Goal: Task Accomplishment & Management: Use online tool/utility

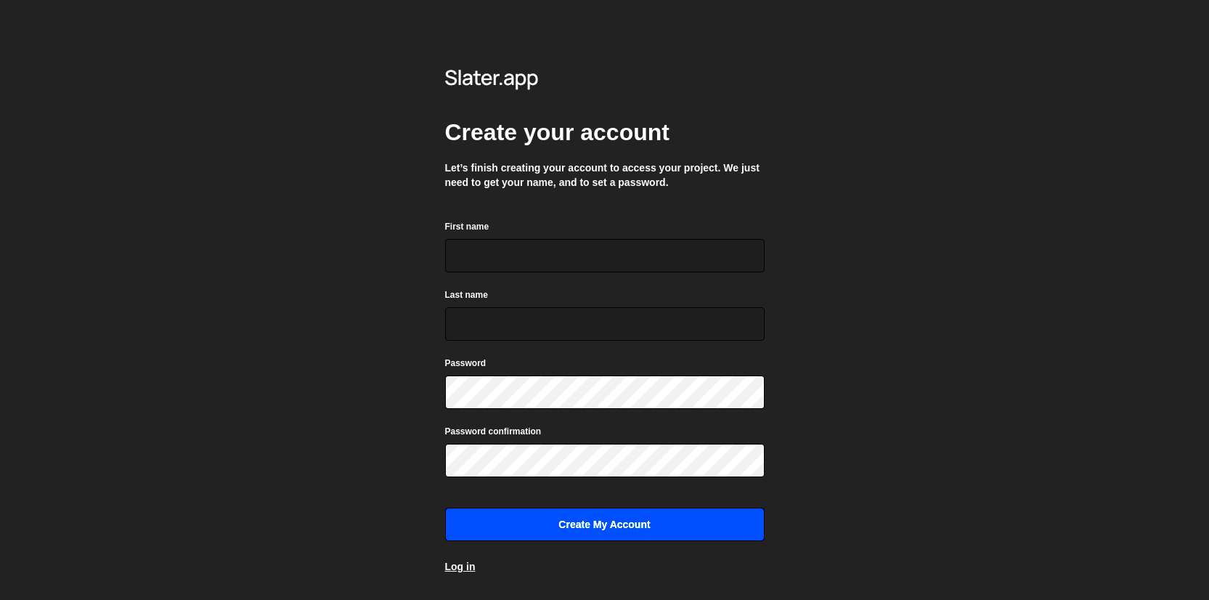
scroll to position [25, 0]
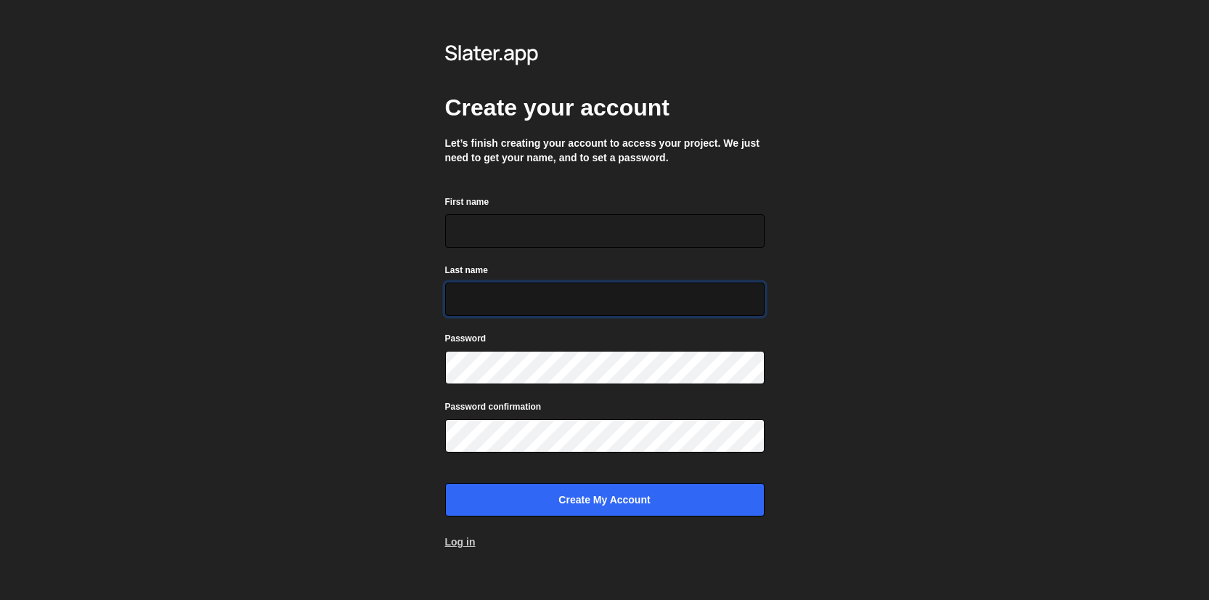
type input "axel@studioelias.fr"
click at [464, 539] on link "Log in" at bounding box center [460, 541] width 30 height 15
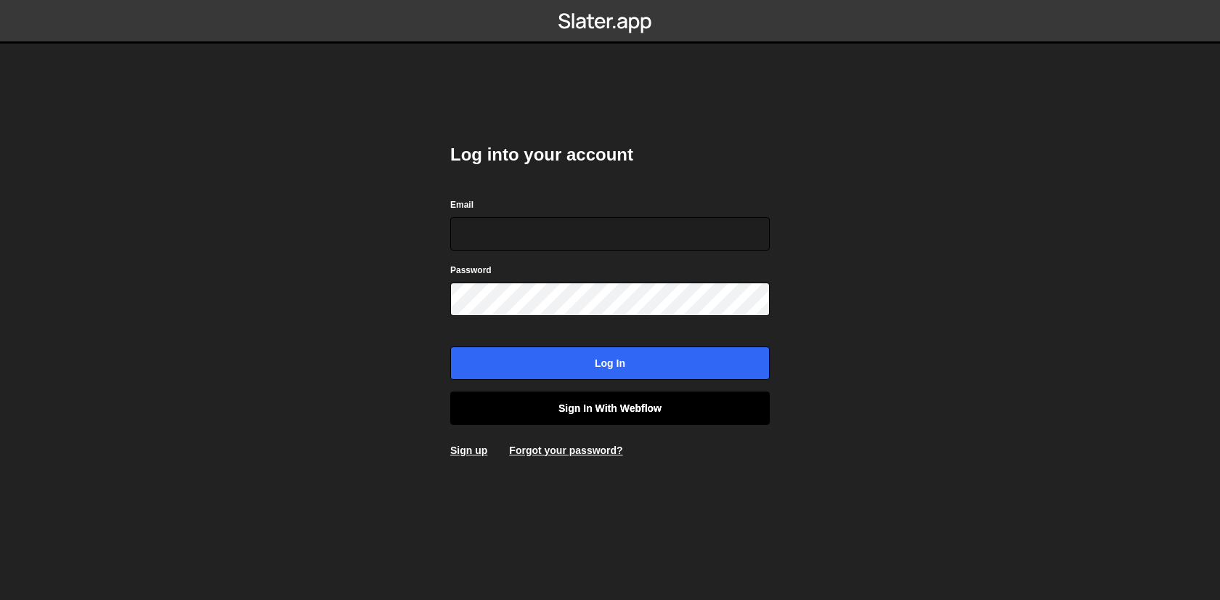
type input "axel@studioelias.fr"
click at [587, 415] on link "Sign in with Webflow" at bounding box center [609, 407] width 319 height 33
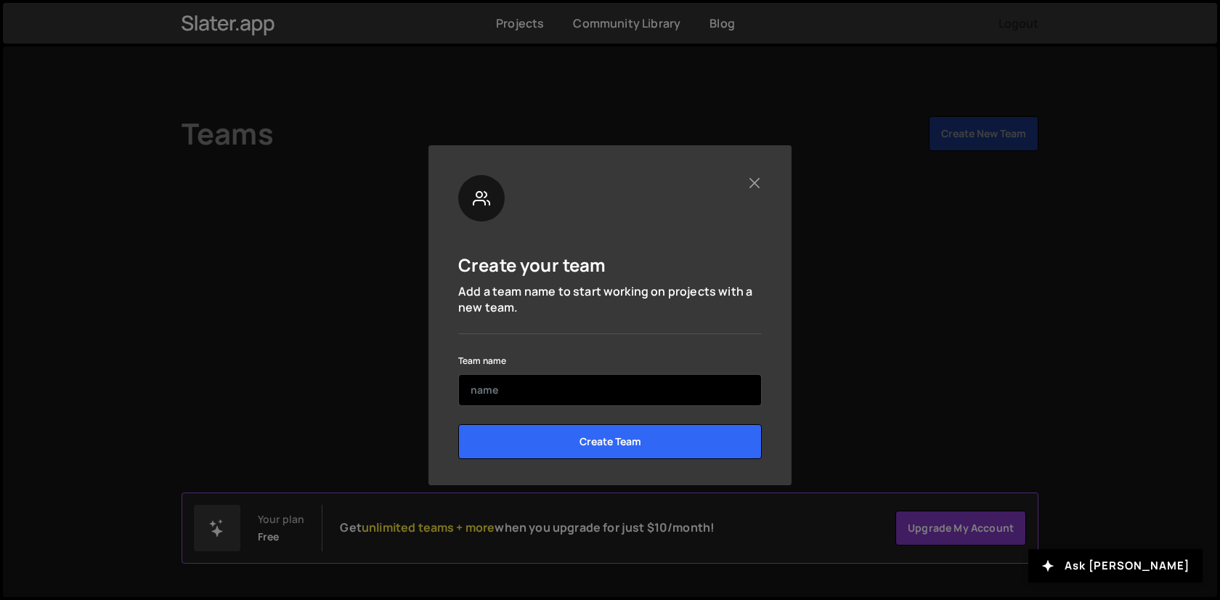
click at [592, 391] on input "text" at bounding box center [609, 390] width 303 height 32
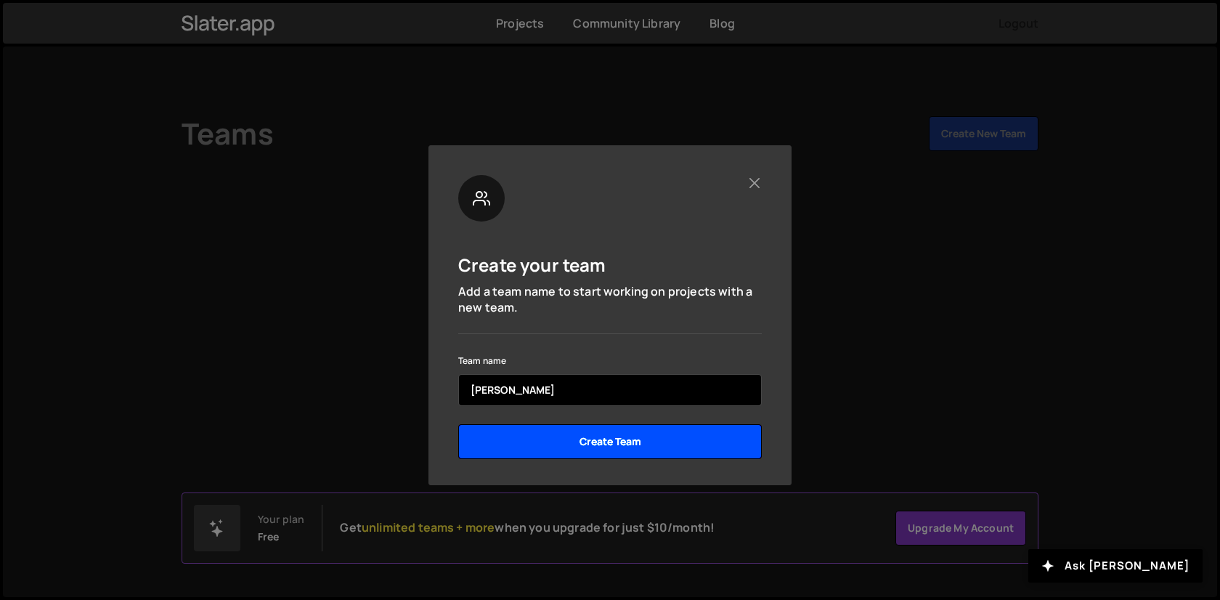
type input "Elias"
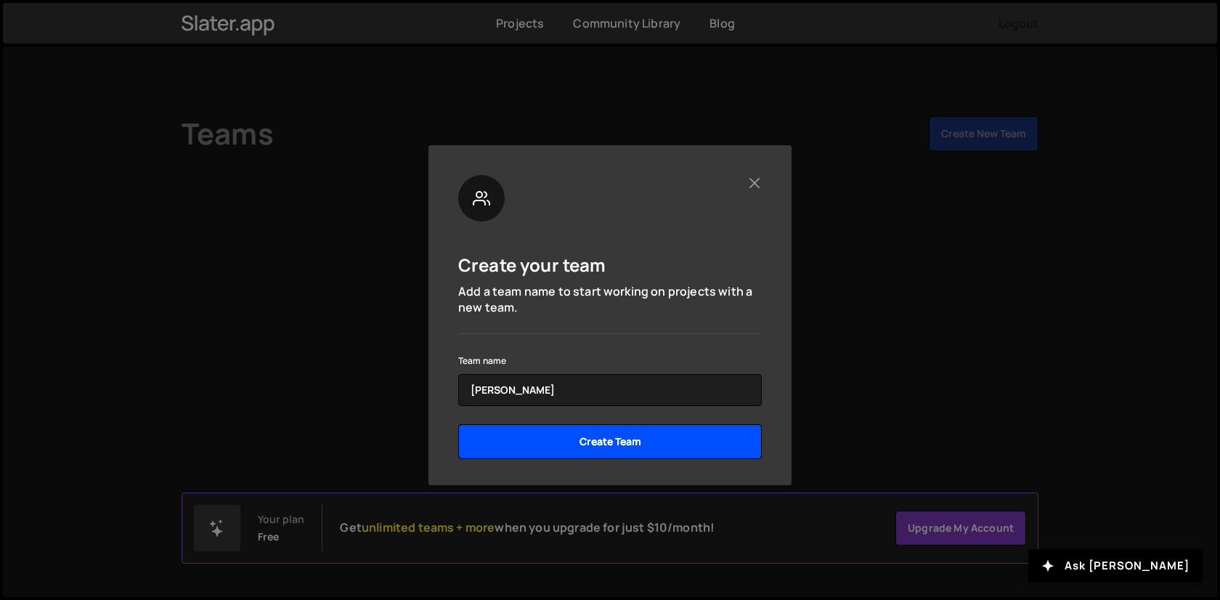
click at [604, 443] on input "Create Team" at bounding box center [609, 441] width 303 height 35
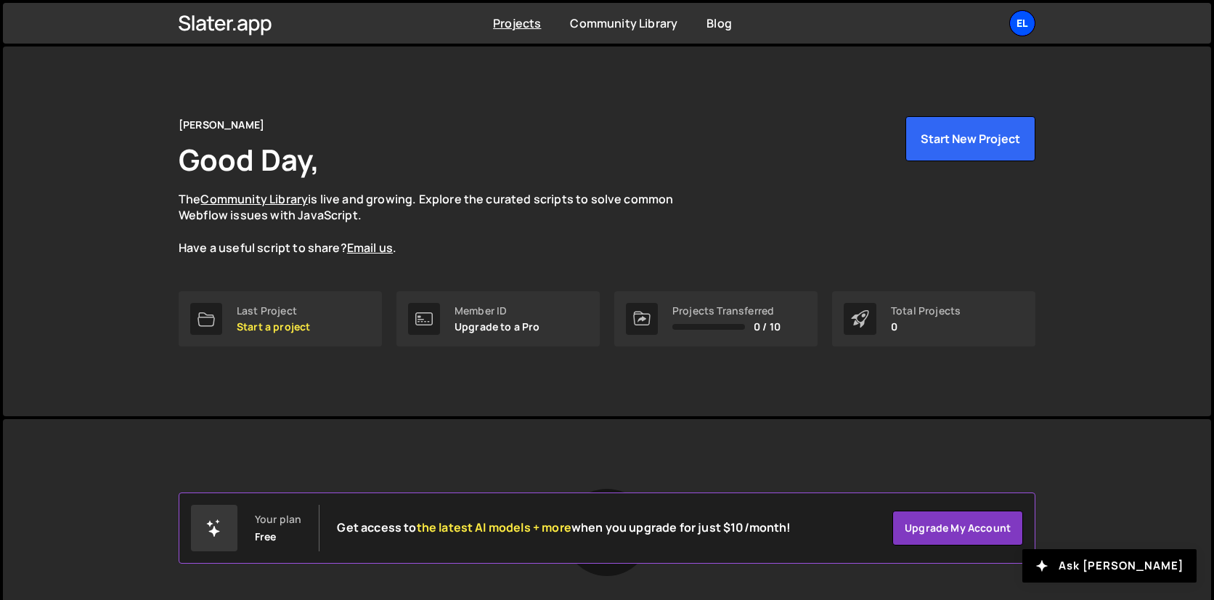
click at [1019, 29] on div "El" at bounding box center [1022, 23] width 26 height 26
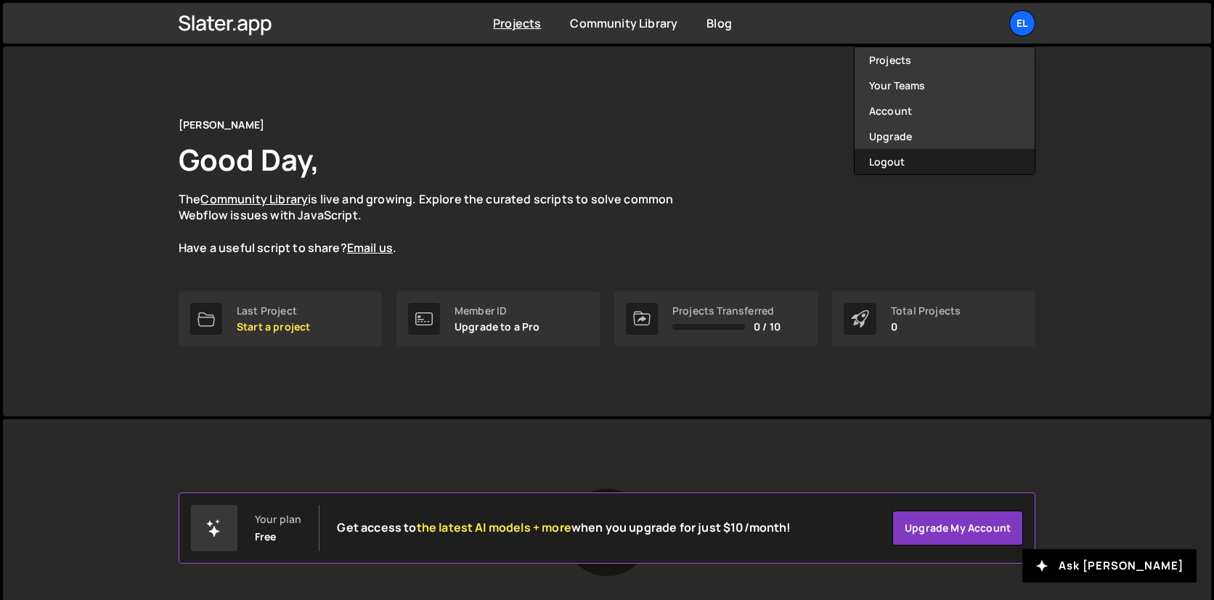
click at [926, 163] on button "Logout" at bounding box center [945, 161] width 180 height 25
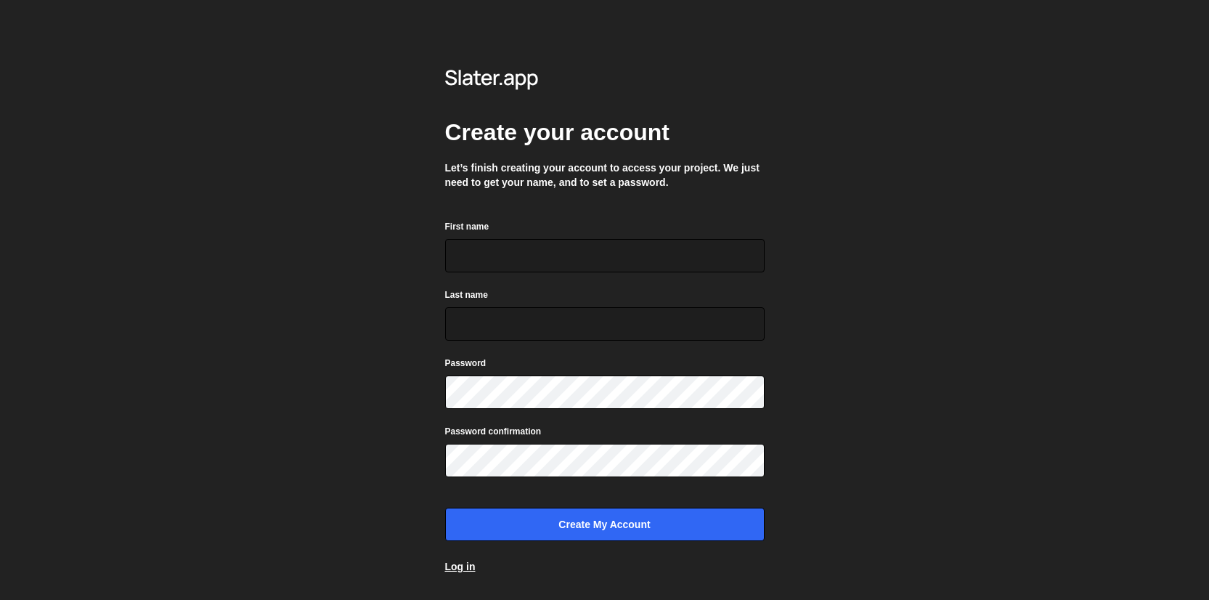
scroll to position [25, 0]
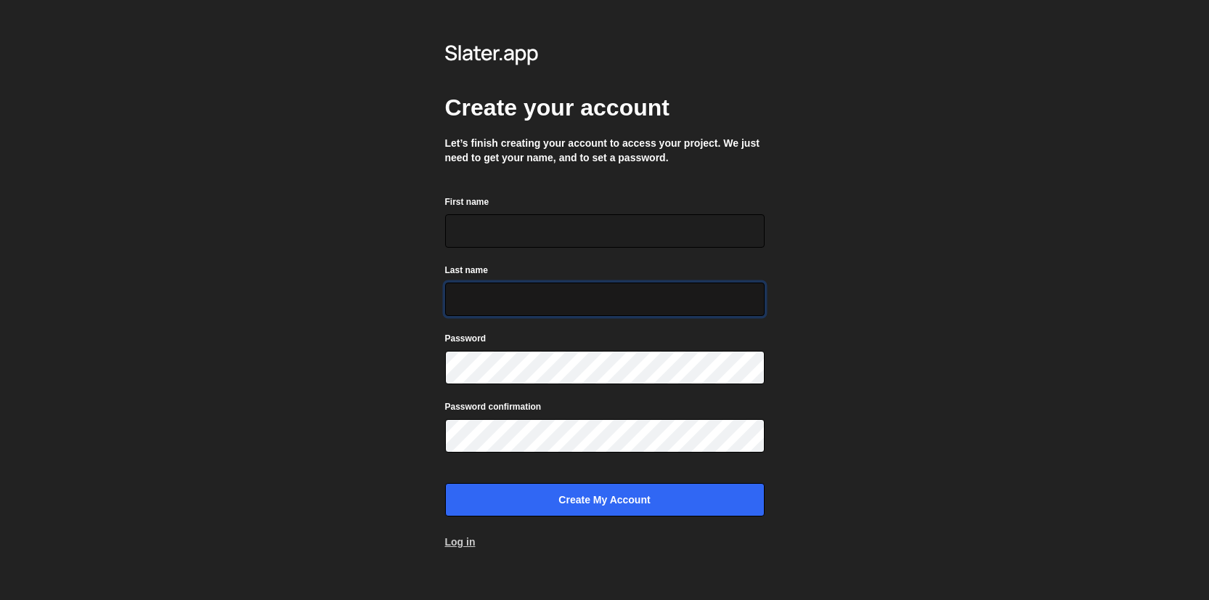
type input "axel@studioelias.fr"
click at [470, 542] on link "Log in" at bounding box center [460, 541] width 30 height 15
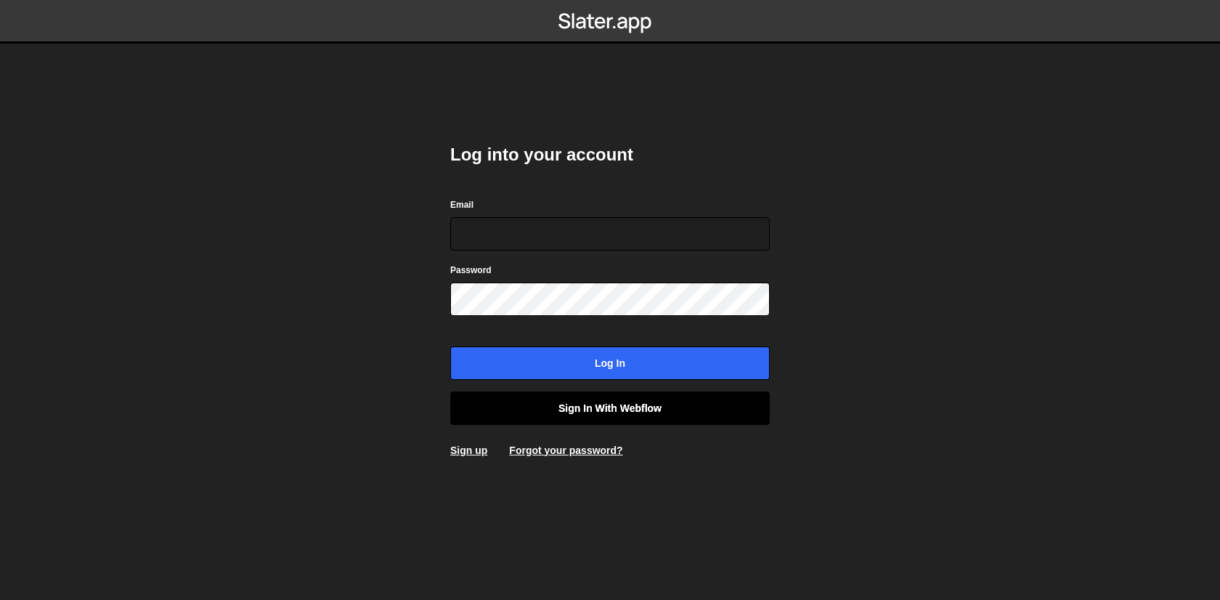
type input "axel@studioelias.fr"
click at [611, 415] on link "Sign in with Webflow" at bounding box center [609, 407] width 319 height 33
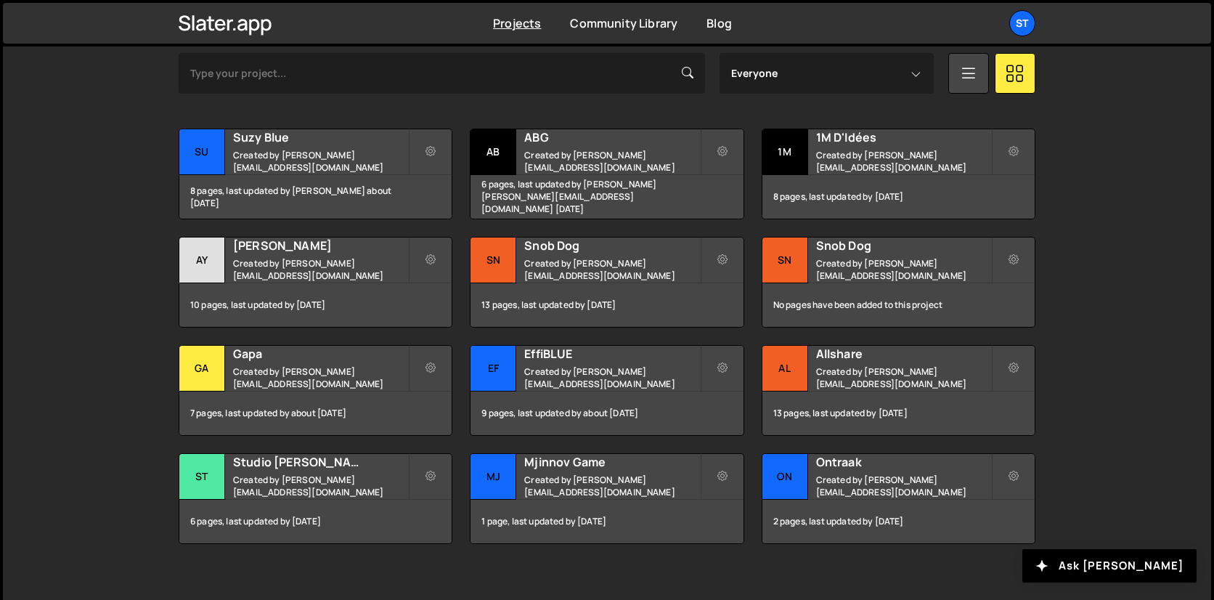
scroll to position [449, 0]
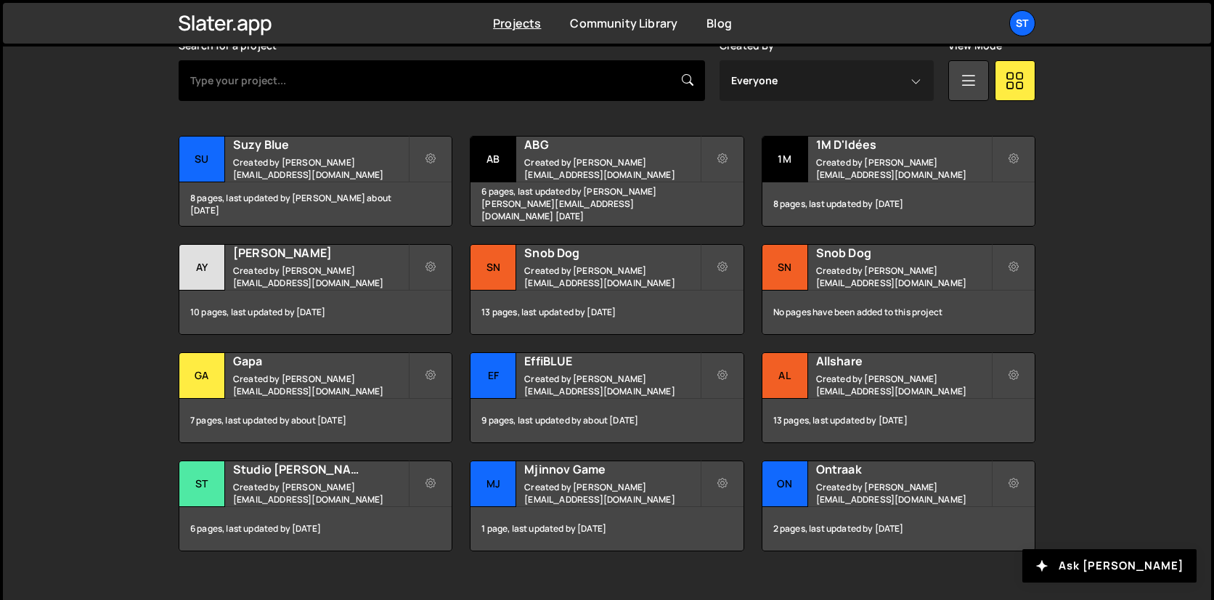
click at [226, 97] on input "text" at bounding box center [442, 80] width 526 height 41
type input "made"
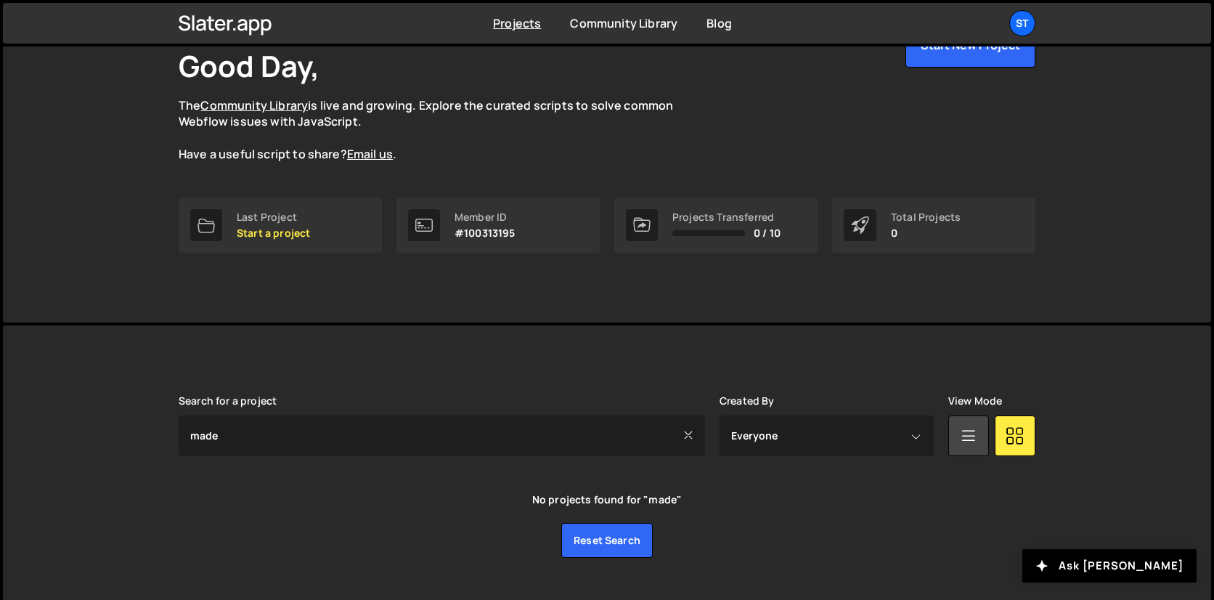
scroll to position [123, 0]
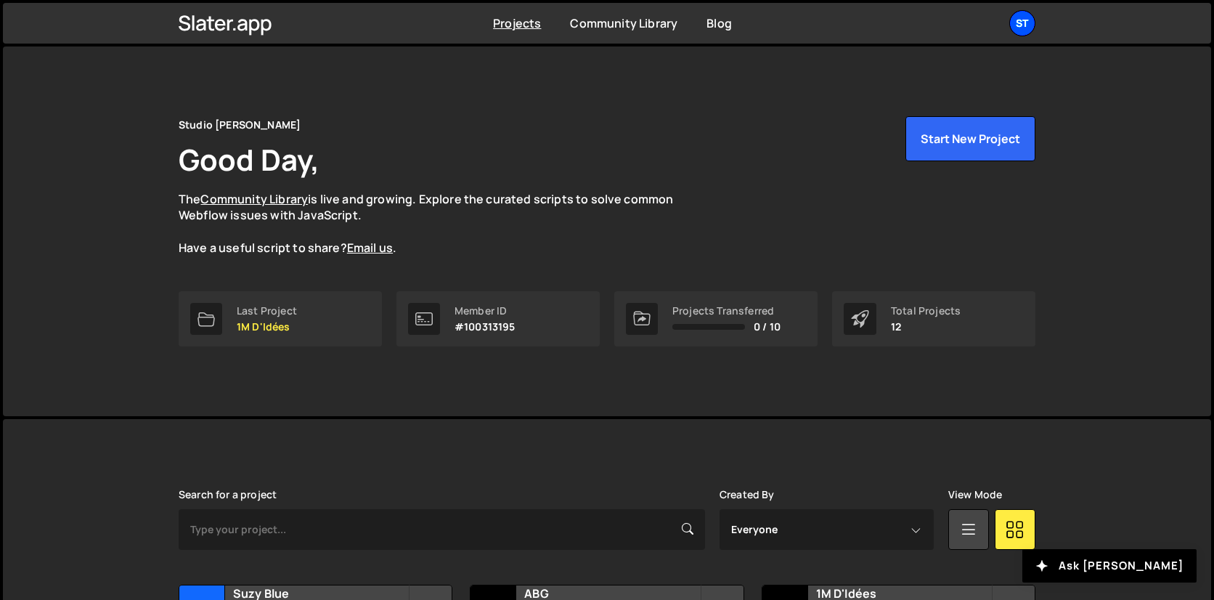
click at [1021, 26] on div "St" at bounding box center [1022, 23] width 26 height 26
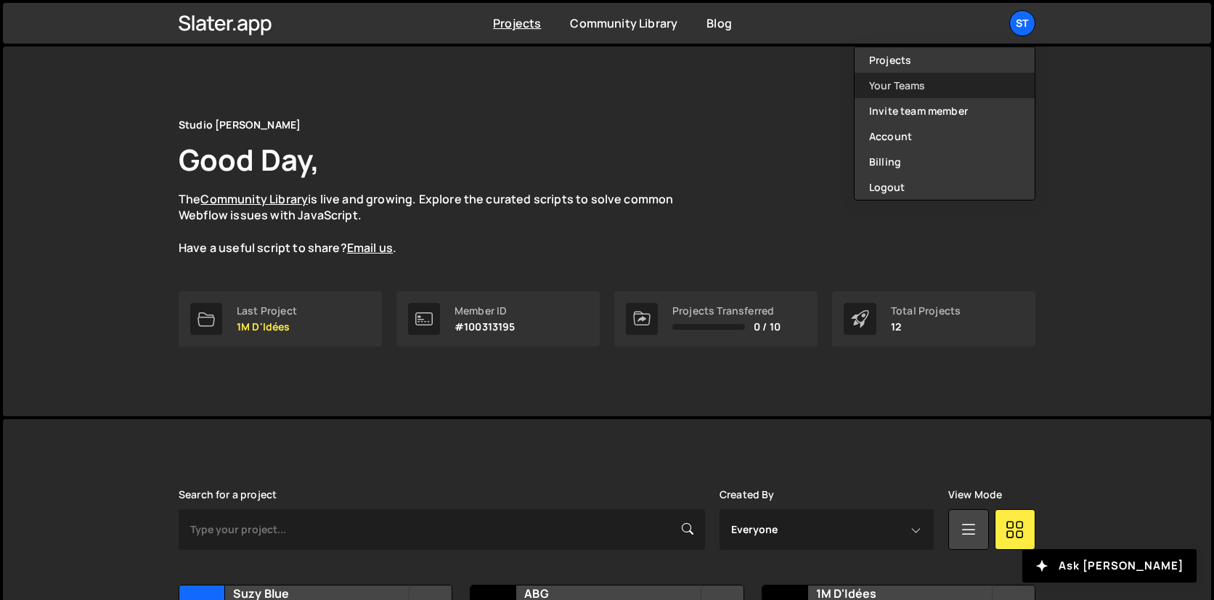
click at [930, 80] on link "Your Teams" at bounding box center [945, 85] width 180 height 25
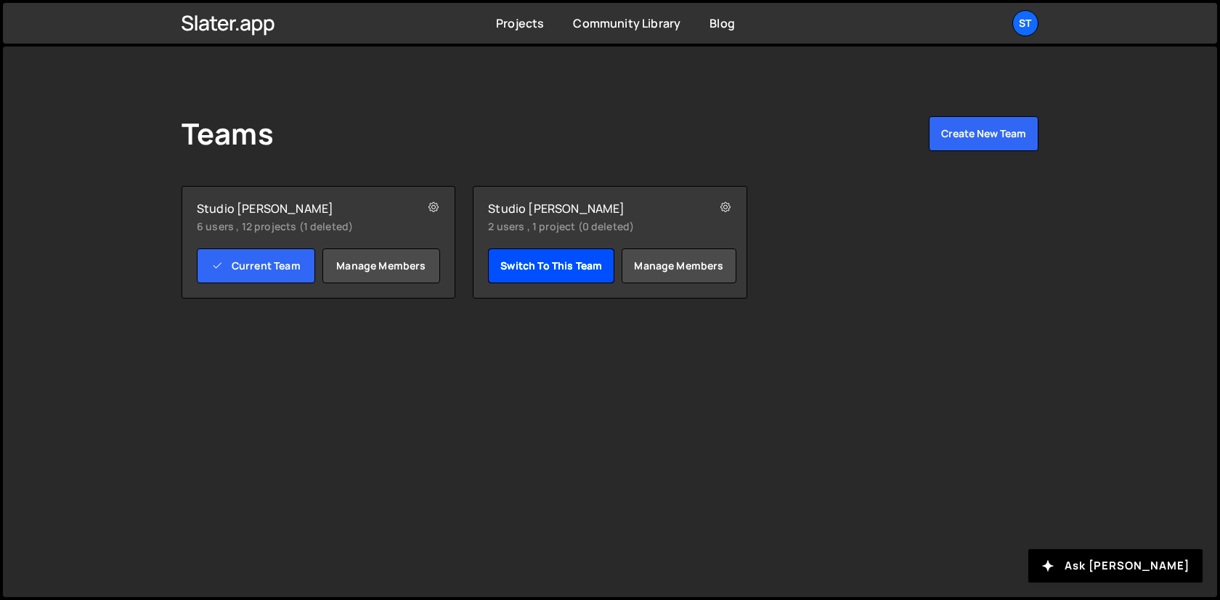
click at [580, 277] on link "Switch to this team" at bounding box center [551, 265] width 126 height 35
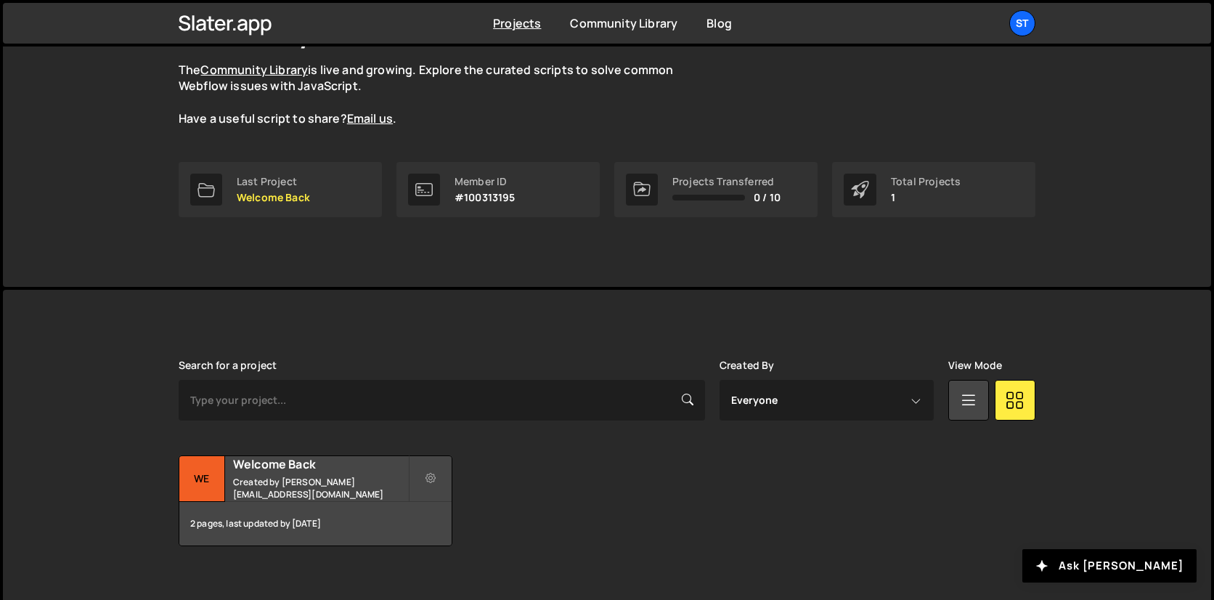
scroll to position [147, 0]
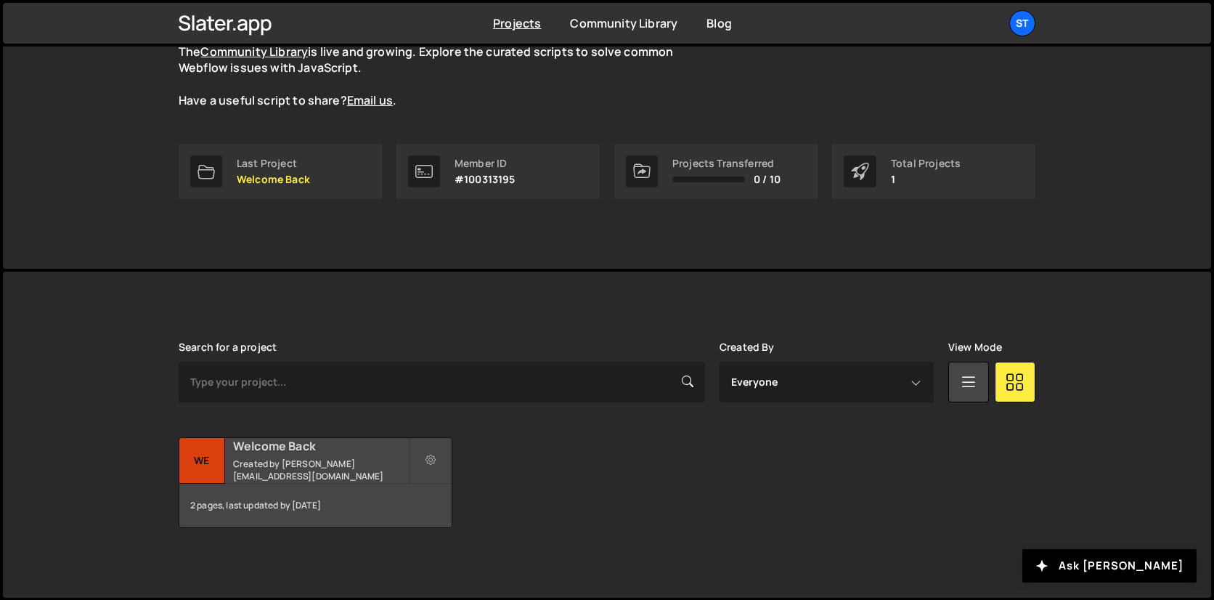
click at [279, 454] on h2 "Welcome Back" at bounding box center [320, 446] width 175 height 16
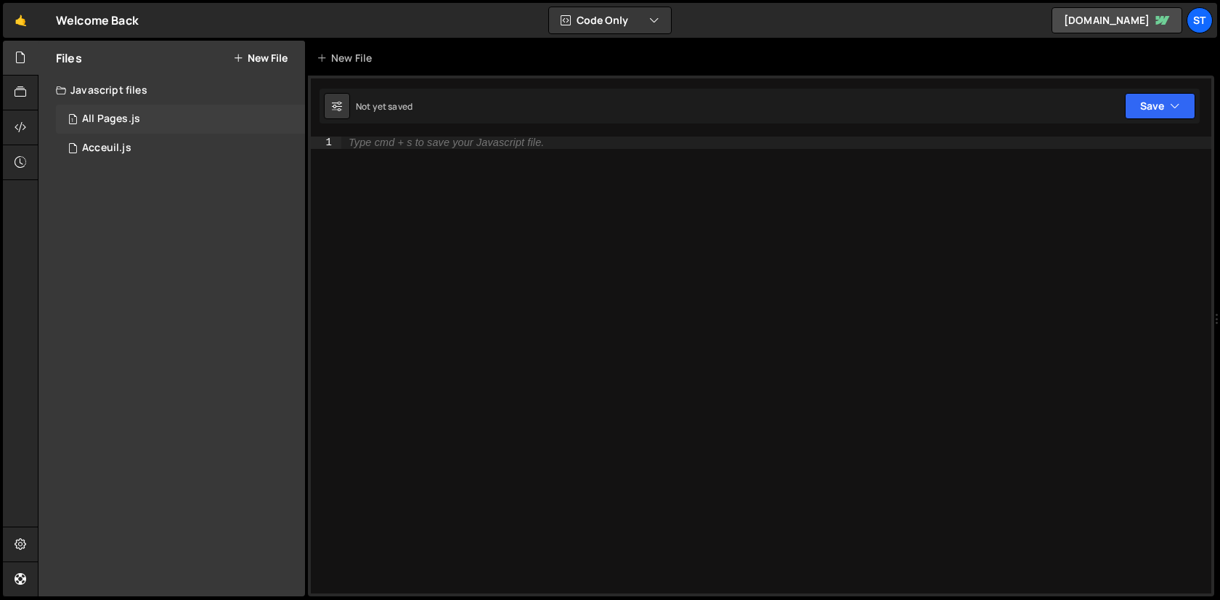
click at [124, 121] on div "All Pages.js" at bounding box center [111, 119] width 58 height 13
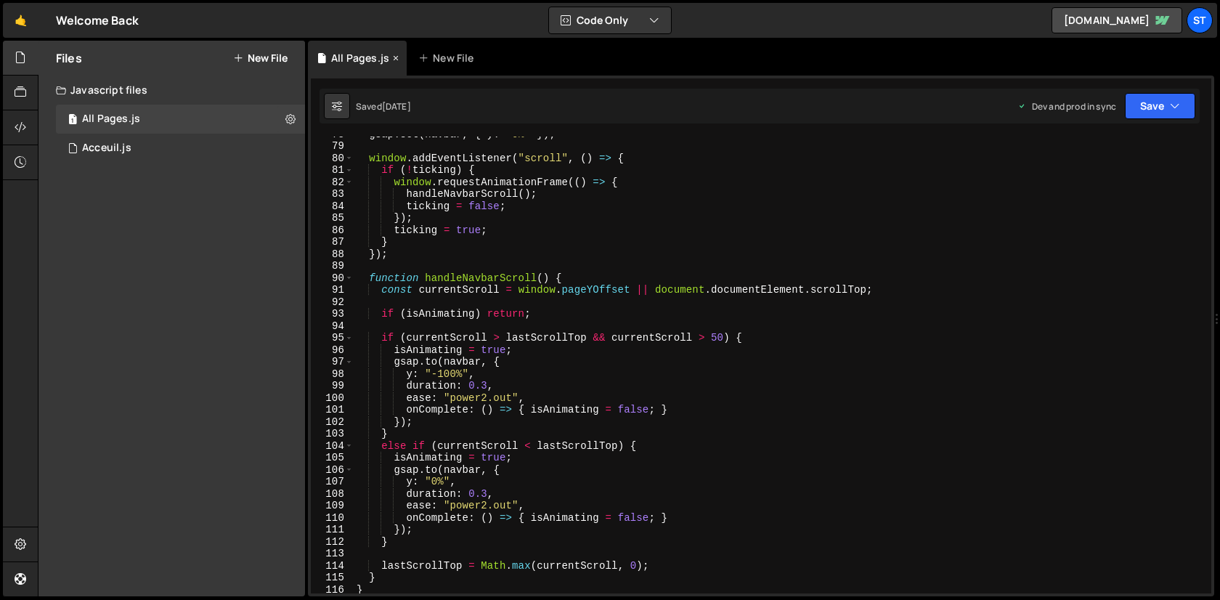
scroll to position [854, 0]
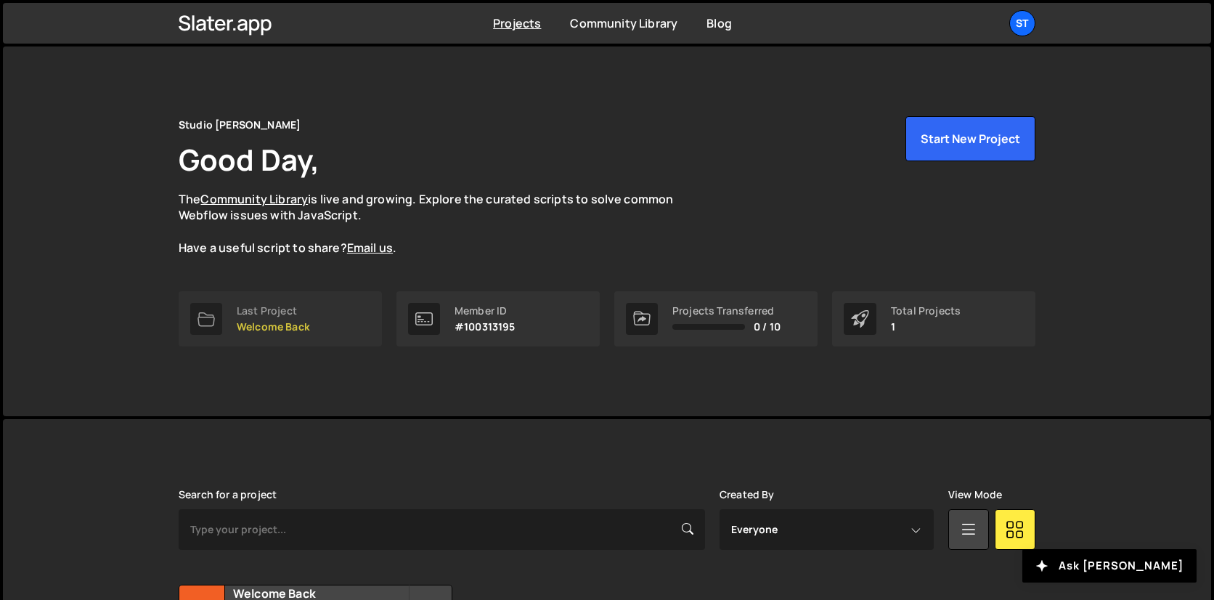
click at [263, 335] on link "Last Project Welcome Back" at bounding box center [280, 318] width 203 height 55
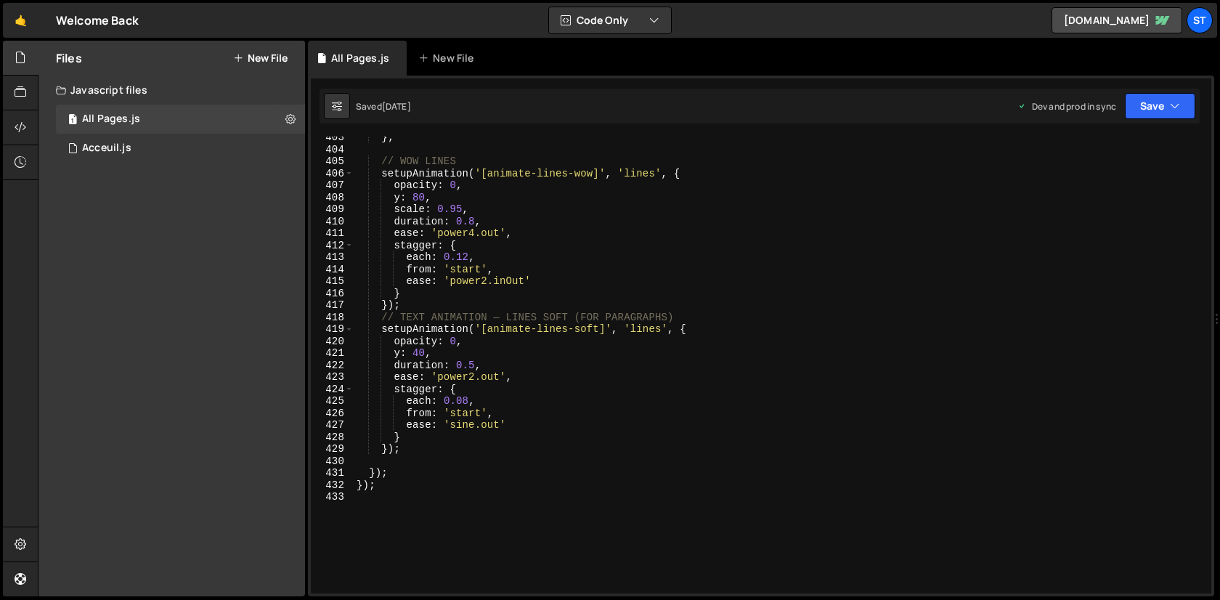
scroll to position [4823, 0]
click at [154, 147] on div "1 Acceuil.js 0" at bounding box center [180, 148] width 249 height 29
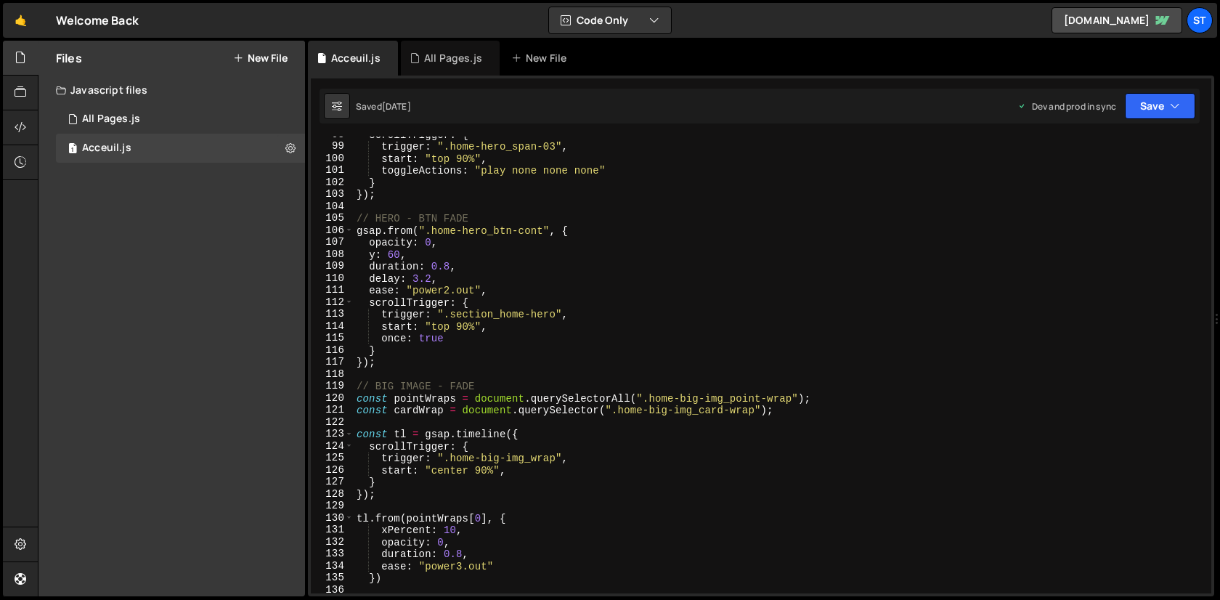
scroll to position [1170, 0]
click at [601, 211] on div "scrollTrigger : { trigger : ".home-hero_span-03" , start : "top 90%" , toggleAc…" at bounding box center [780, 369] width 852 height 481
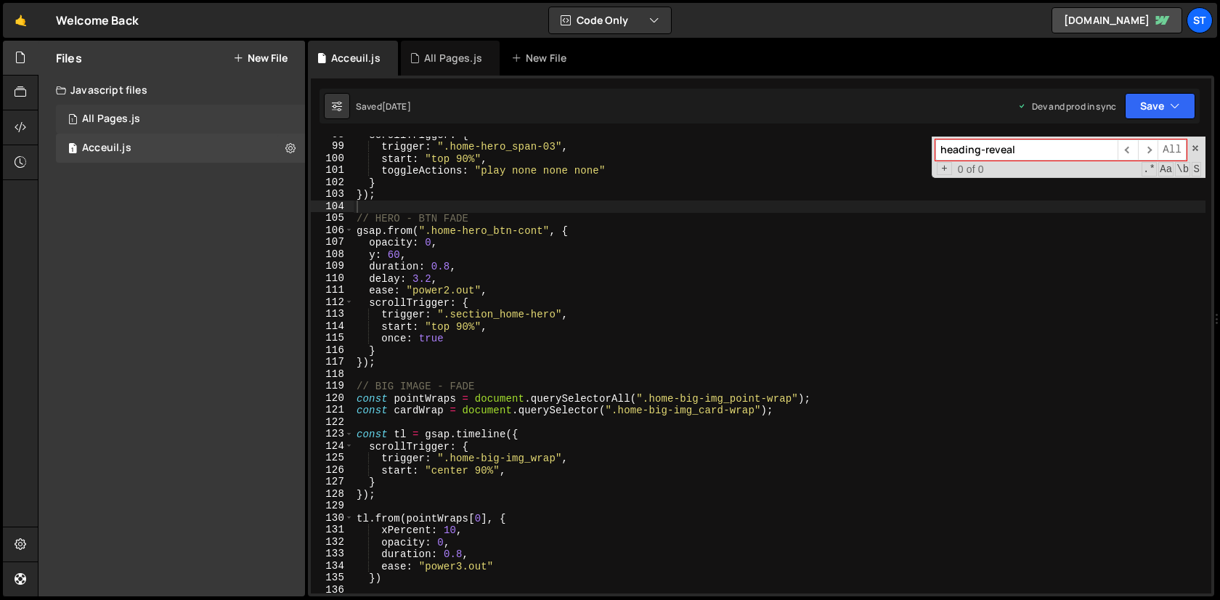
type input "heading-reveal"
click at [105, 118] on div "All Pages.js" at bounding box center [111, 119] width 58 height 13
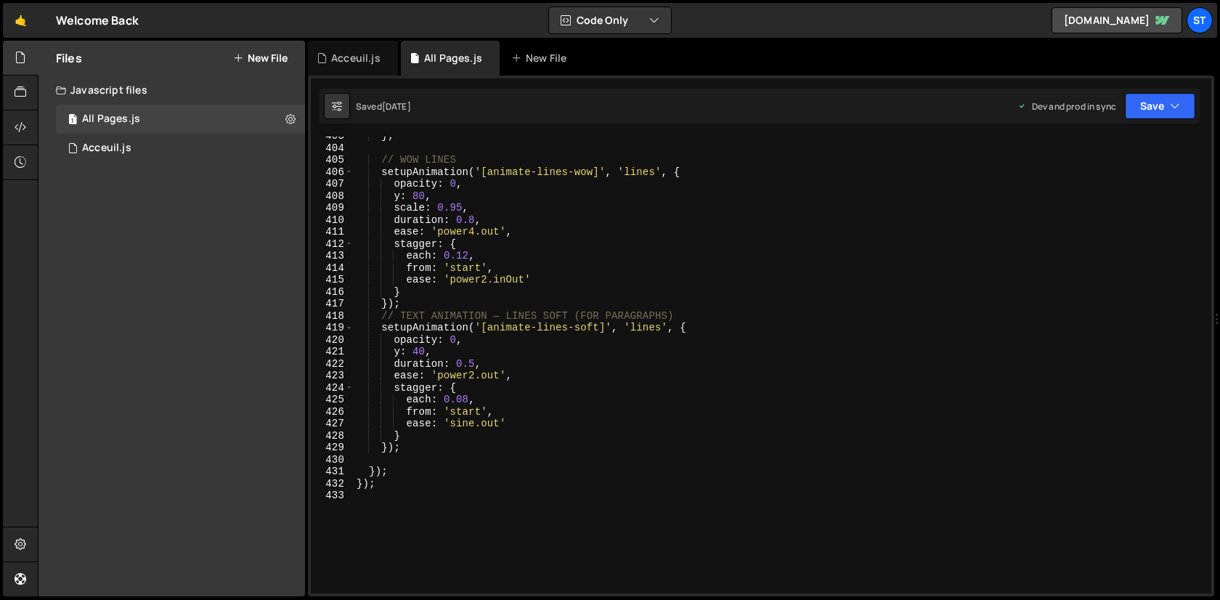
type textarea "stagger: {"
click at [454, 238] on div "} ; // WOW LINES setupAnimation ( '[animate-lines-wow]' , 'lines' , { opacity :…" at bounding box center [780, 370] width 852 height 481
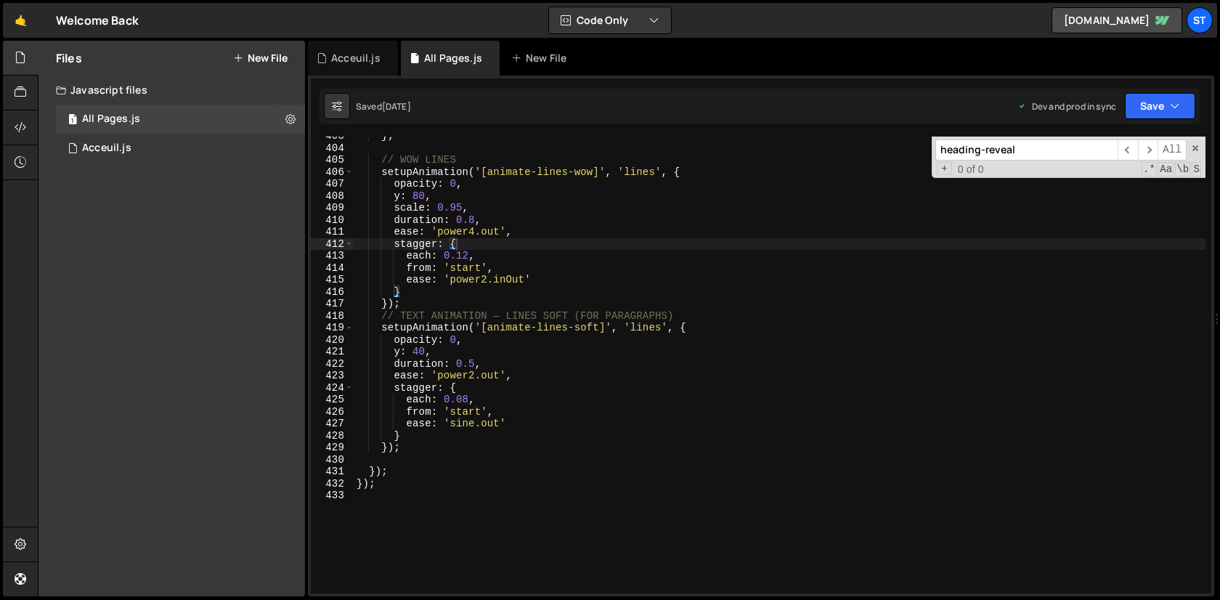
scroll to position [3078, 0]
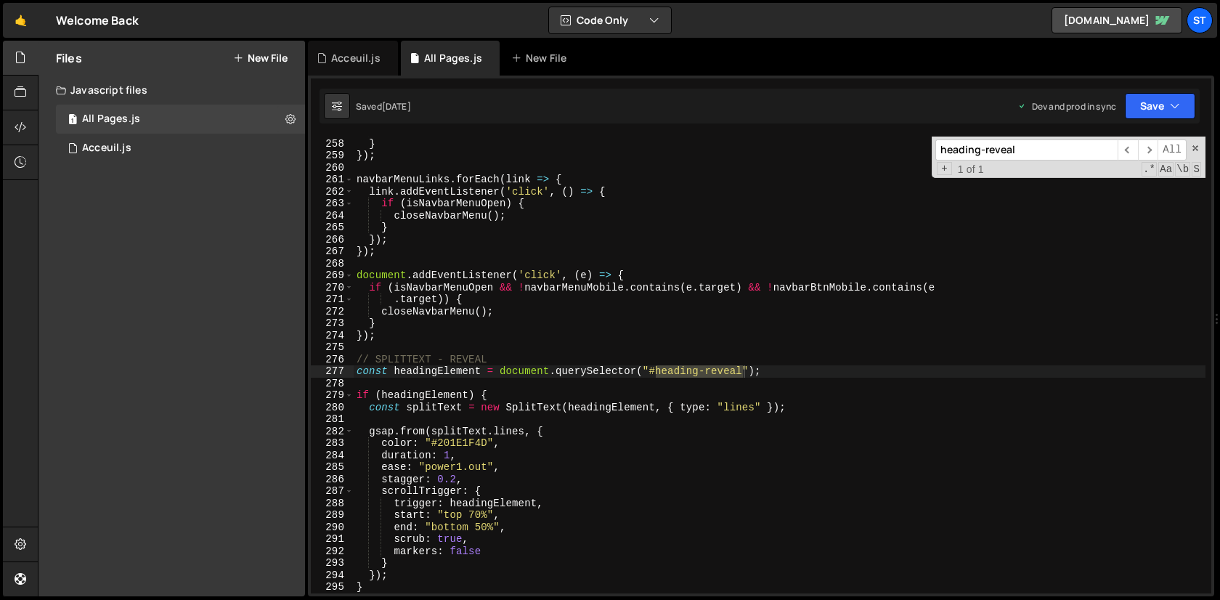
type input "heading-reveal"
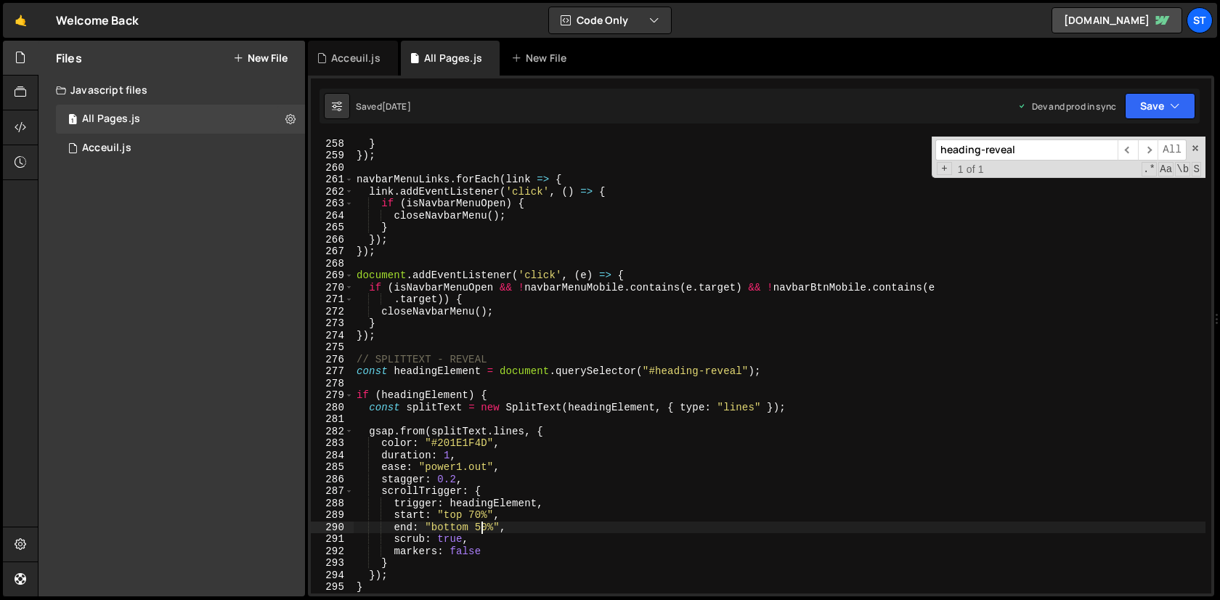
click at [481, 530] on div "openNavbarMenu ( ) ; } }) ; navbarMenuLinks . forEach ( link => { link . addEve…" at bounding box center [780, 366] width 852 height 481
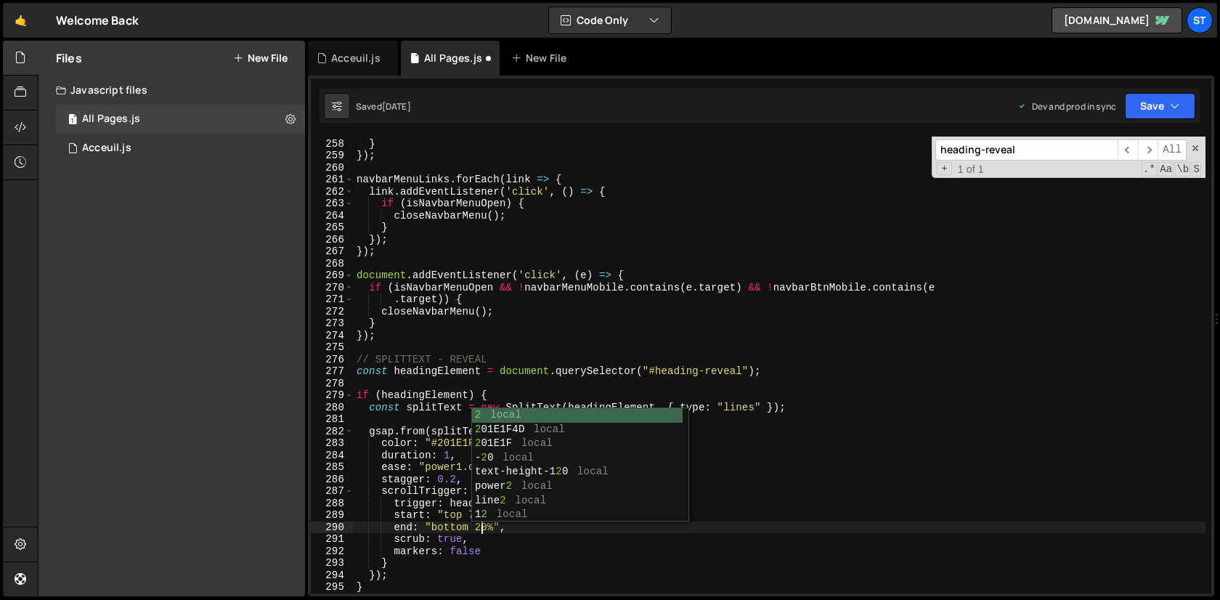
scroll to position [0, 8]
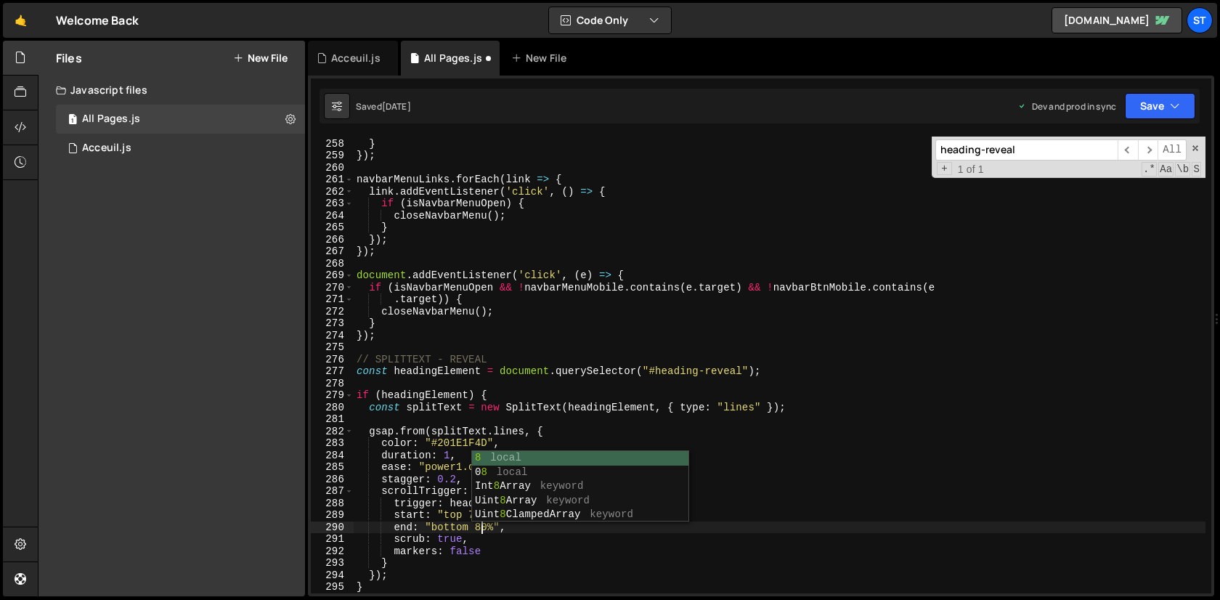
click at [560, 529] on div "openNavbarMenu ( ) ; } }) ; navbarMenuLinks . forEach ( link => { link . addEve…" at bounding box center [780, 366] width 852 height 481
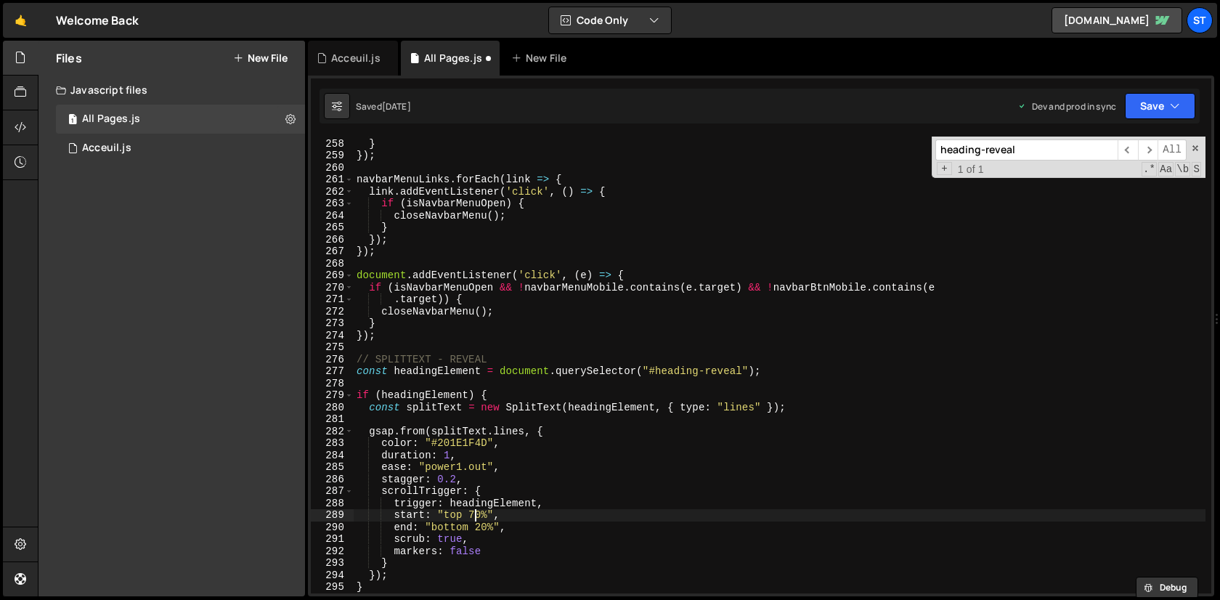
click at [475, 514] on div "openNavbarMenu ( ) ; } }) ; navbarMenuLinks . forEach ( link => { link . addEve…" at bounding box center [780, 366] width 852 height 481
click at [619, 314] on div "openNavbarMenu ( ) ; } }) ; navbarMenuLinks . forEach ( link => { link . addEve…" at bounding box center [780, 366] width 852 height 481
click at [483, 527] on div "openNavbarMenu ( ) ; } }) ; navbarMenuLinks . forEach ( link => { link . addEve…" at bounding box center [780, 366] width 852 height 481
type textarea "end: "bottom 40%","
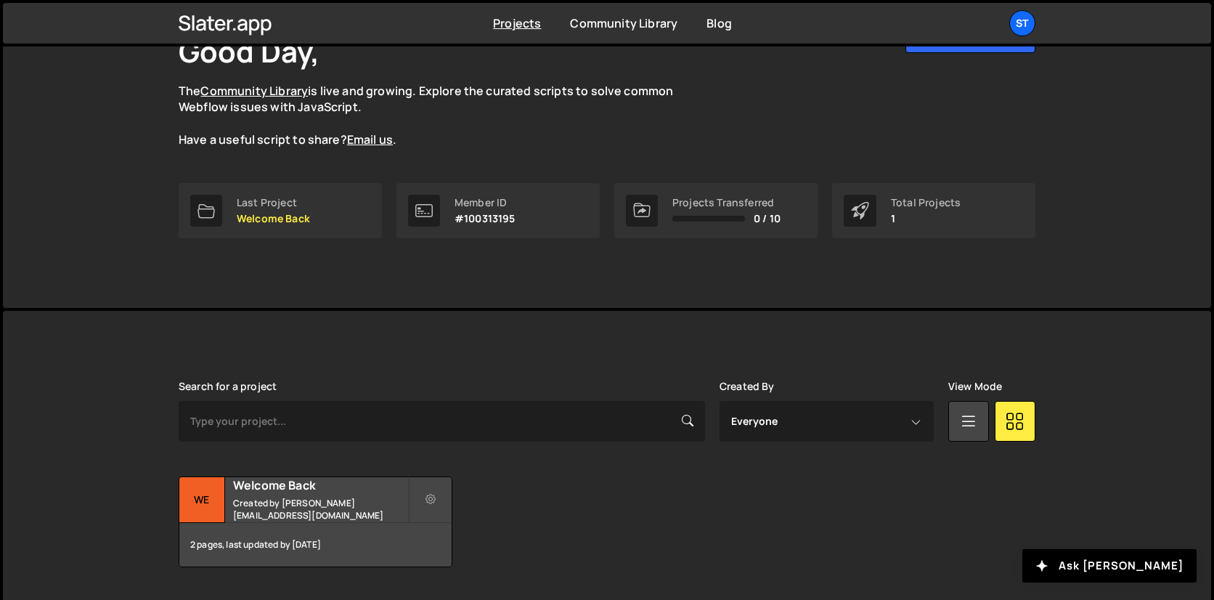
scroll to position [147, 0]
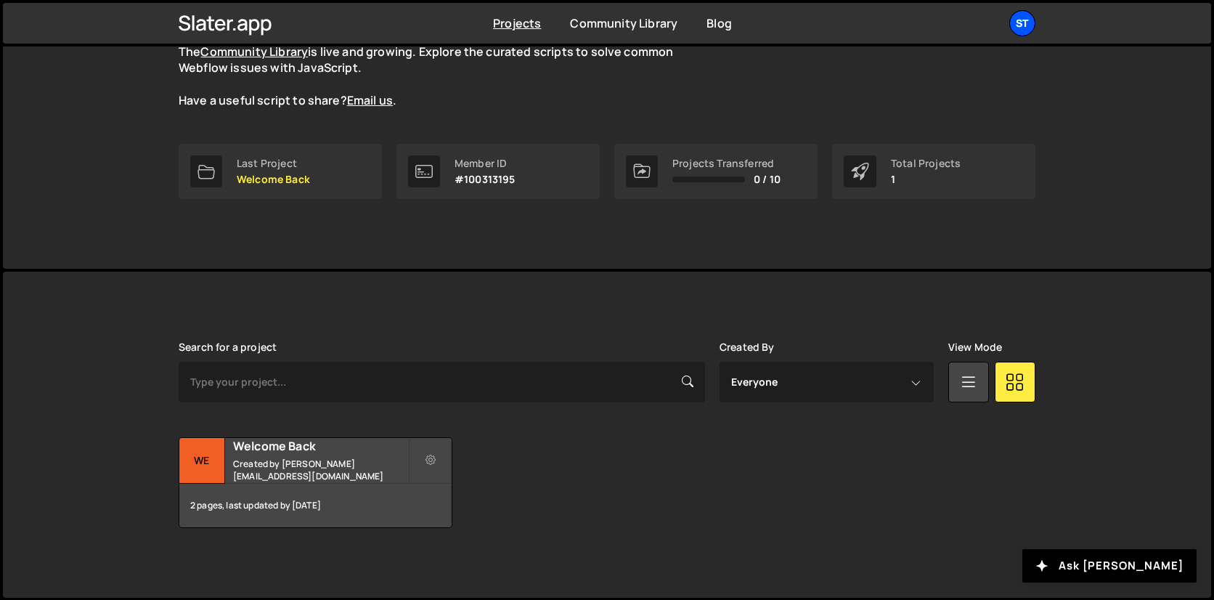
click at [1017, 23] on div "St" at bounding box center [1022, 23] width 26 height 26
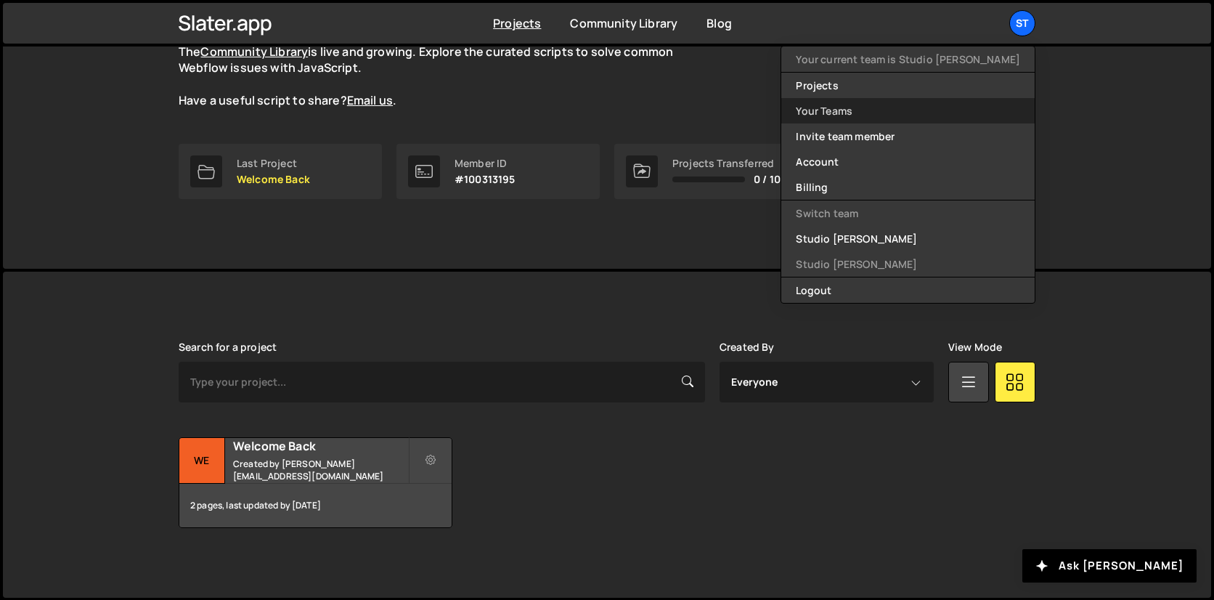
click at [910, 111] on link "Your Teams" at bounding box center [907, 110] width 253 height 25
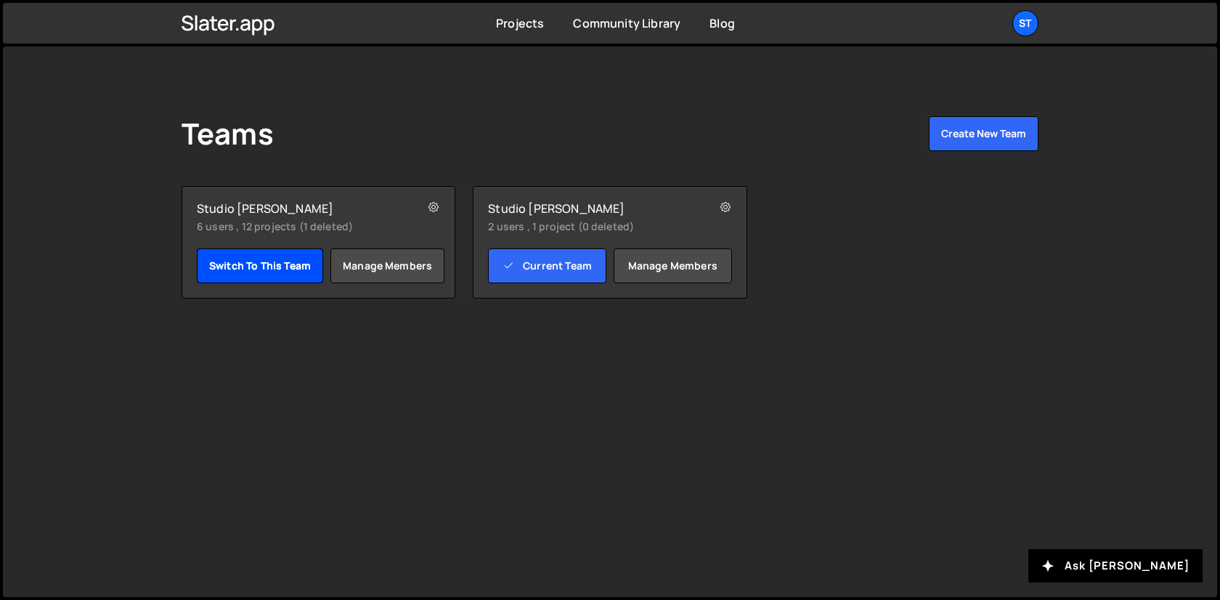
click at [274, 258] on link "Switch to this team" at bounding box center [260, 265] width 126 height 35
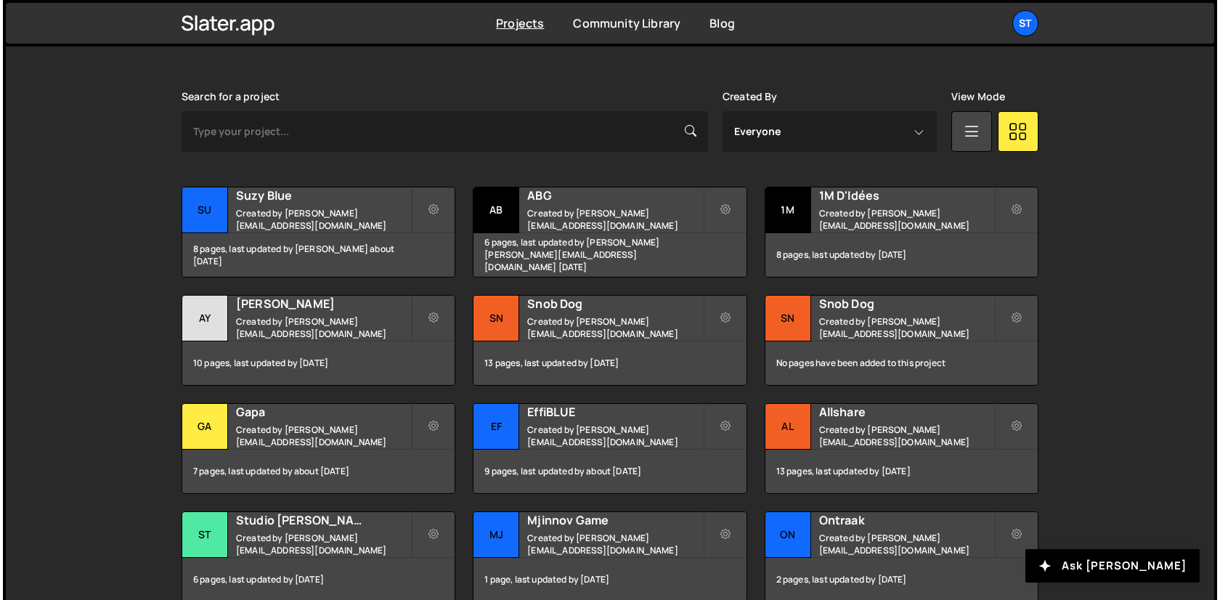
scroll to position [399, 0]
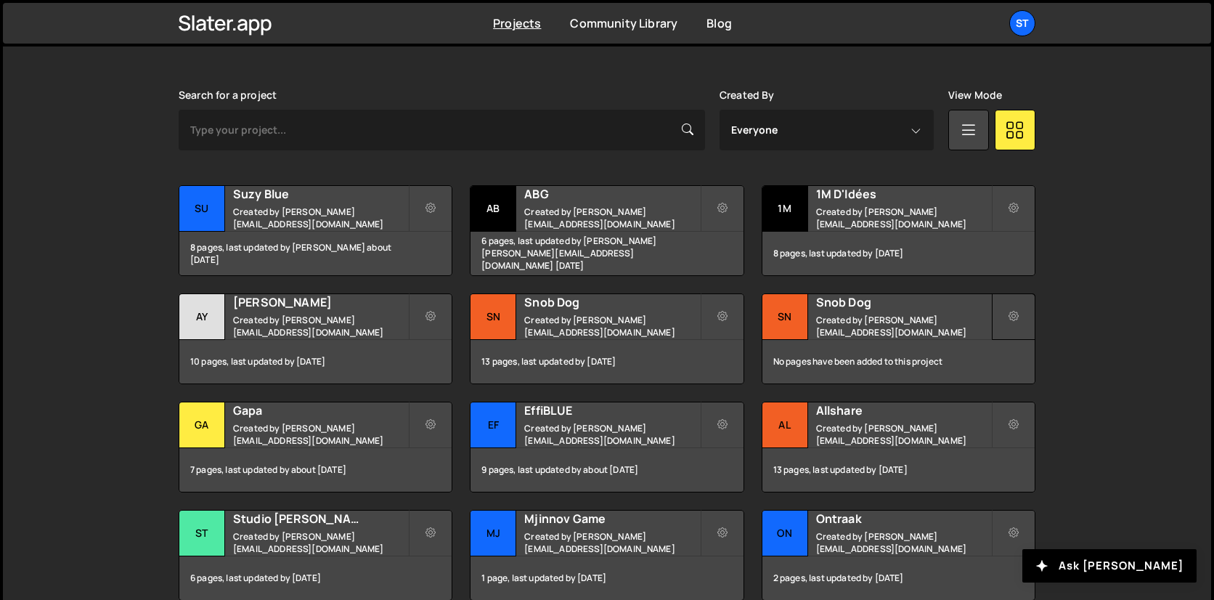
click at [1015, 306] on button at bounding box center [1014, 316] width 44 height 46
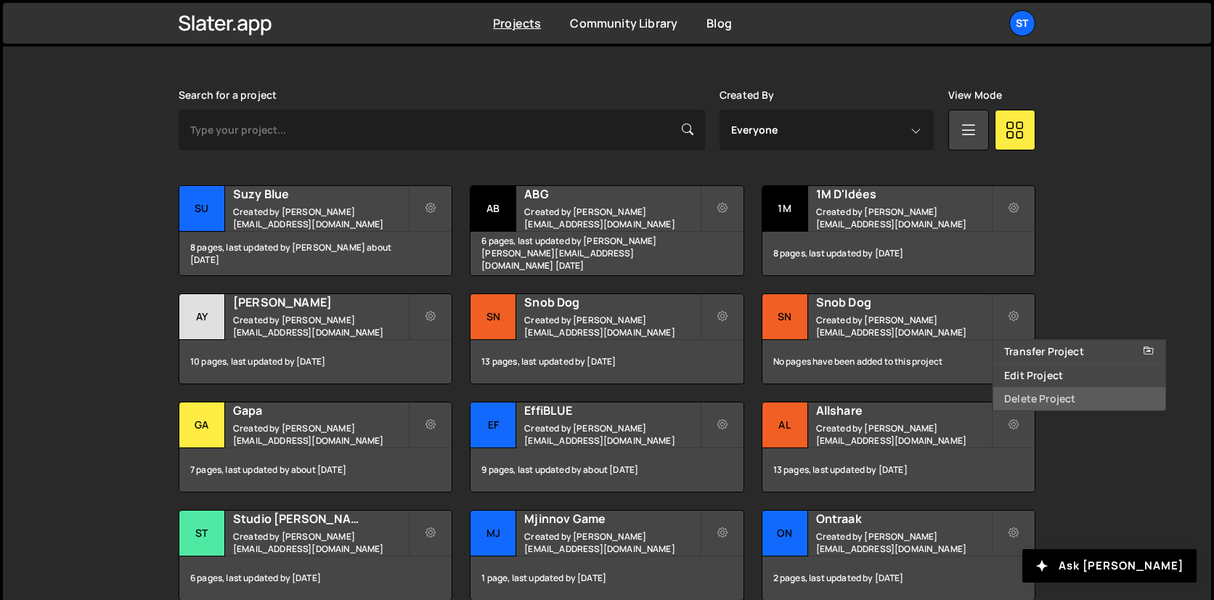
click at [1036, 398] on link "Delete Project" at bounding box center [1079, 398] width 173 height 23
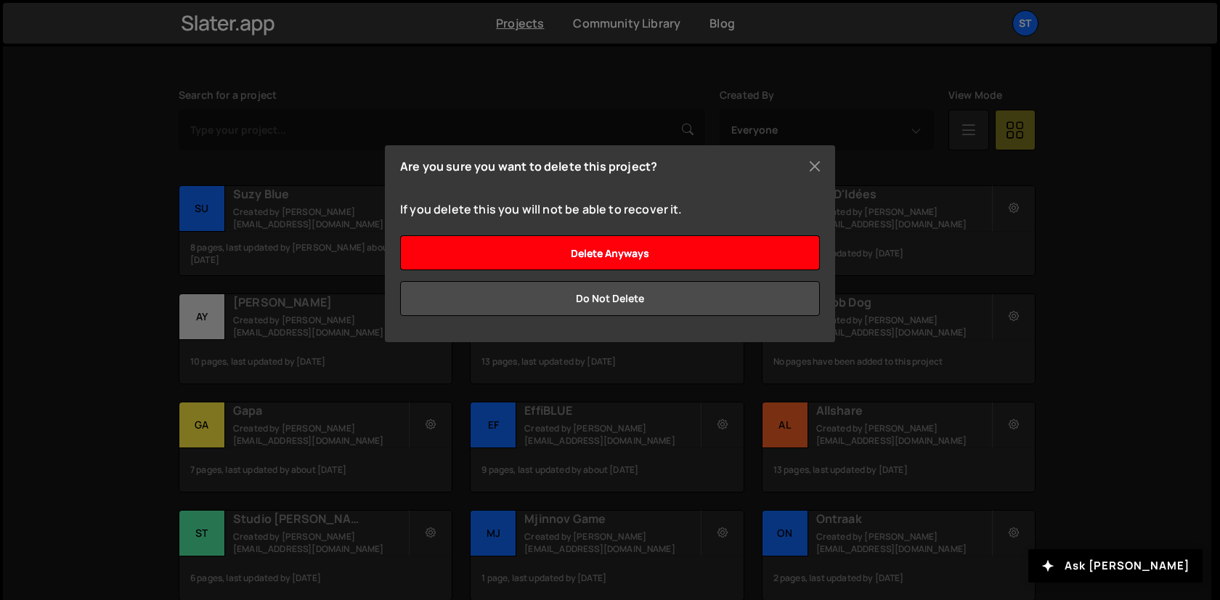
click at [749, 256] on input "Delete anyways" at bounding box center [610, 252] width 420 height 35
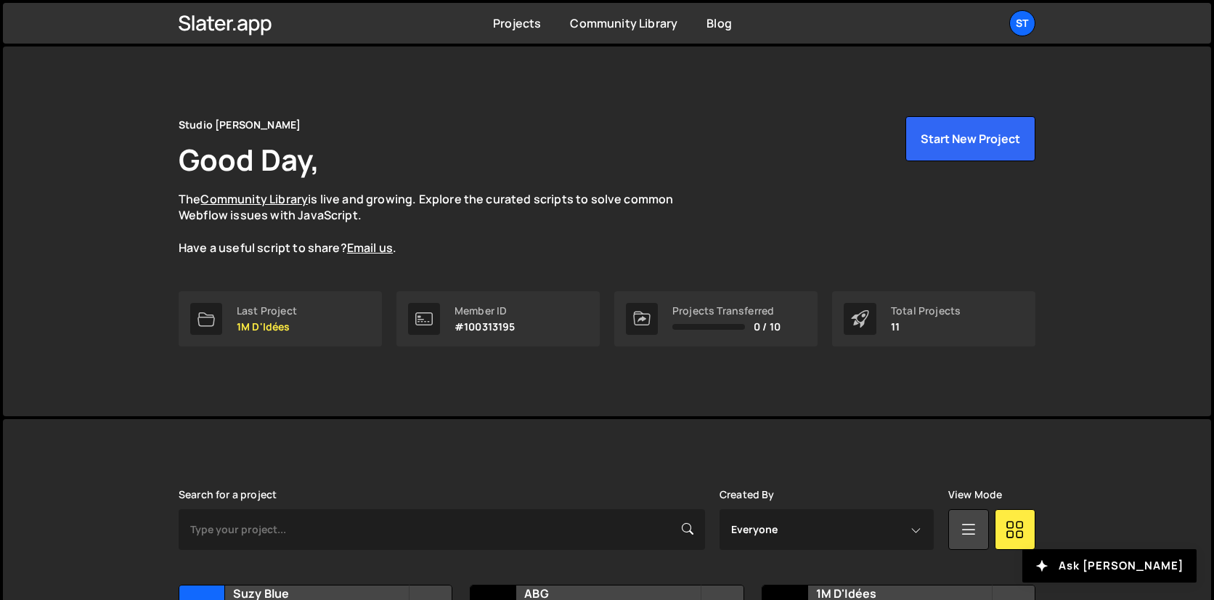
scroll to position [472, 0]
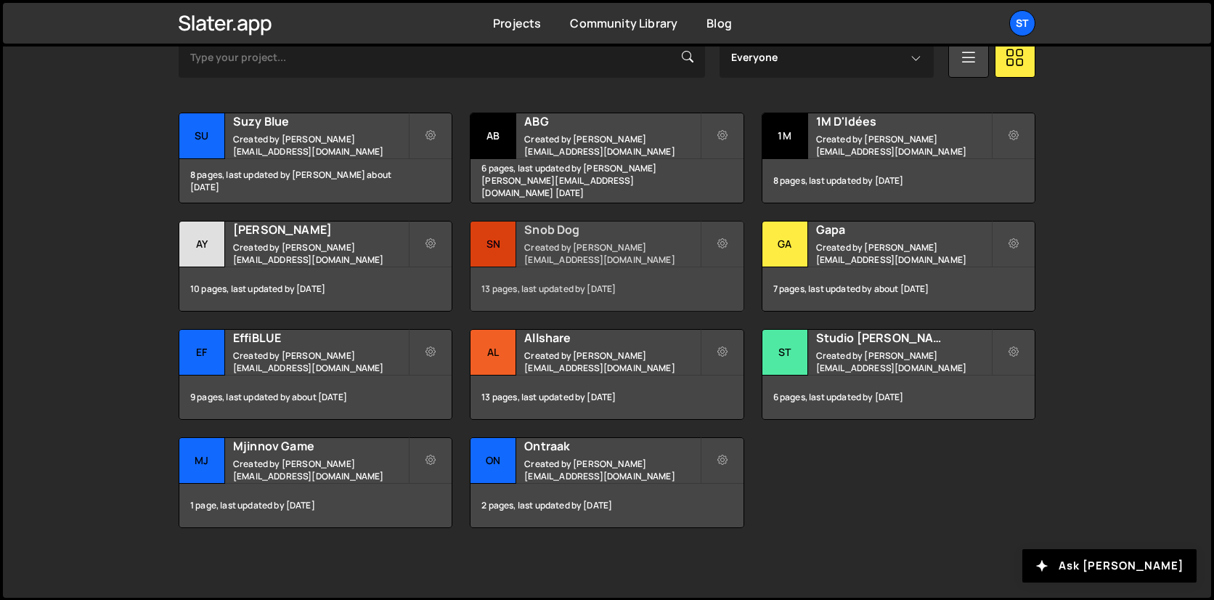
click at [618, 258] on small "Created by lucas@studioelias.fr" at bounding box center [611, 253] width 175 height 25
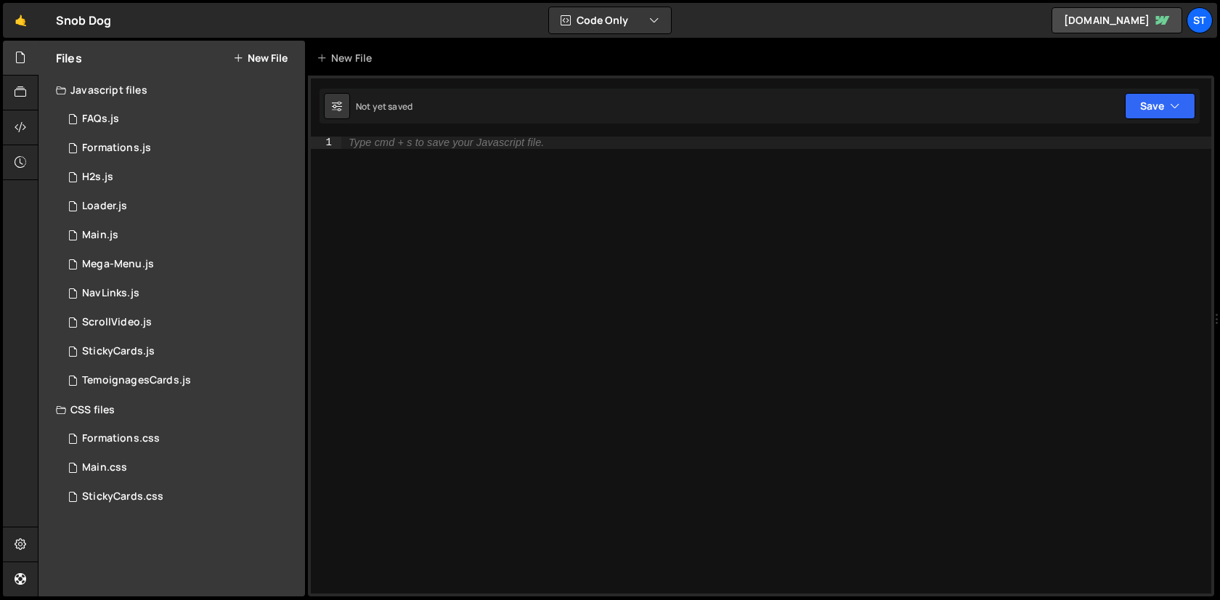
click at [288, 62] on div "Files New File" at bounding box center [171, 58] width 266 height 35
click at [261, 57] on button "New File" at bounding box center [260, 58] width 54 height 12
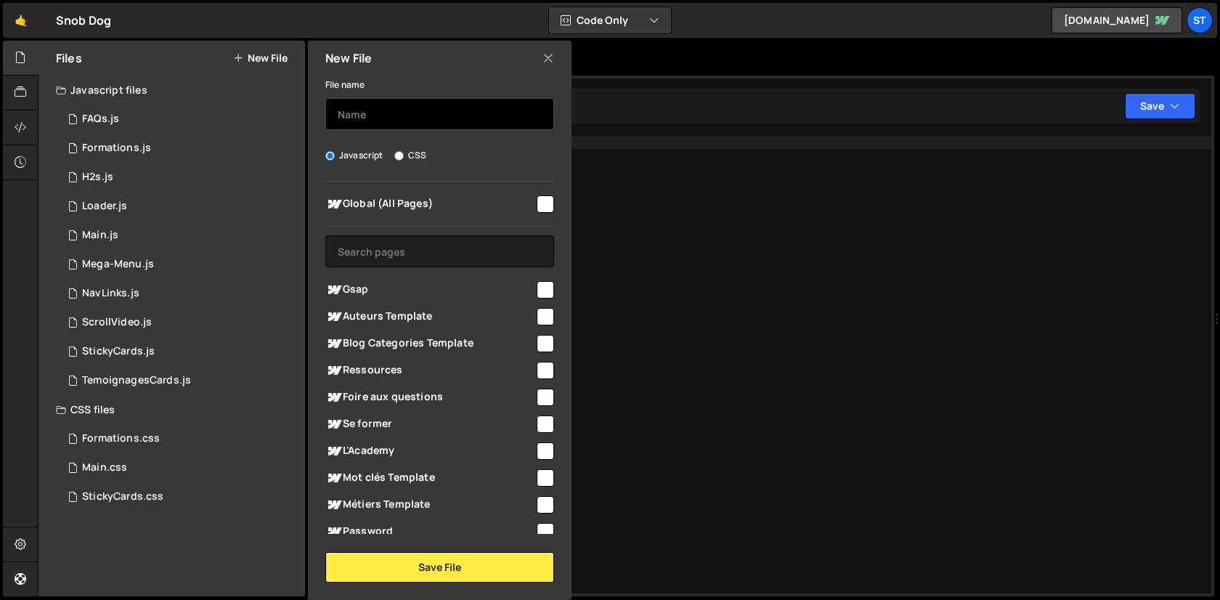
click at [449, 102] on input "text" at bounding box center [439, 114] width 229 height 32
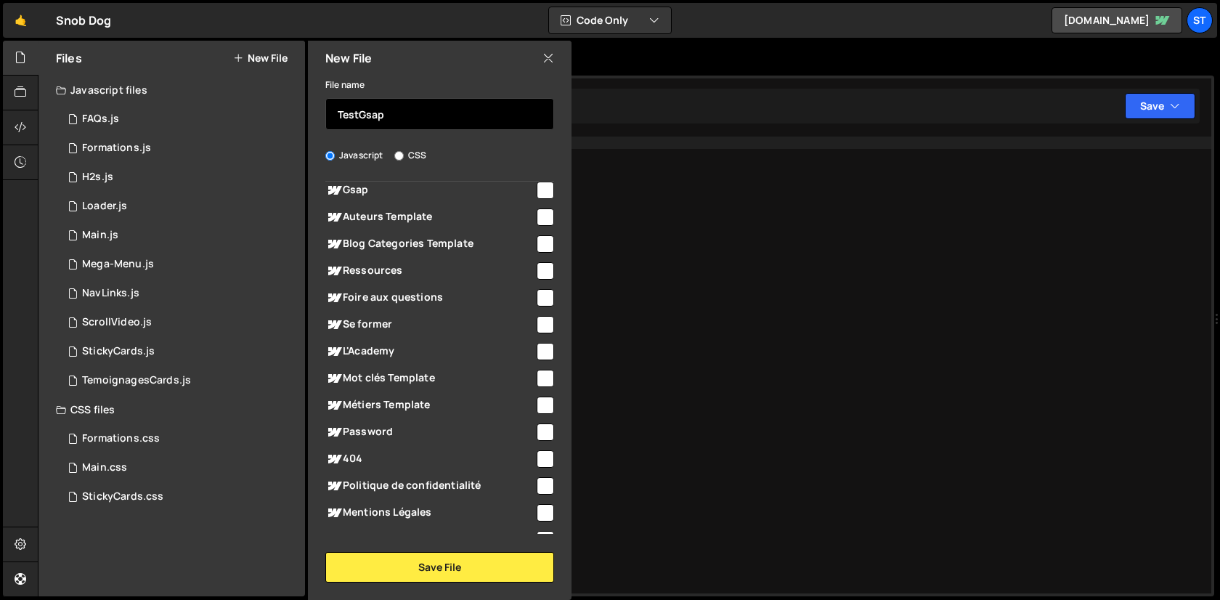
scroll to position [73, 0]
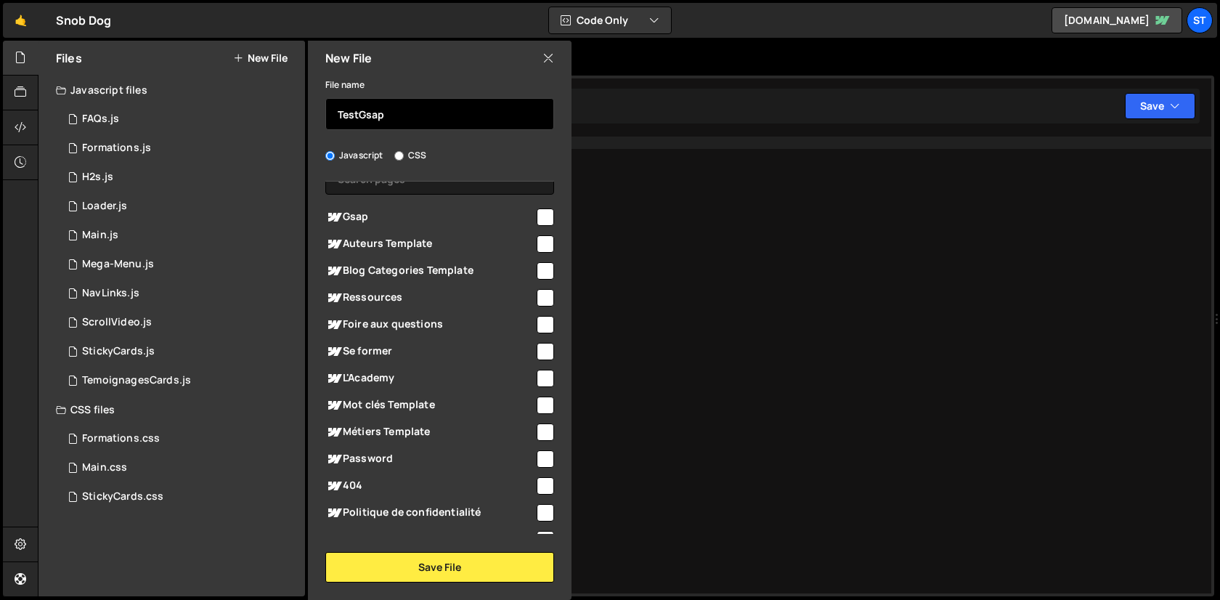
type input "TestGsap"
click at [537, 213] on input "checkbox" at bounding box center [545, 216] width 17 height 17
checkbox input "true"
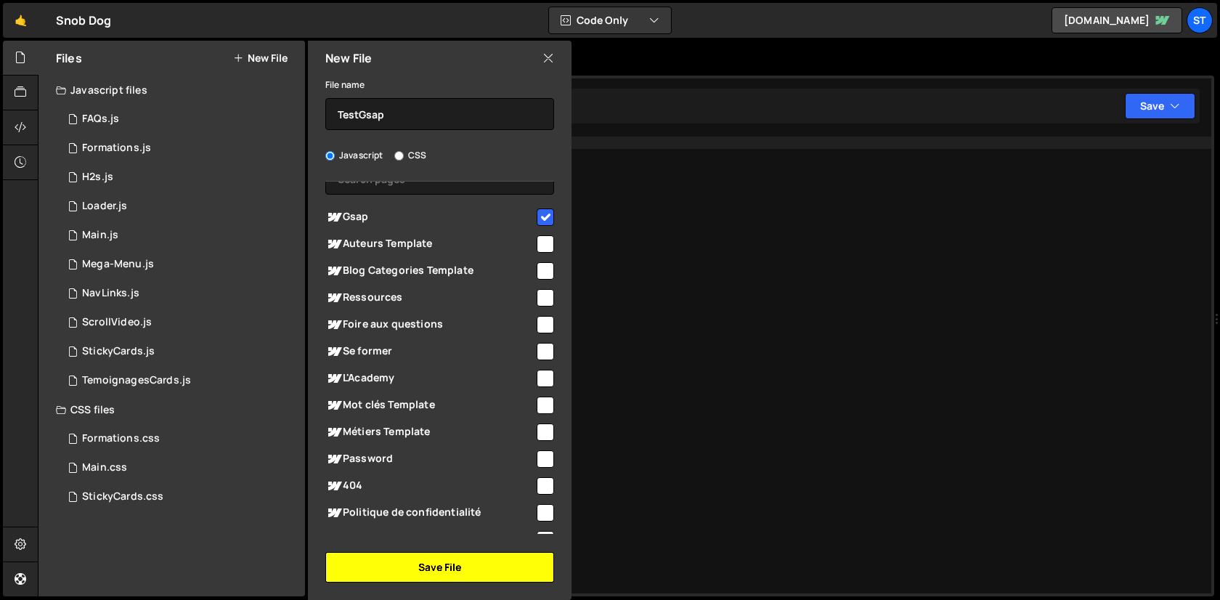
click at [399, 561] on button "Save File" at bounding box center [439, 567] width 229 height 30
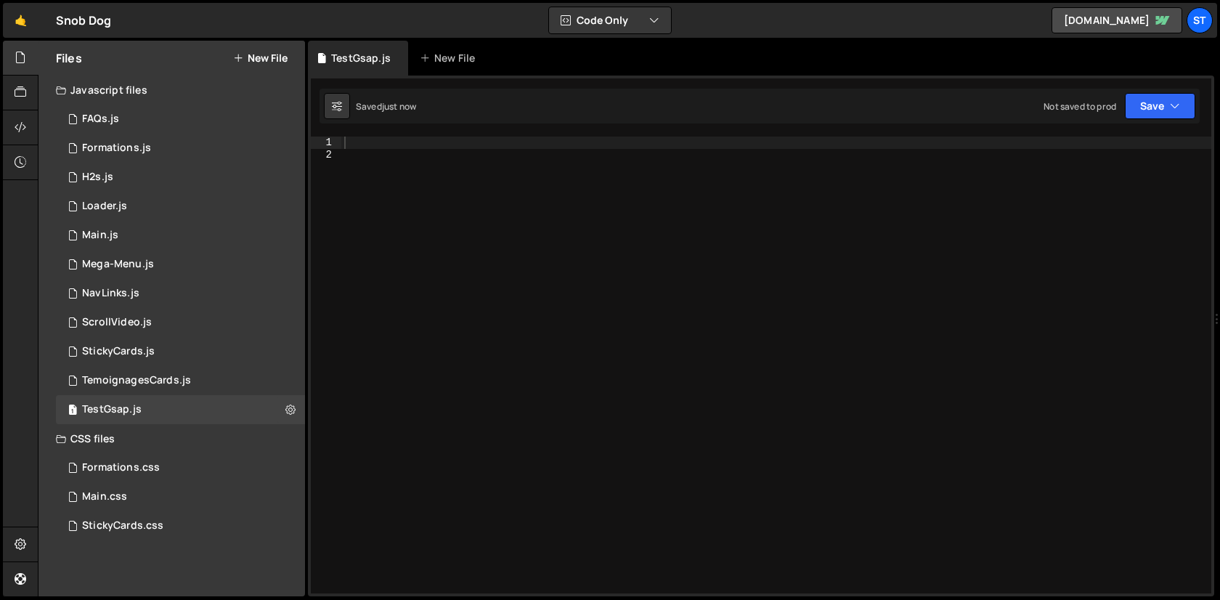
click at [254, 54] on button "New File" at bounding box center [260, 58] width 54 height 12
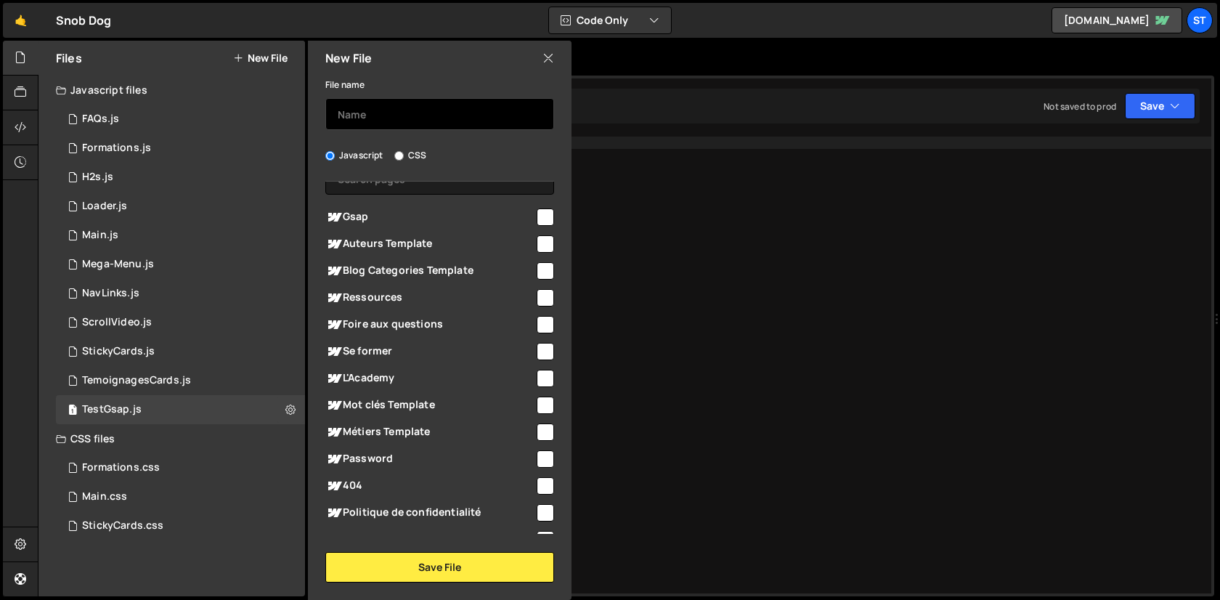
click at [434, 113] on input "text" at bounding box center [439, 114] width 229 height 32
type input "TestGsap"
click at [396, 152] on input "CSS" at bounding box center [398, 155] width 9 height 9
radio input "true"
click at [537, 216] on input "checkbox" at bounding box center [545, 216] width 17 height 17
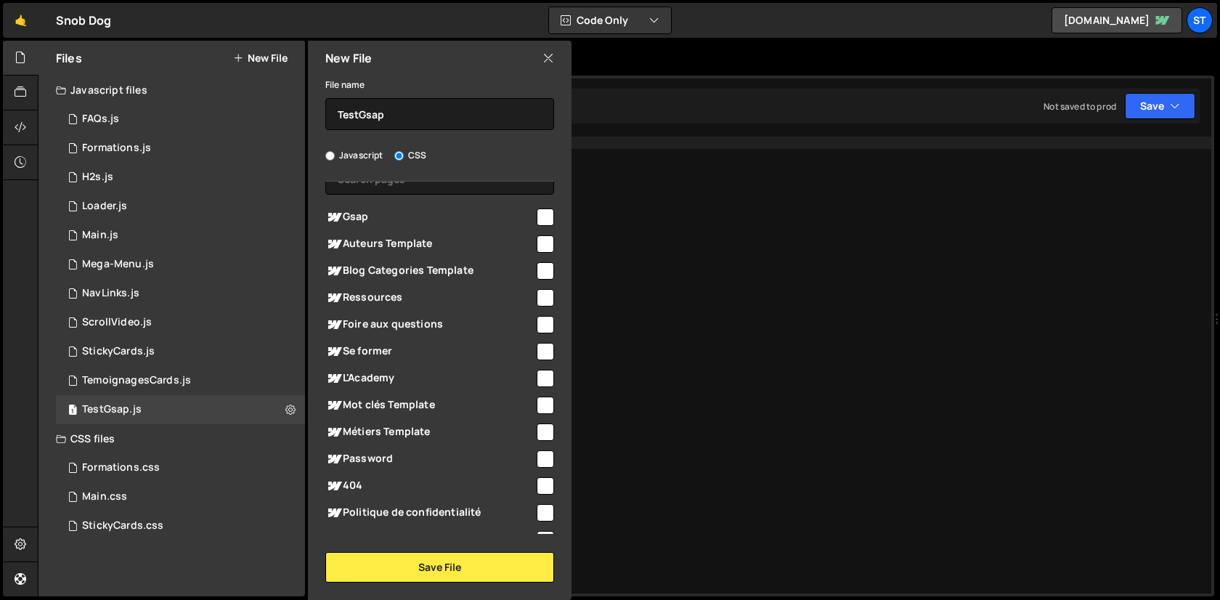
checkbox input "true"
click at [500, 561] on button "Save File" at bounding box center [439, 567] width 229 height 30
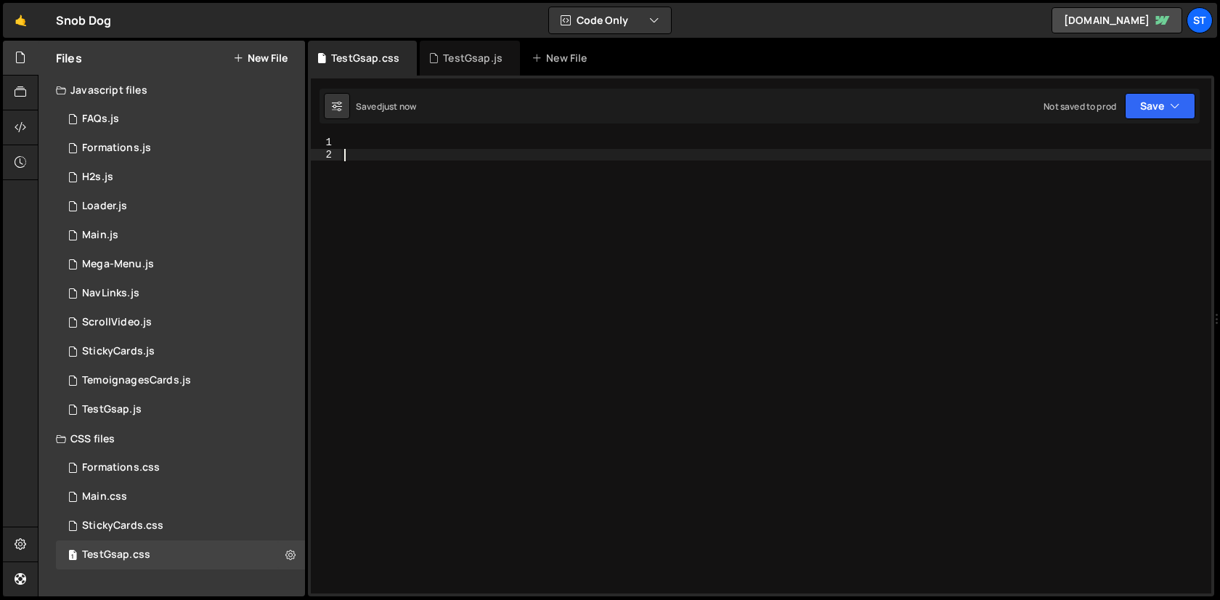
click at [699, 428] on div at bounding box center [776, 376] width 870 height 481
paste textarea "}"
type textarea "}"
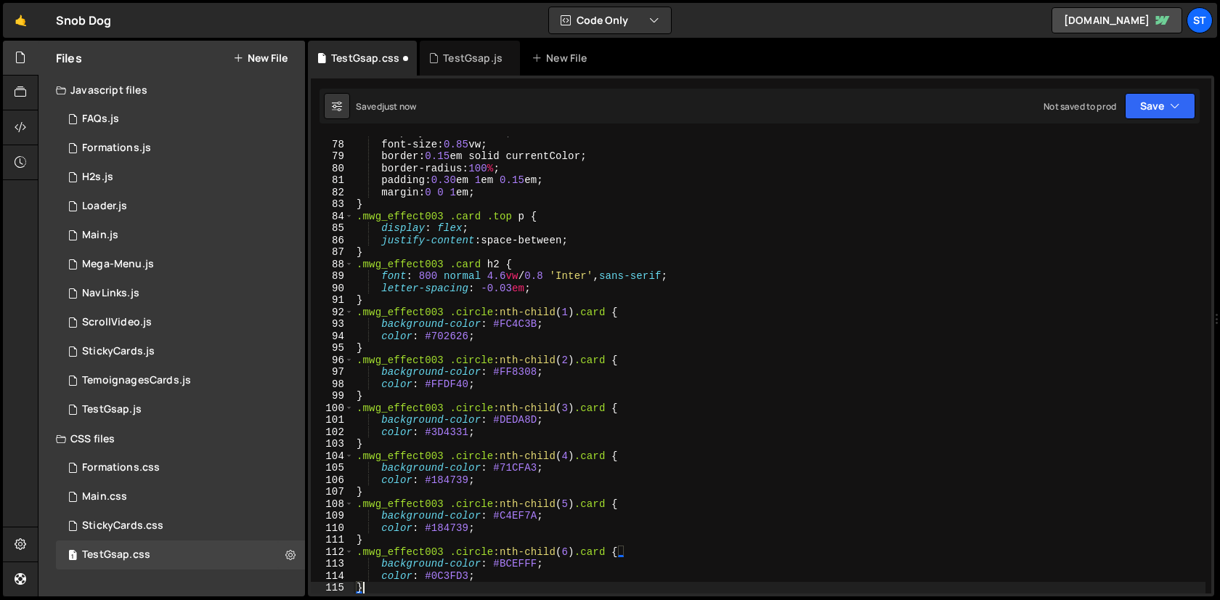
scroll to position [921, 0]
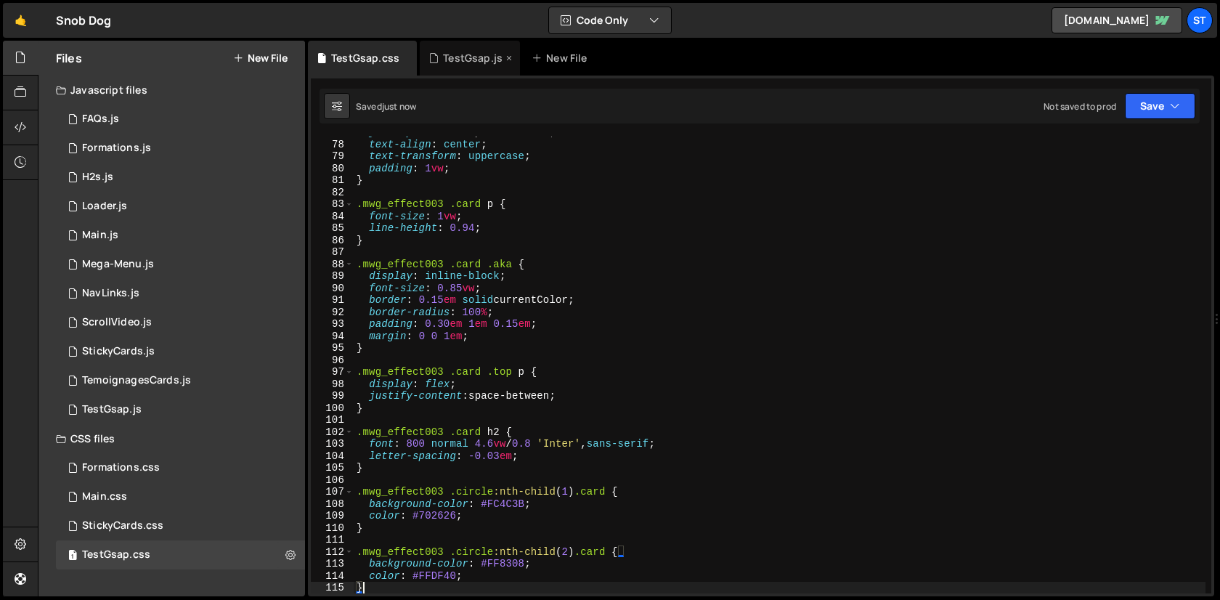
click at [460, 66] on div "TestGsap.js" at bounding box center [470, 58] width 100 height 35
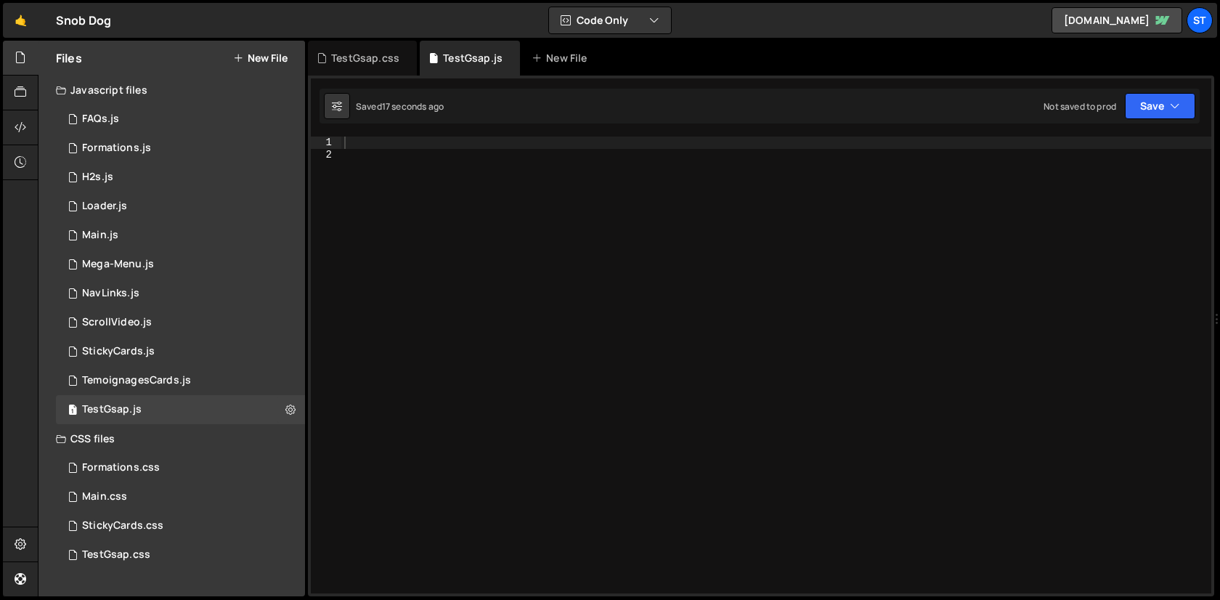
click at [480, 204] on div at bounding box center [776, 376] width 870 height 481
paste textarea "})"
type textarea "})"
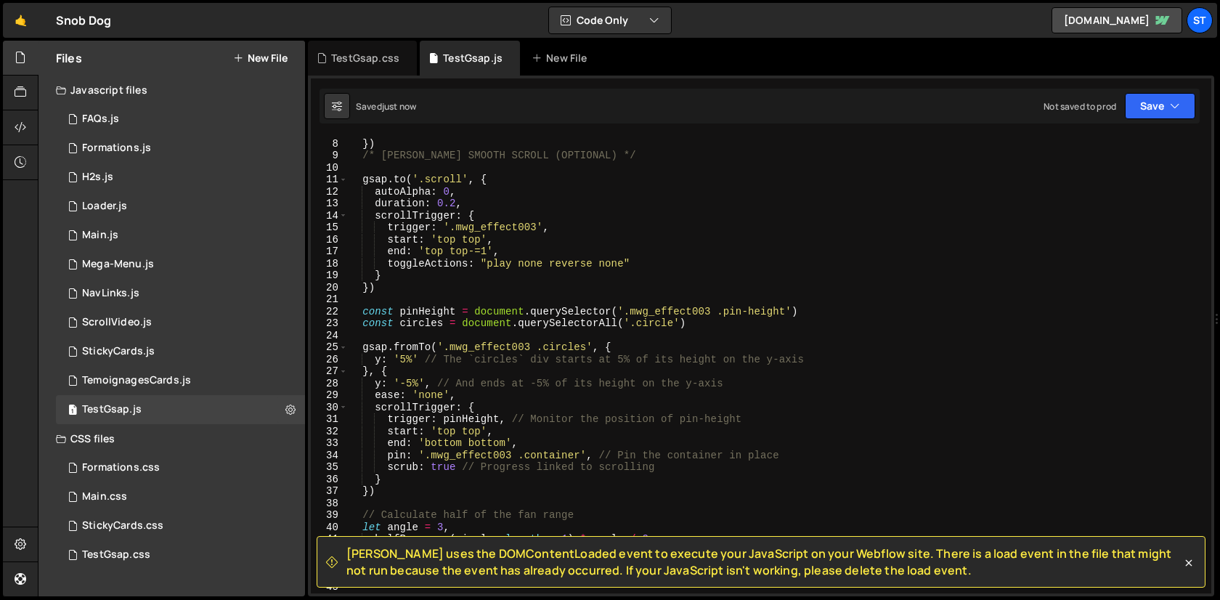
scroll to position [0, 0]
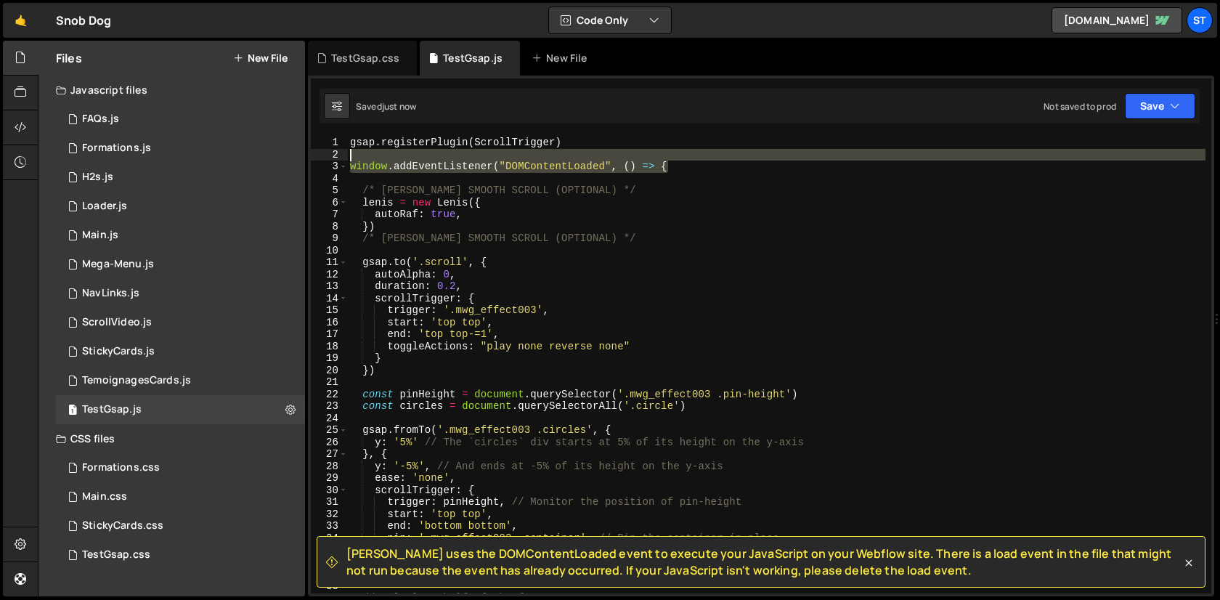
drag, startPoint x: 692, startPoint y: 170, endPoint x: 687, endPoint y: 150, distance: 21.0
click at [687, 150] on div "gsap . registerPlugin ( ScrollTrigger ) window . addEventListener ( "DOMContent…" at bounding box center [776, 376] width 858 height 481
type textarea "window.addEventListener("DOMContentLoaded", () => {"
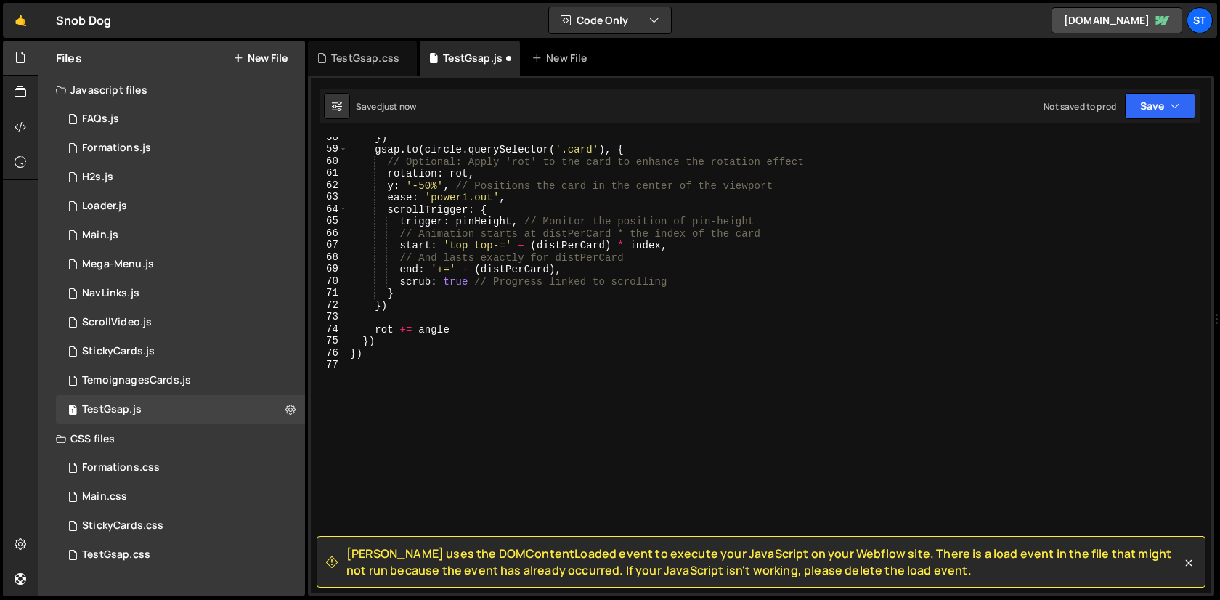
scroll to position [688, 0]
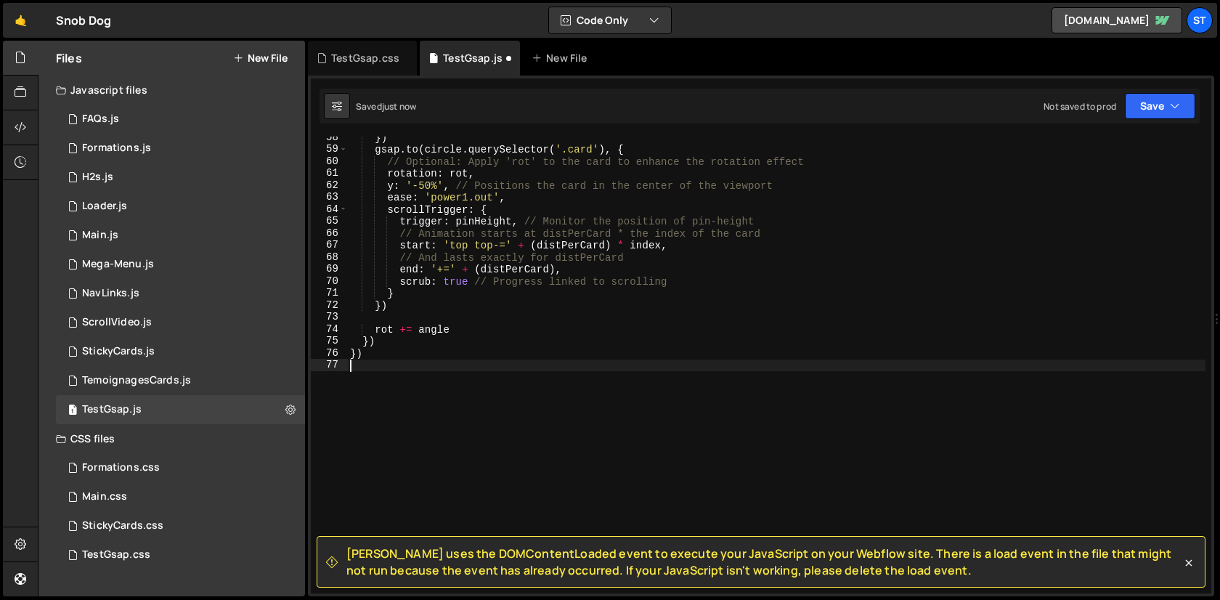
click at [412, 430] on div "}) gsap . to ( circle . querySelector ( '.card' ) , { // Optional: Apply 'rot' …" at bounding box center [776, 371] width 858 height 481
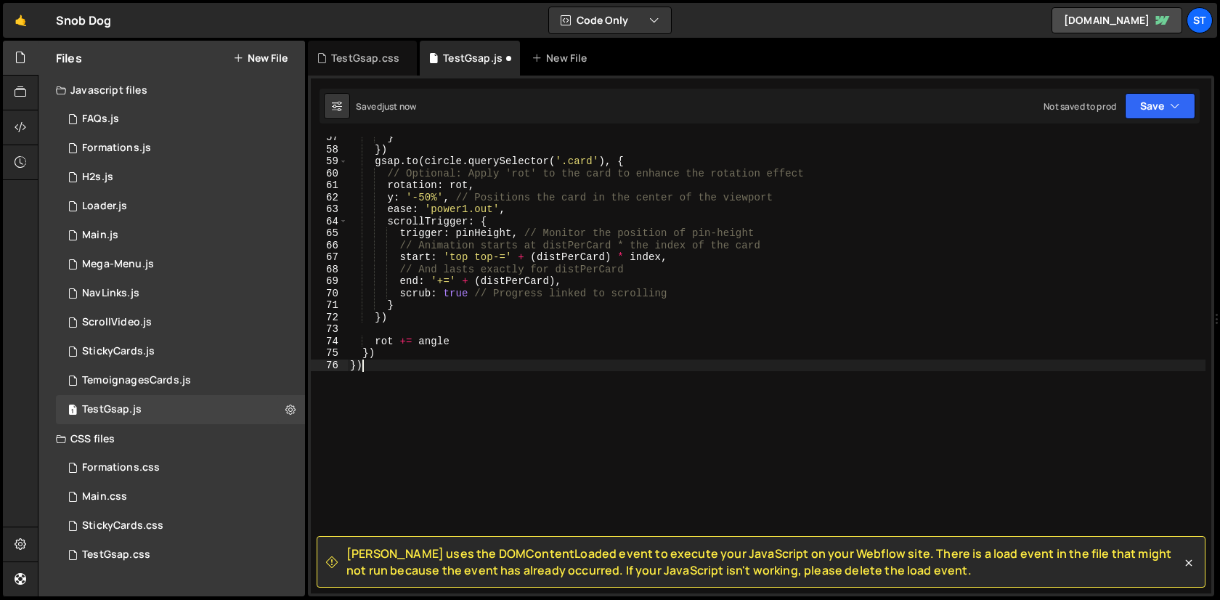
scroll to position [676, 0]
type textarea "}"
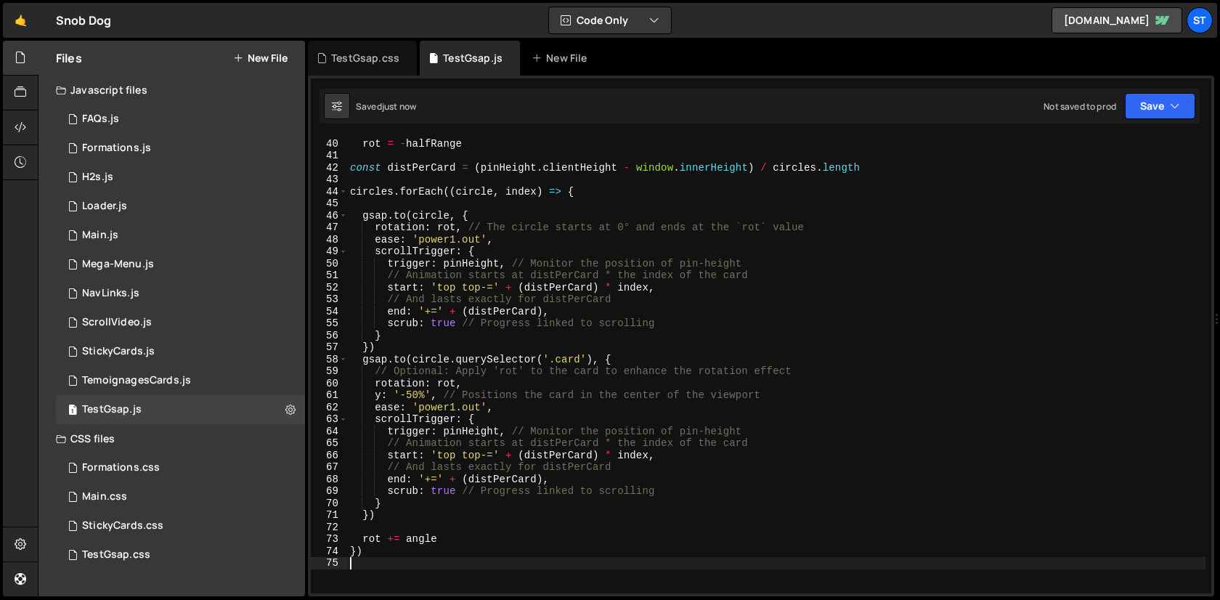
scroll to position [257, 0]
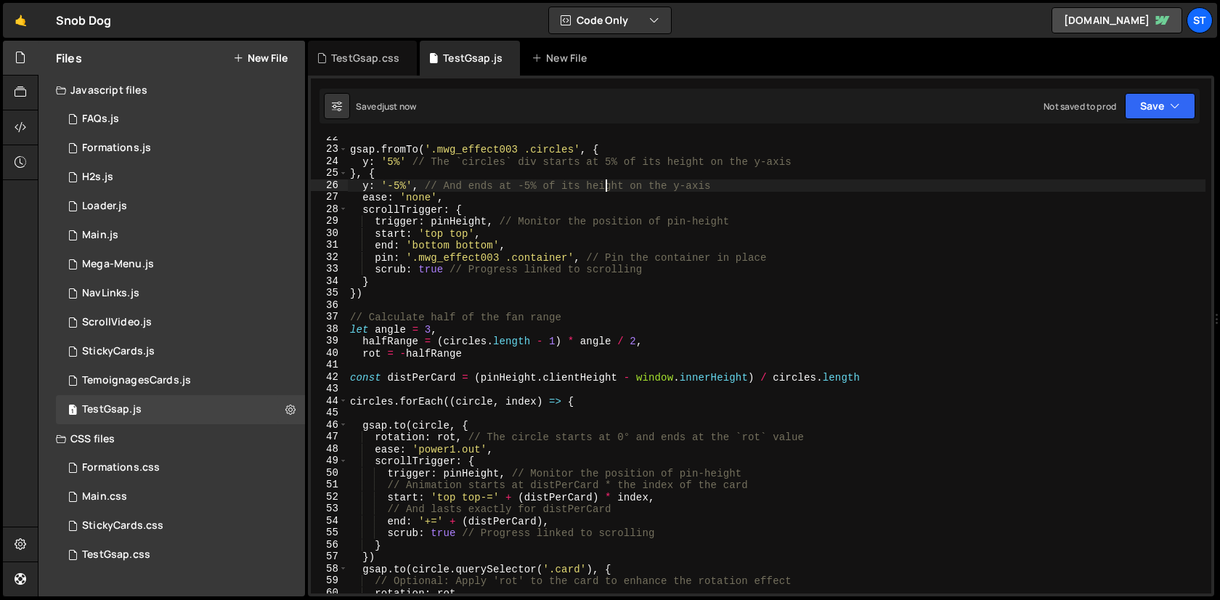
click at [605, 180] on div "gsap . fromTo ( '.mwg_effect003 .circles' , { y : '5%' // The `circles` div sta…" at bounding box center [776, 371] width 858 height 481
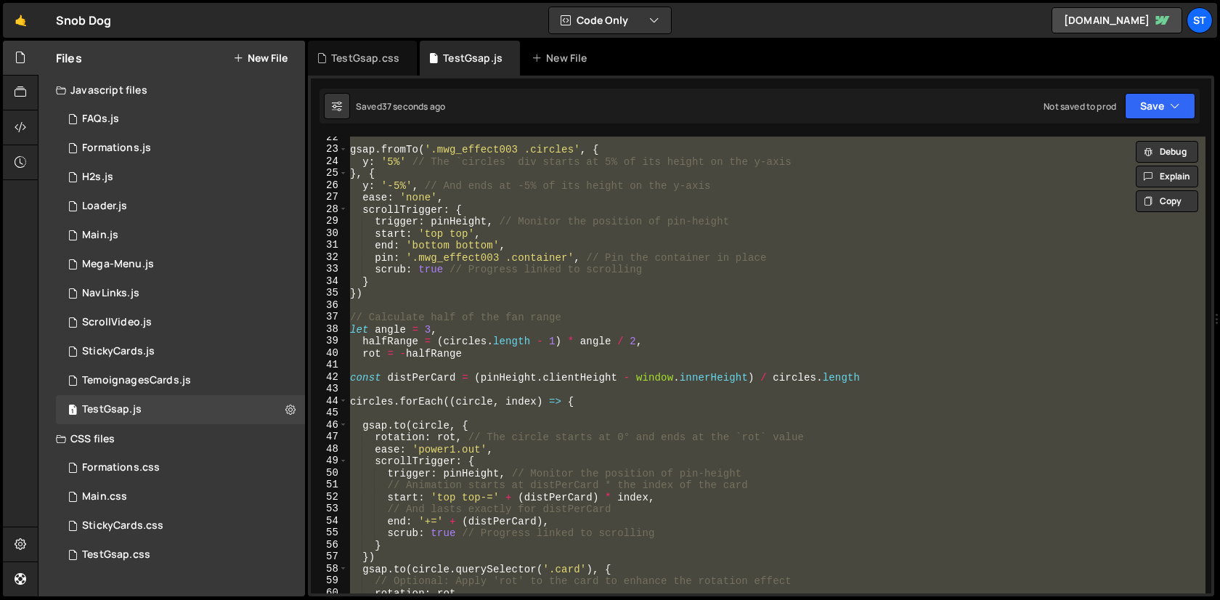
click at [770, 199] on div "gsap . fromTo ( '.mwg_effect003 .circles' , { y : '5%' // The `circles` div sta…" at bounding box center [776, 364] width 858 height 457
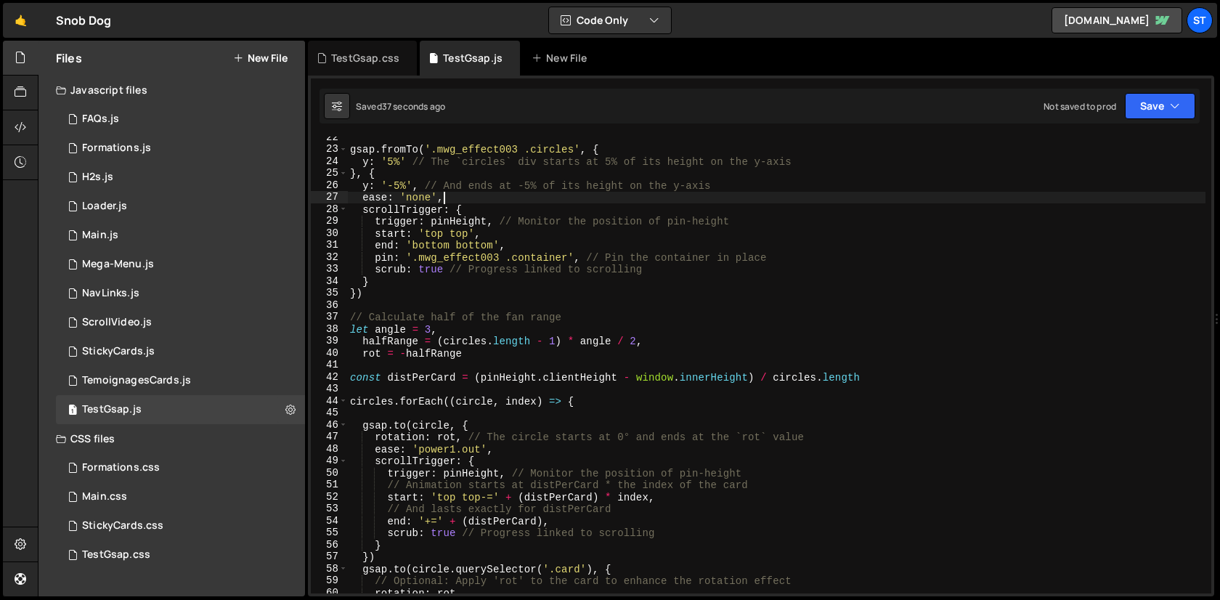
type textarea "})"
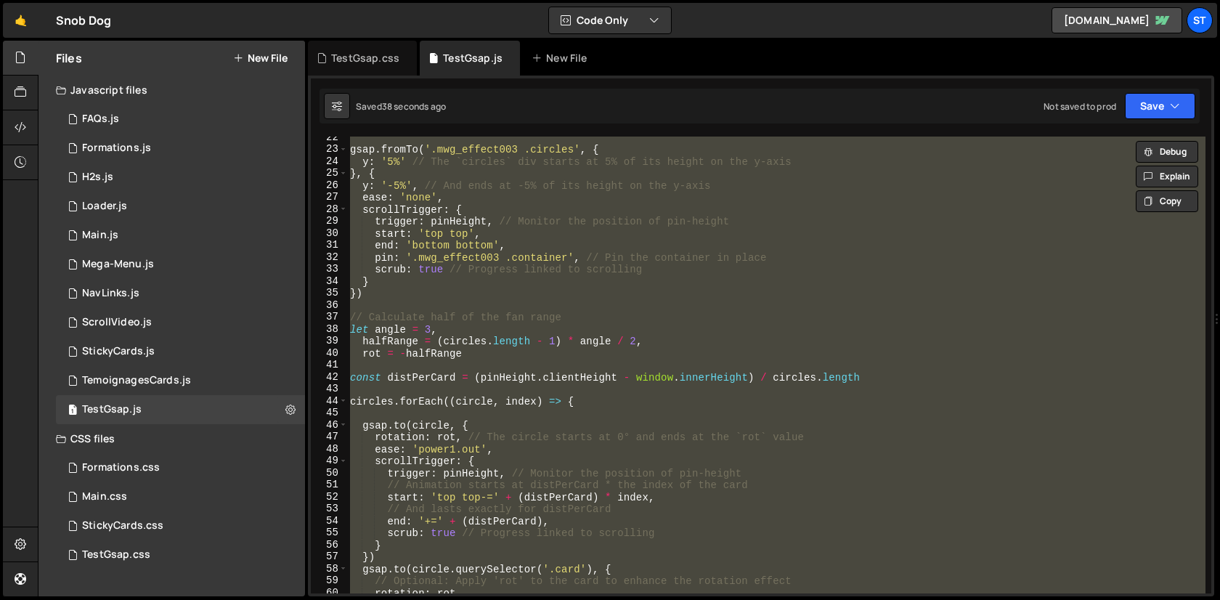
paste textarea
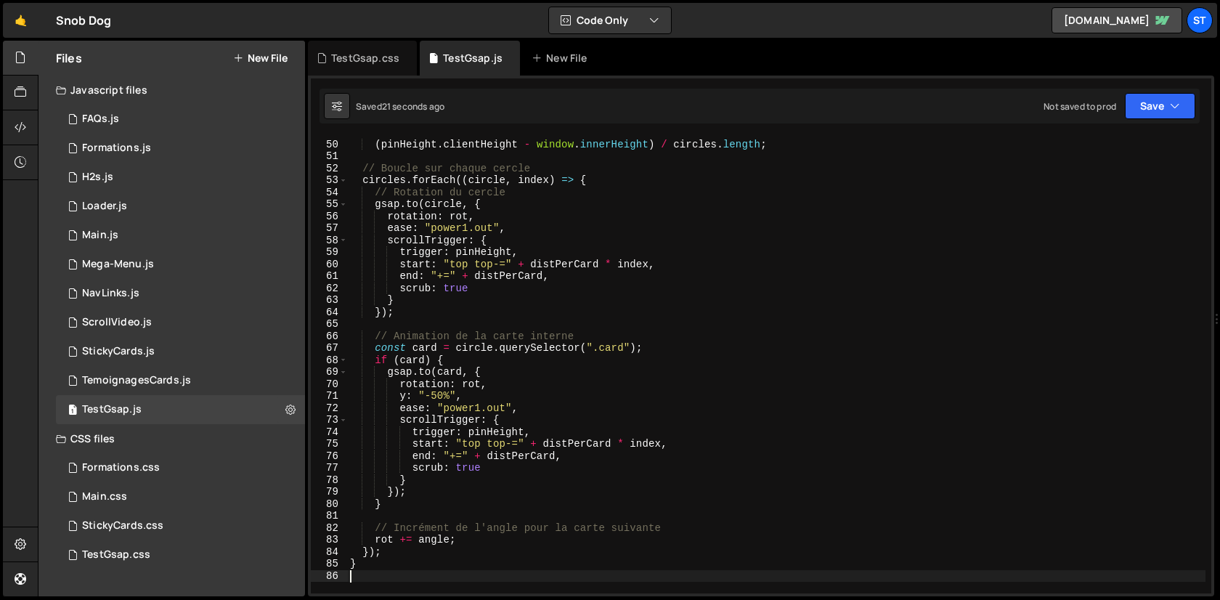
click at [622, 193] on div "const distPerCard = ( pinHeight . clientHeight - window . innerHeight ) / circl…" at bounding box center [776, 366] width 858 height 481
type textarea "// Rotation du cercle"
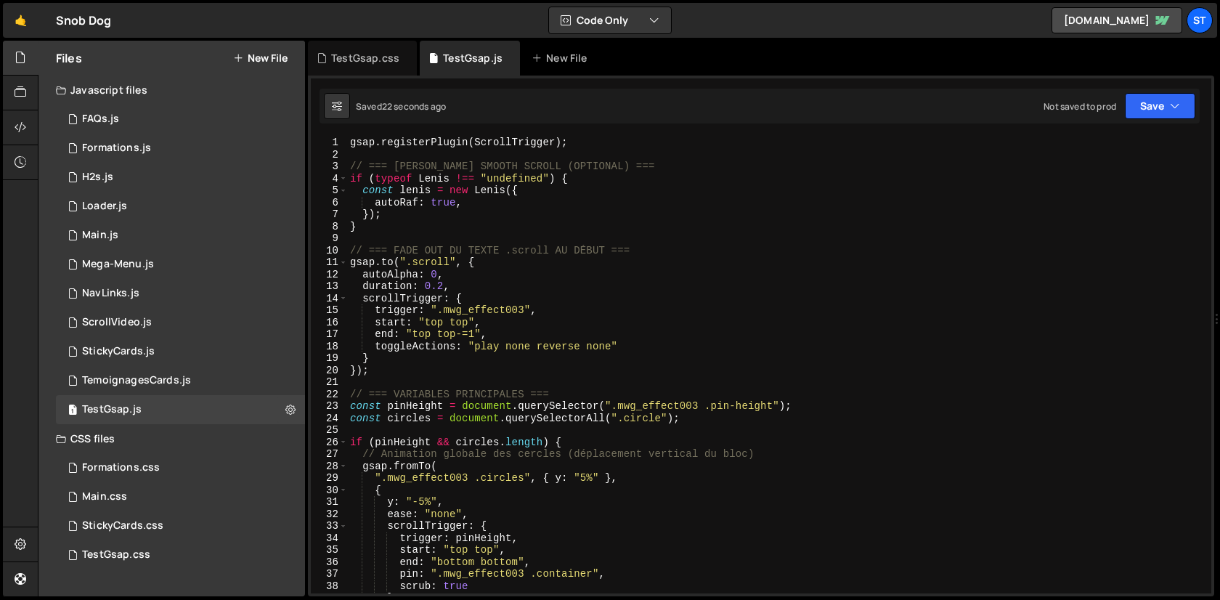
scroll to position [0, 0]
click at [332, 77] on div "1 Type cmd + s to save your Javascript file. הההההההההההההההההההההההההההההההההה…" at bounding box center [761, 336] width 906 height 521
click at [335, 72] on div "TestGsap.css" at bounding box center [362, 58] width 109 height 35
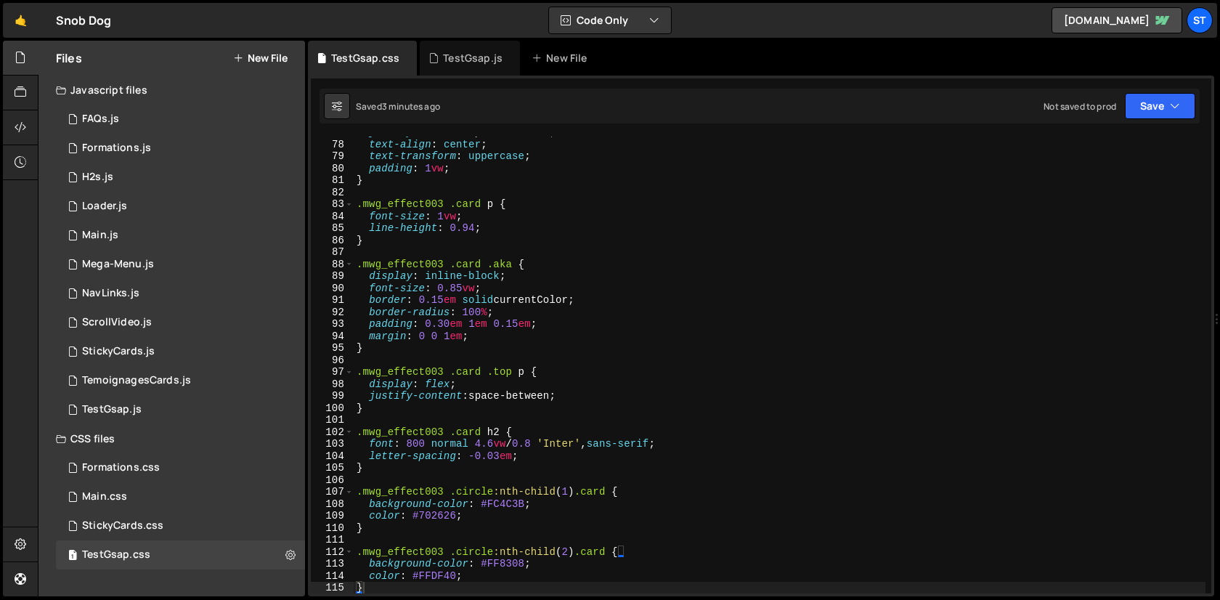
click at [522, 322] on div "justify-content : space-between ; text-align : center ; text-transform : upperc…" at bounding box center [780, 366] width 852 height 481
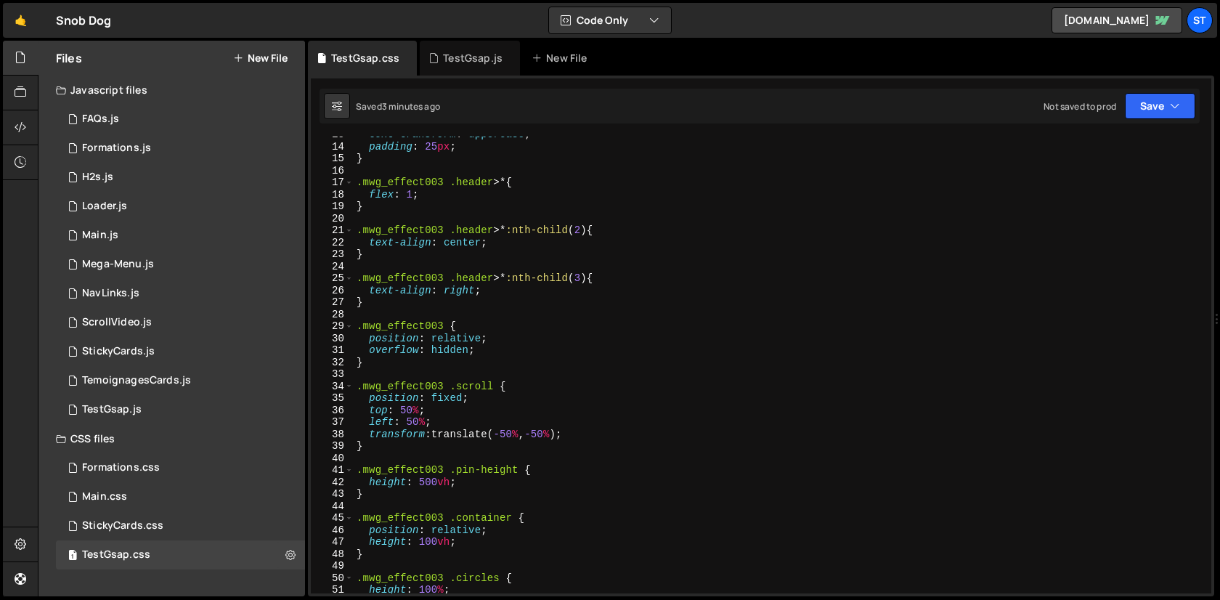
scroll to position [260, 0]
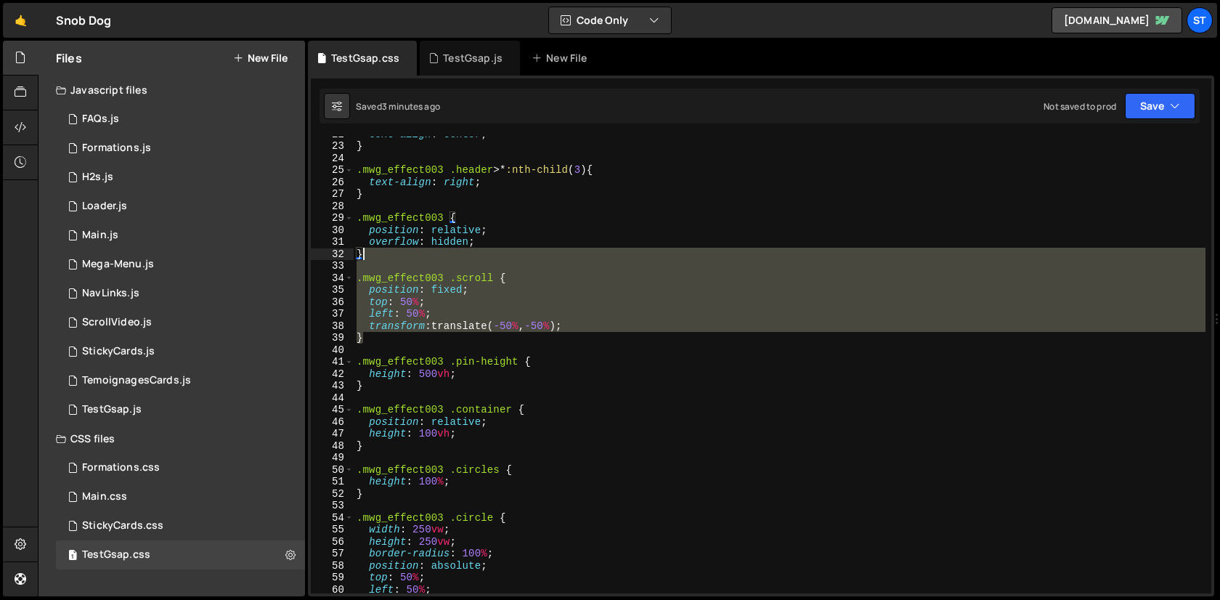
drag, startPoint x: 381, startPoint y: 338, endPoint x: 381, endPoint y: 251, distance: 86.4
click at [381, 251] on div "text-align : center ; } .mwg_effect003 .header >* :nth-child ( 3 ) { text-align…" at bounding box center [780, 368] width 852 height 481
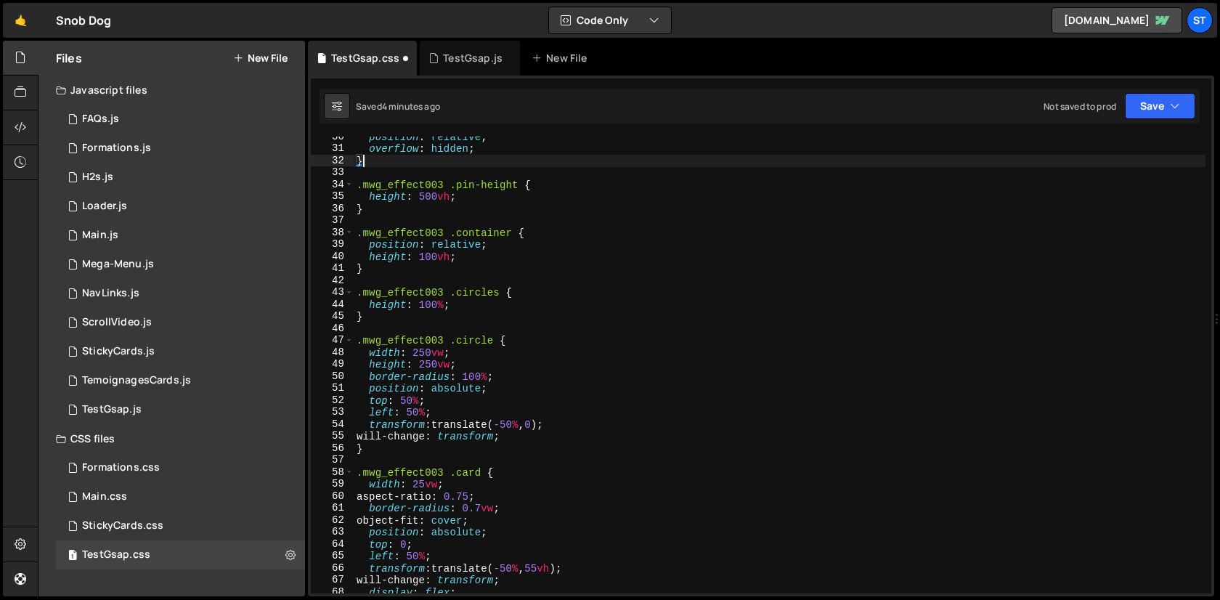
scroll to position [0, 0]
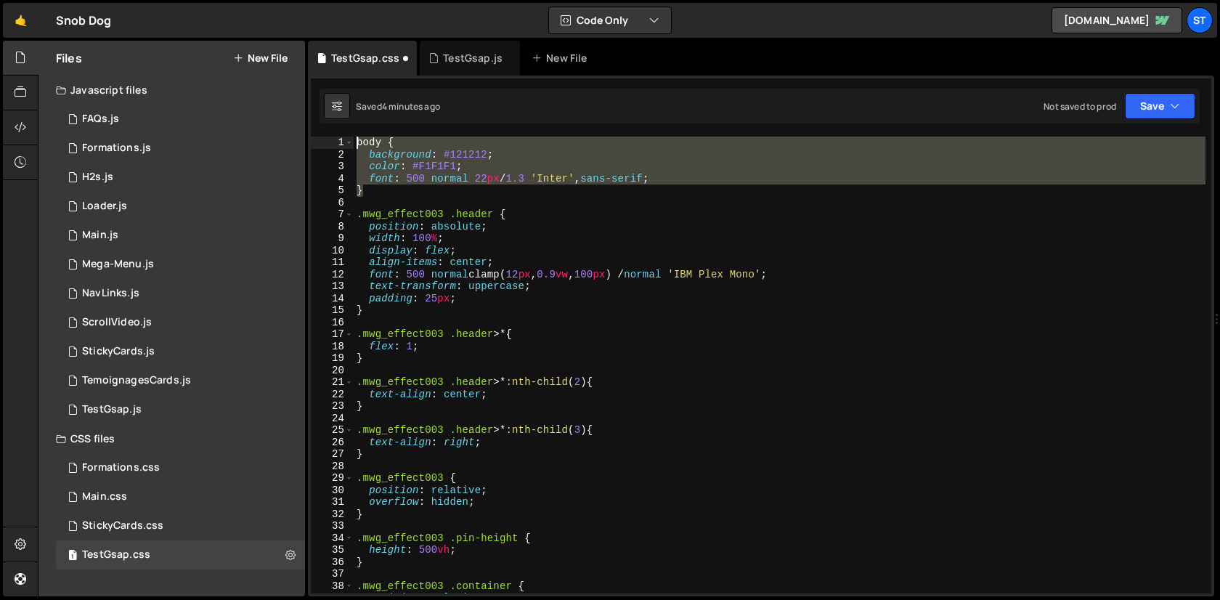
drag, startPoint x: 436, startPoint y: 190, endPoint x: 354, endPoint y: 80, distance: 137.5
click at [354, 80] on div "1 Type cmd + s to save your Javascript file. הההההההההההההההההההההההההההההההההה…" at bounding box center [761, 336] width 906 height 521
type textarea "body { background: #121212;"
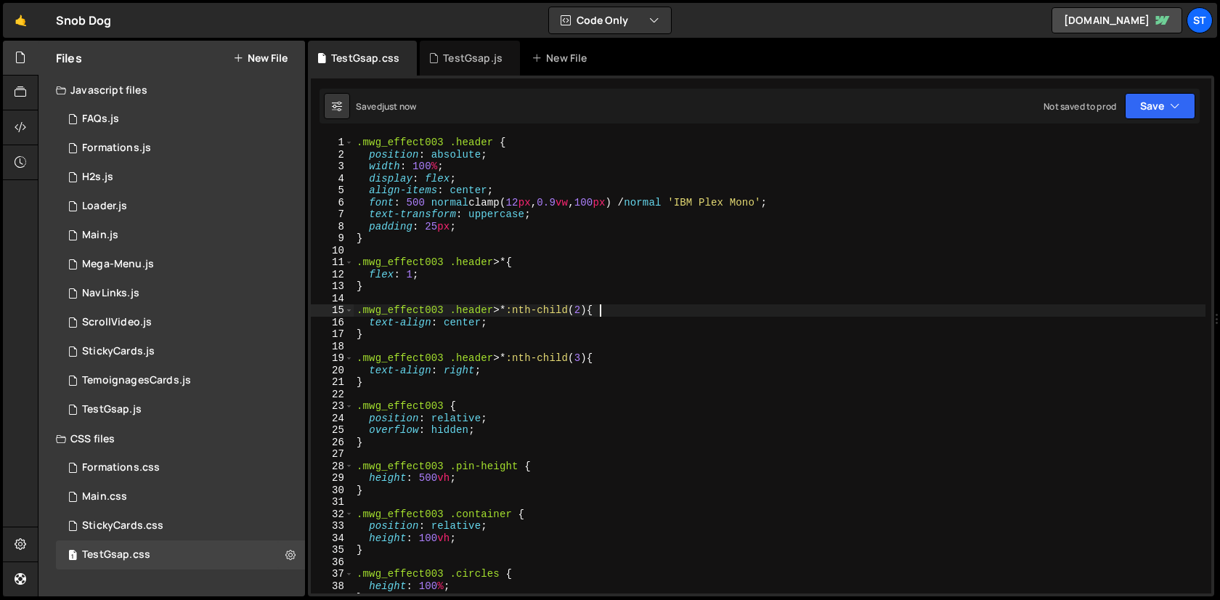
click at [675, 311] on div ".mwg_effect003 .header { position : absolute ; width : 100 % ; display : flex ;…" at bounding box center [780, 376] width 852 height 481
type textarea "}"
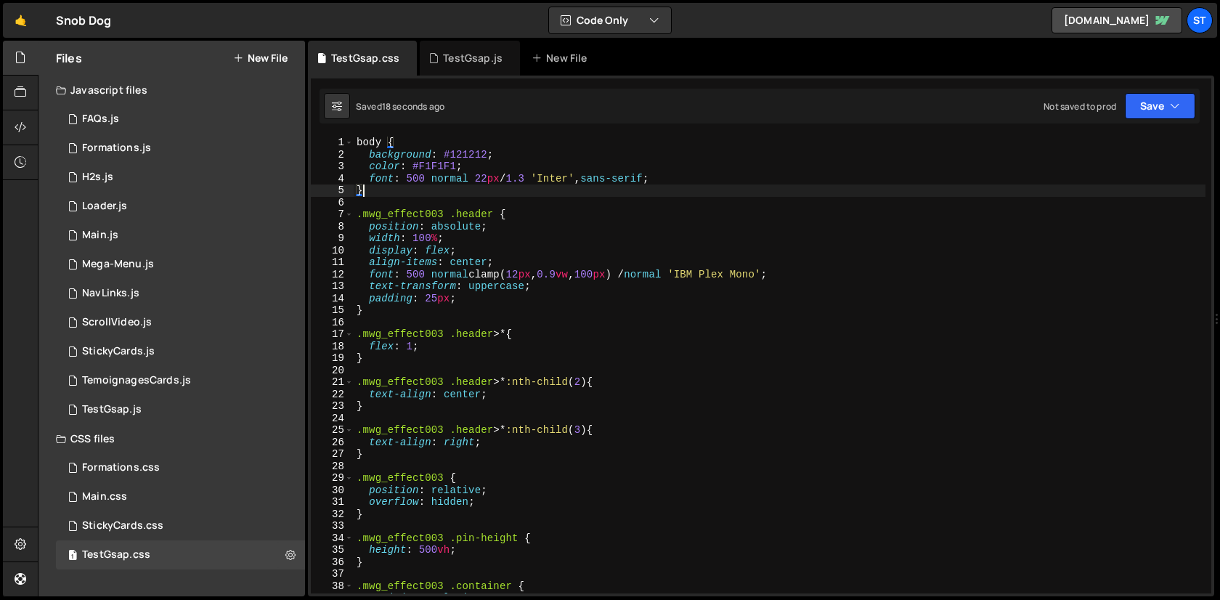
click at [545, 194] on div "body { background : #121212 ; color : #F1F1F1 ; font : 500 normal 22 px / 1.3 '…" at bounding box center [780, 376] width 852 height 481
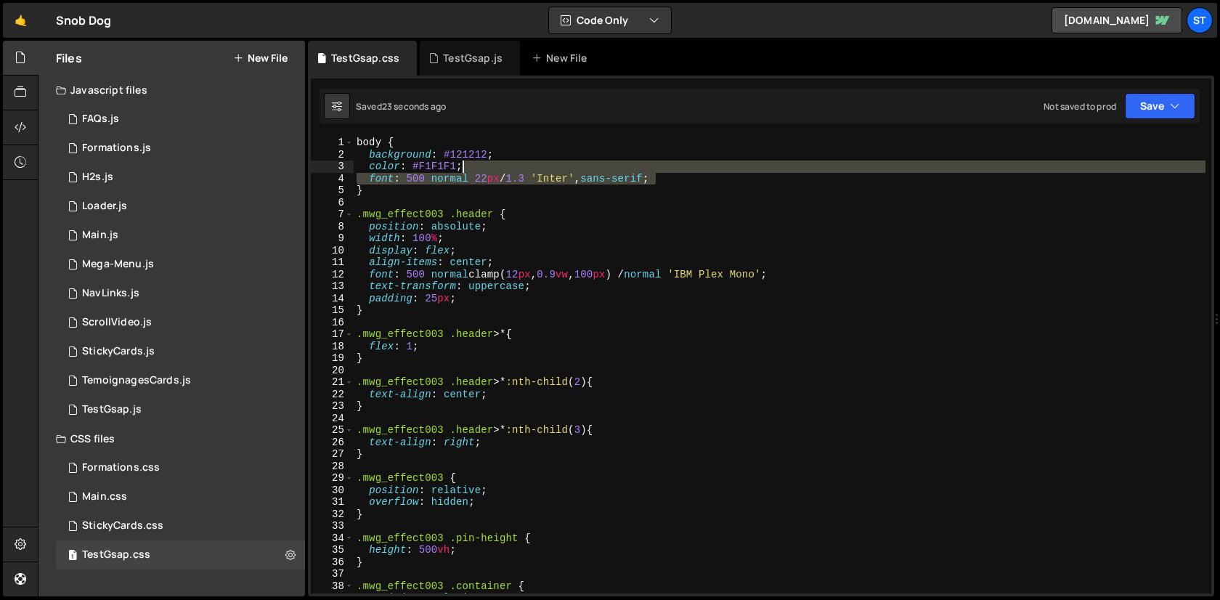
drag, startPoint x: 673, startPoint y: 176, endPoint x: 613, endPoint y: 167, distance: 61.0
click at [613, 167] on div "body { background : #121212 ; color : #F1F1F1 ; font : 500 normal 22 px / 1.3 '…" at bounding box center [780, 376] width 852 height 481
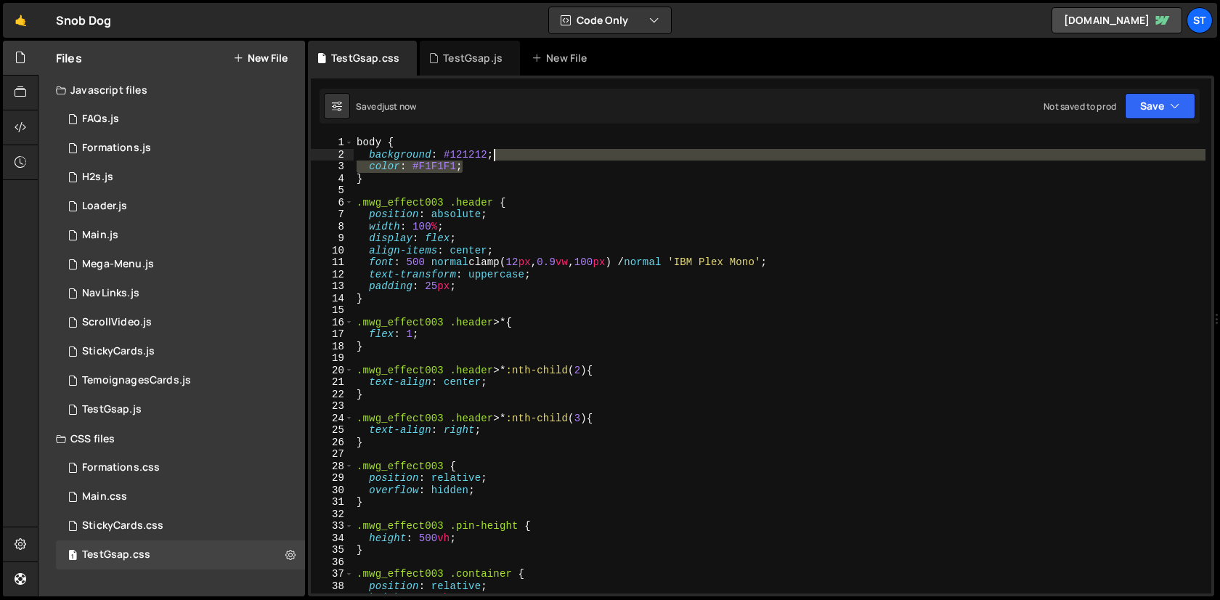
drag, startPoint x: 515, startPoint y: 166, endPoint x: 517, endPoint y: 158, distance: 8.3
click at [517, 158] on div "body { background : #121212 ; color : #F1F1F1 ; } .mwg_effect003 .header { posi…" at bounding box center [780, 376] width 852 height 481
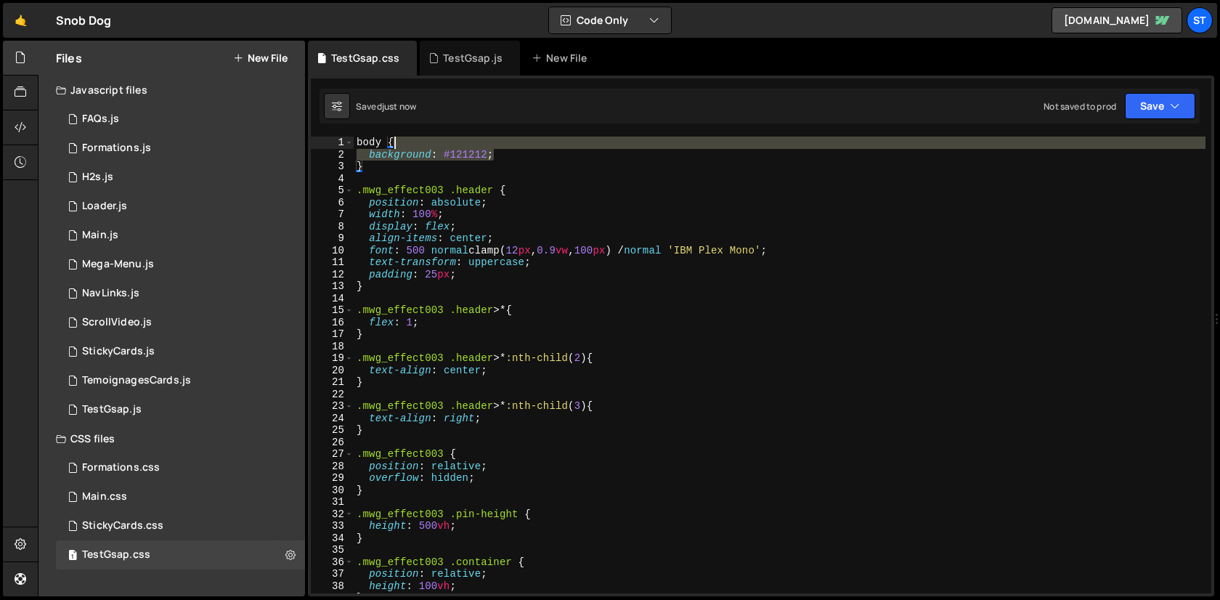
drag, startPoint x: 573, startPoint y: 150, endPoint x: 574, endPoint y: 141, distance: 9.5
click at [574, 141] on div "body { background : #121212 ; } .mwg_effect003 .header { position : absolute ; …" at bounding box center [780, 376] width 852 height 481
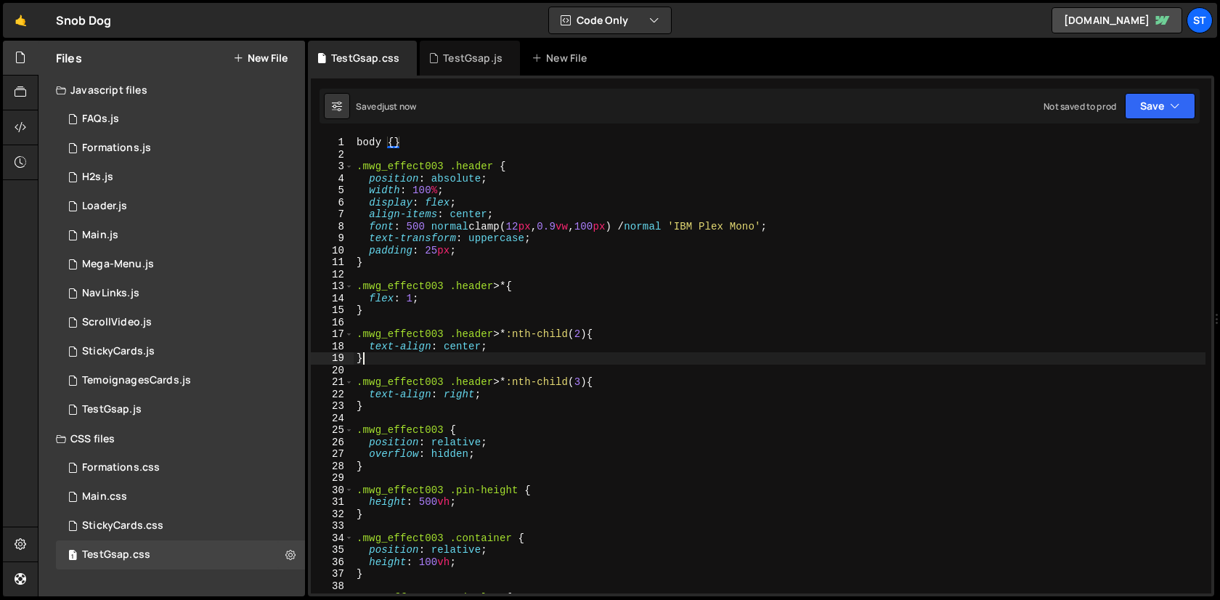
click at [607, 355] on div "body { } .mwg_effect003 .header { position : absolute ; width : 100 % ; display…" at bounding box center [780, 376] width 852 height 481
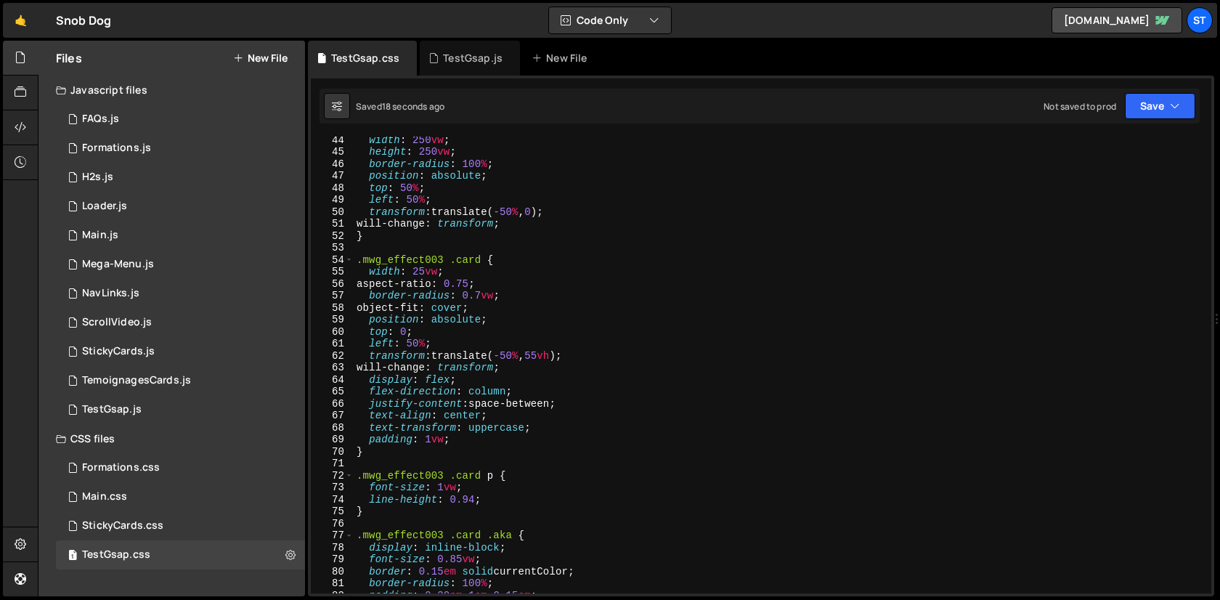
scroll to position [575, 0]
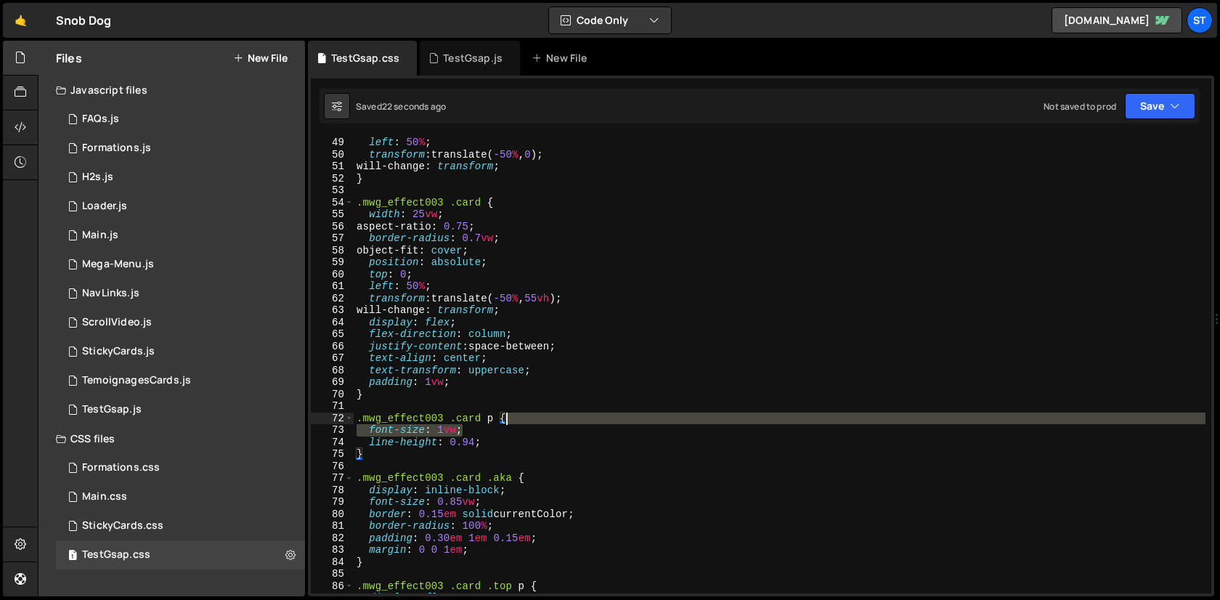
drag, startPoint x: 510, startPoint y: 430, endPoint x: 514, endPoint y: 421, distance: 9.4
click at [514, 421] on div "left : 50 % ; transform : translate( -50 % , 0 ) ; will-change : transform ; } …" at bounding box center [780, 376] width 852 height 481
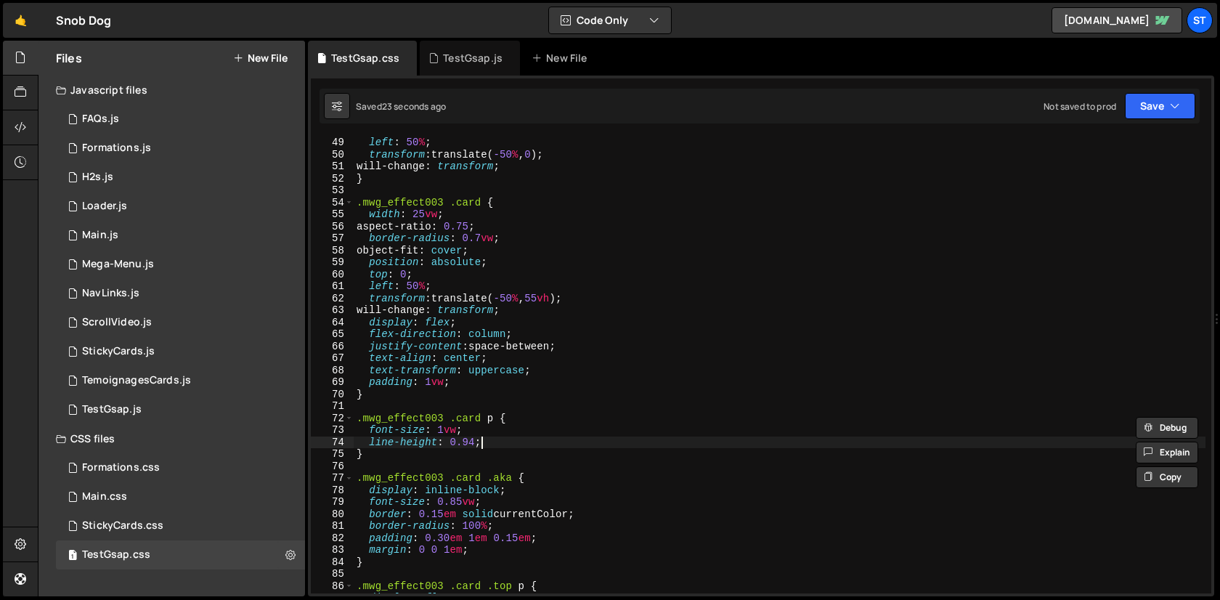
click at [505, 437] on div "left : 50 % ; transform : translate( -50 % , 0 ) ; will-change : transform ; } …" at bounding box center [780, 376] width 852 height 481
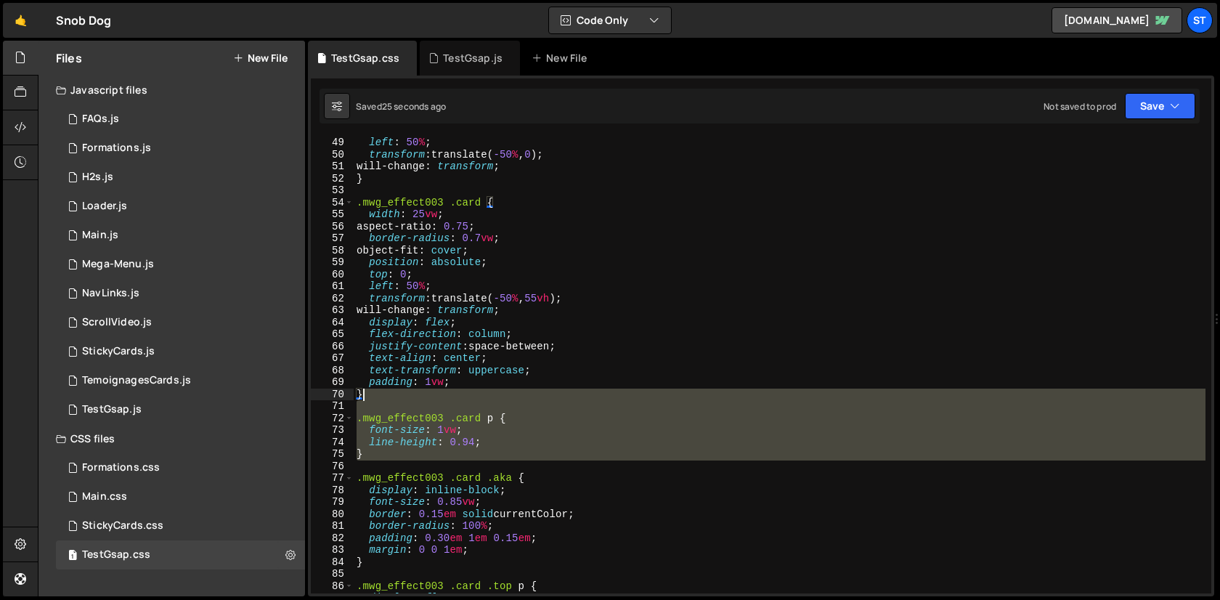
drag, startPoint x: 451, startPoint y: 465, endPoint x: 417, endPoint y: 399, distance: 74.4
click at [417, 399] on div "left : 50 % ; transform : translate( -50 % , 0 ) ; will-change : transform ; } …" at bounding box center [780, 376] width 852 height 481
type textarea "}"
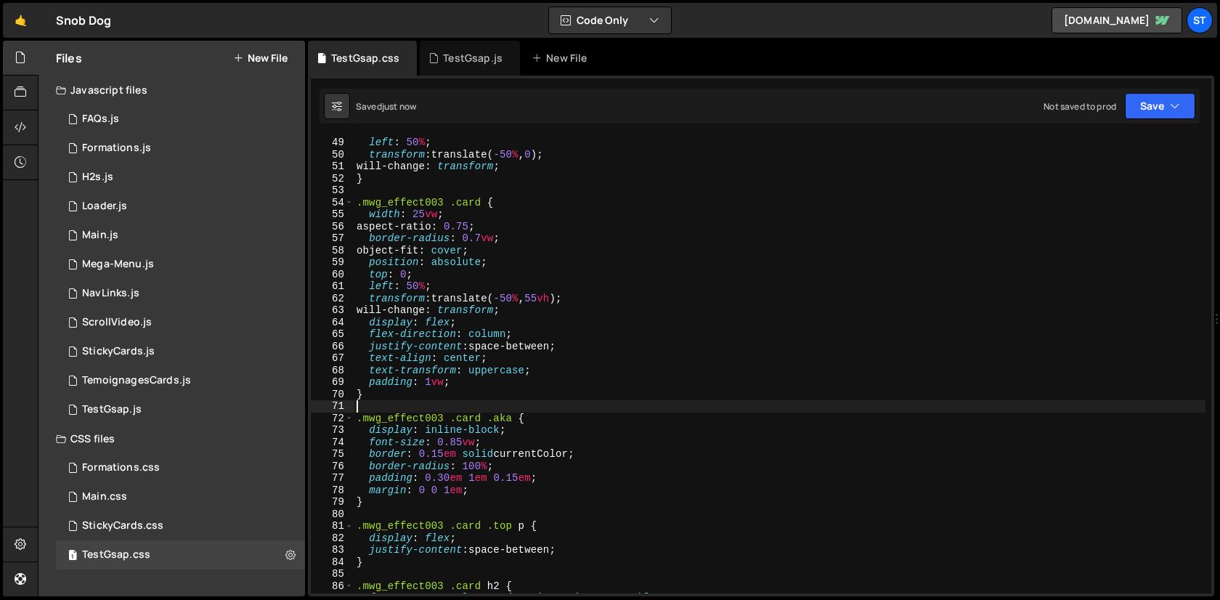
click at [762, 218] on div "left : 50 % ; transform : translate( -50 % , 0 ) ; will-change : transform ; } …" at bounding box center [780, 376] width 852 height 481
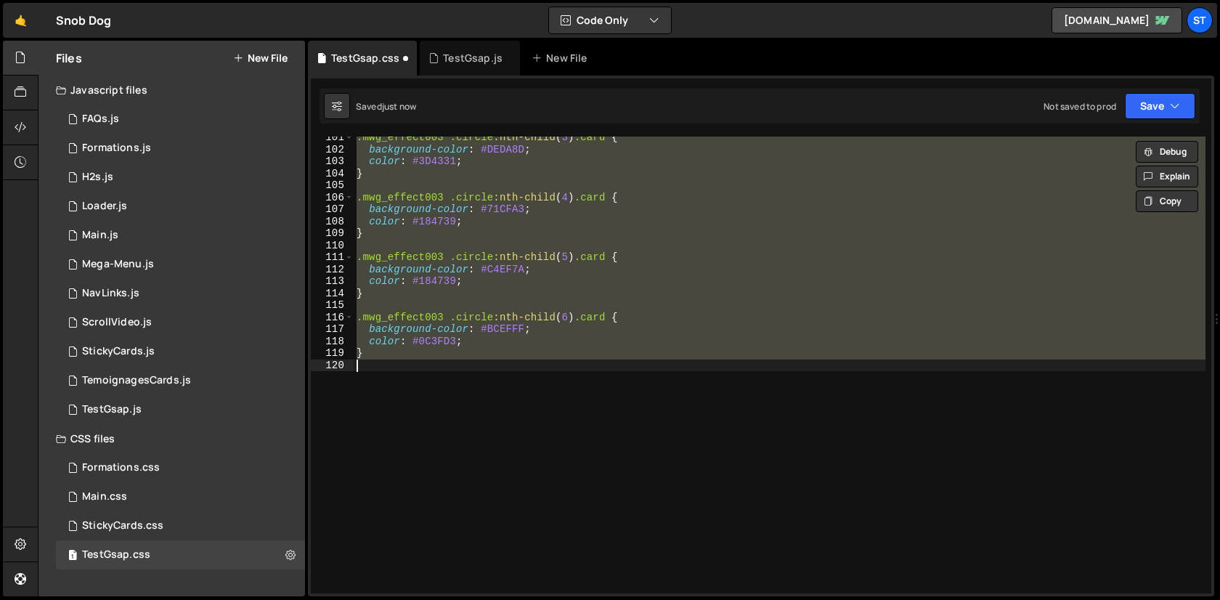
scroll to position [598, 0]
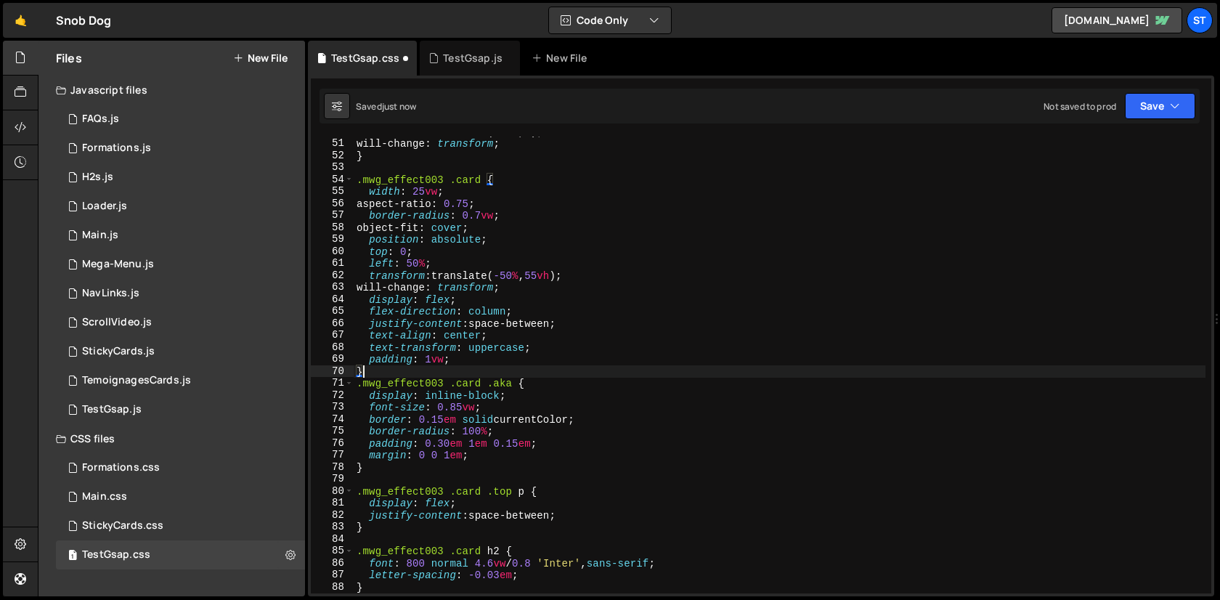
type textarea "}"
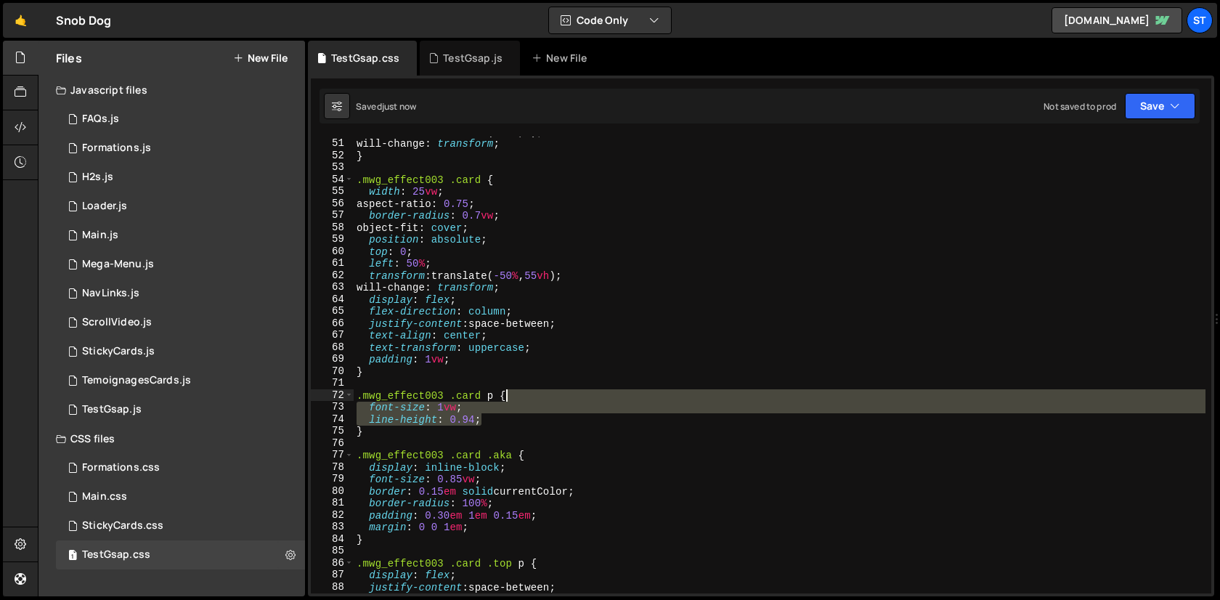
drag, startPoint x: 510, startPoint y: 417, endPoint x: 534, endPoint y: 396, distance: 31.4
click at [534, 396] on div "transform : translate( -50 % , 0 ) ; will-change : transform ; } .mwg_effect003…" at bounding box center [780, 366] width 852 height 481
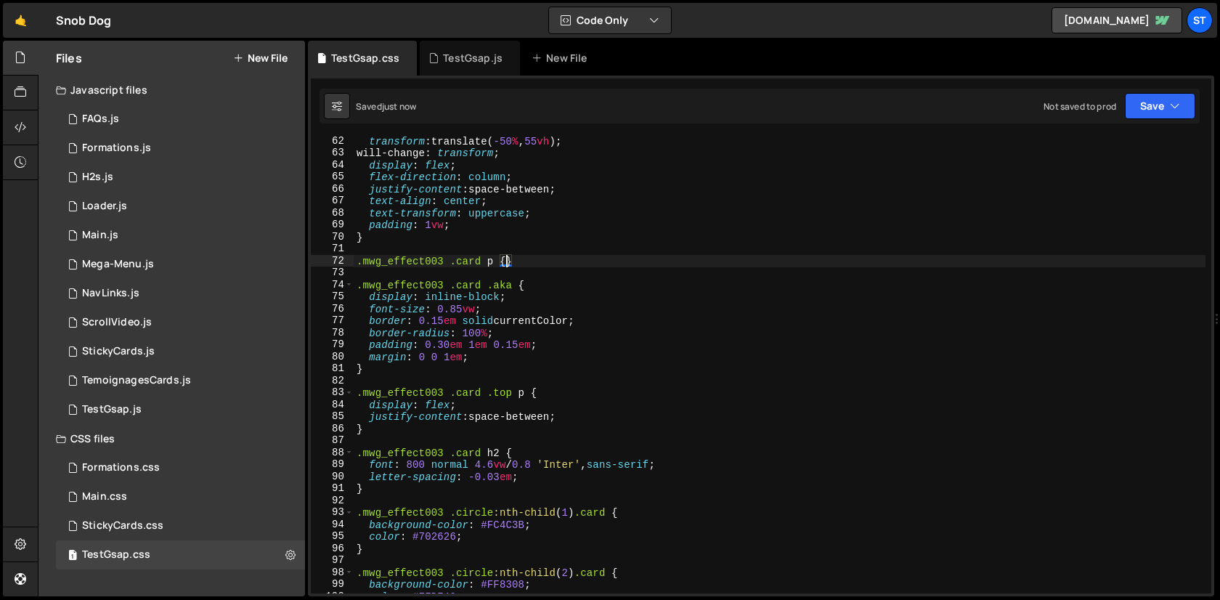
scroll to position [733, 0]
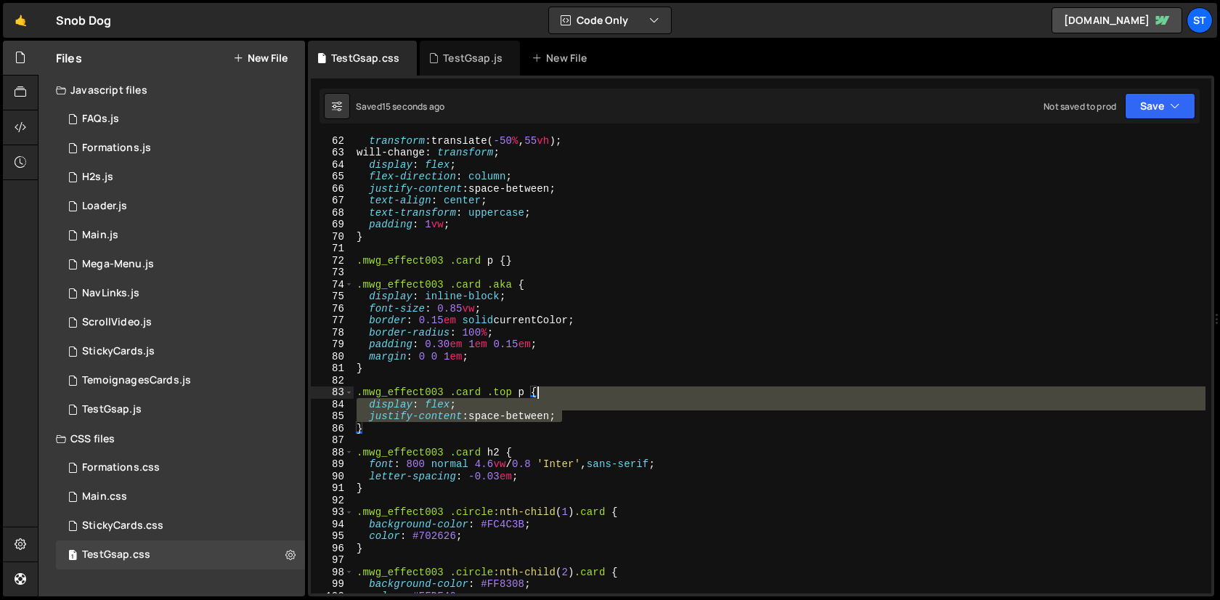
drag, startPoint x: 591, startPoint y: 415, endPoint x: 587, endPoint y: 394, distance: 21.5
click at [587, 394] on div "transform : translate( -50 % , 55 vh ) ; will-change : transform ; display : fl…" at bounding box center [780, 374] width 852 height 481
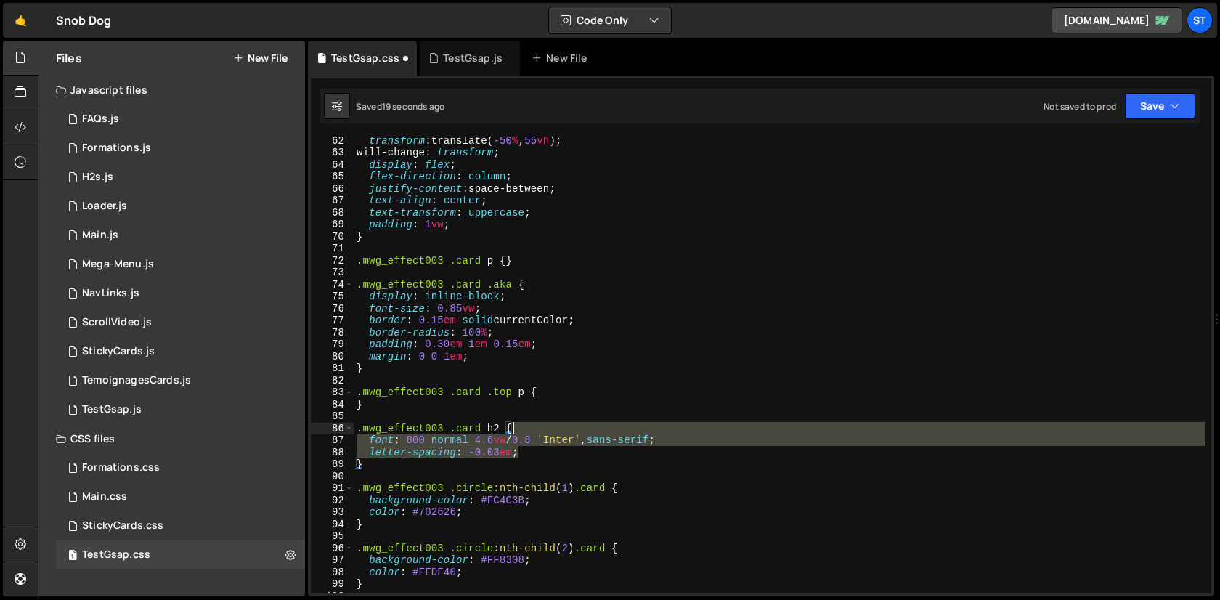
drag, startPoint x: 530, startPoint y: 454, endPoint x: 531, endPoint y: 427, distance: 26.9
click at [531, 427] on div "transform : translate( -50 % , 55 vh ) ; will-change : transform ; display : fl…" at bounding box center [780, 374] width 852 height 481
type textarea ".mwg_effect003 .card h2 {"
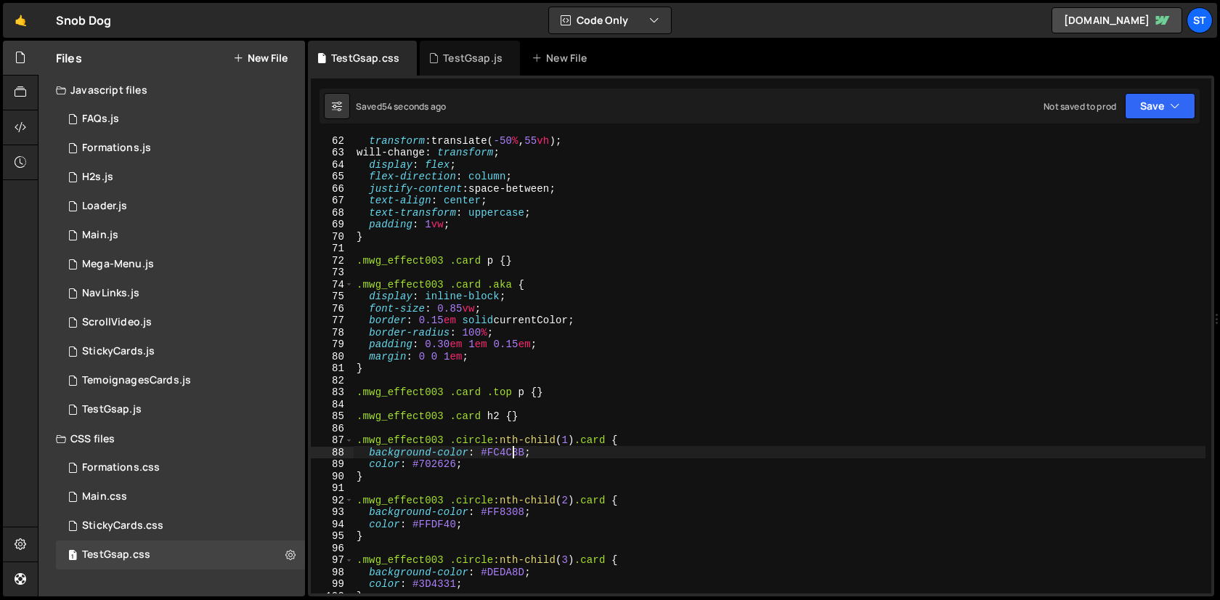
click at [512, 454] on div "transform : translate( -50 % , 55 vh ) ; will-change : transform ; display : fl…" at bounding box center [780, 374] width 852 height 481
paste textarea "#fec3ea"
click at [489, 452] on div "transform : translate( -50 % , 55 vh ) ; will-change : transform ; display : fl…" at bounding box center [780, 374] width 852 height 481
click at [445, 463] on div "transform : translate( -50 % , 55 vh ) ; will-change : transform ; display : fl…" at bounding box center [780, 374] width 852 height 481
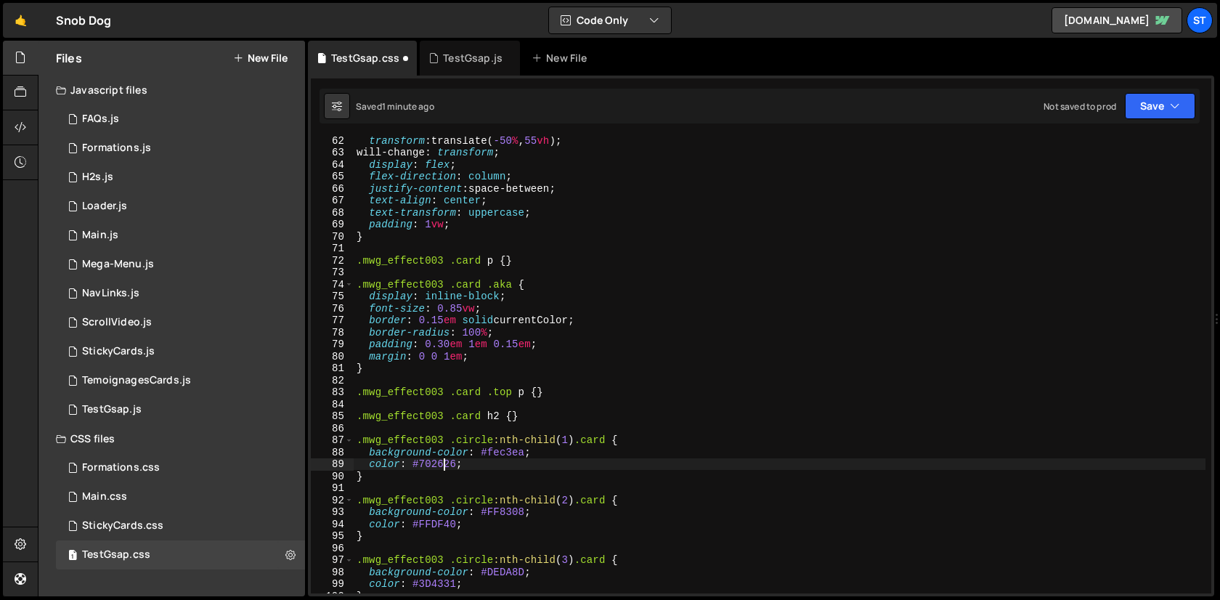
click at [445, 463] on div "transform : translate( -50 % , 55 vh ) ; will-change : transform ; display : fl…" at bounding box center [780, 374] width 852 height 481
paste textarea "#d6002b"
click at [433, 530] on div "transform : translate( -50 % , 55 vh ) ; will-change : transform ; display : fl…" at bounding box center [780, 374] width 852 height 481
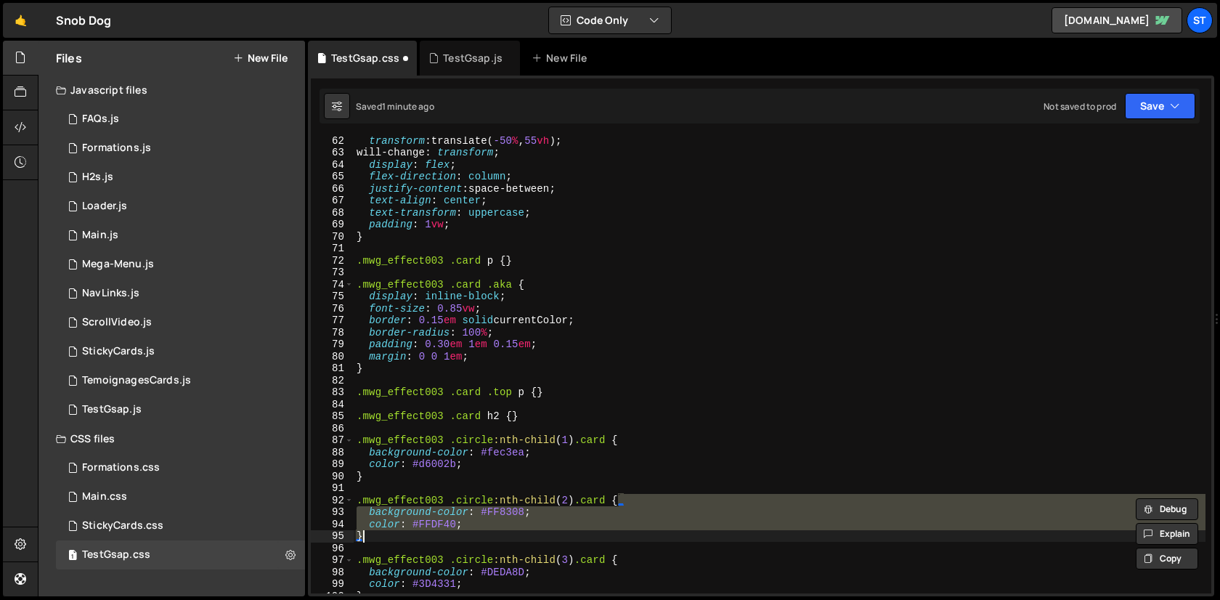
click at [433, 529] on div "transform : translate( -50 % , 55 vh ) ; will-change : transform ; display : fl…" at bounding box center [780, 364] width 852 height 457
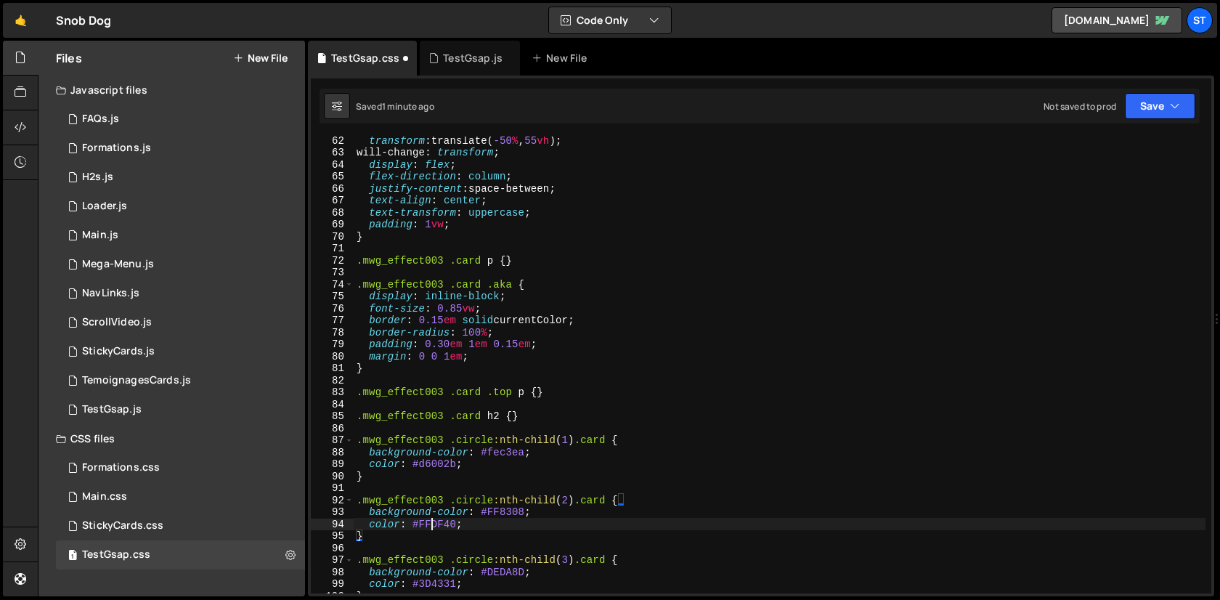
click at [433, 529] on div "transform : translate( -50 % , 55 vh ) ; will-change : transform ; display : fl…" at bounding box center [780, 374] width 852 height 481
paste textarea "#2333d1"
click at [510, 511] on div "transform : translate( -50 % , 55 vh ) ; will-change : transform ; display : fl…" at bounding box center [780, 374] width 852 height 481
paste textarea "#7eeef1"
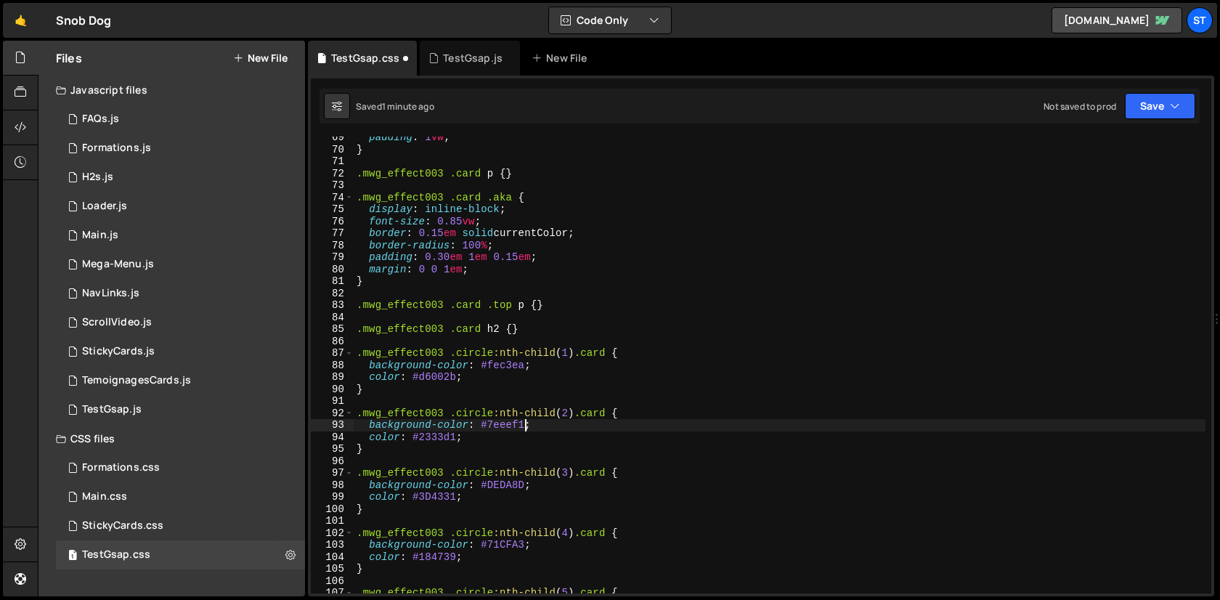
scroll to position [820, 0]
click at [504, 488] on div "padding : 1 vw ; } .mwg_effect003 .card p { } .mwg_effect003 .card .aka { displ…" at bounding box center [780, 371] width 852 height 481
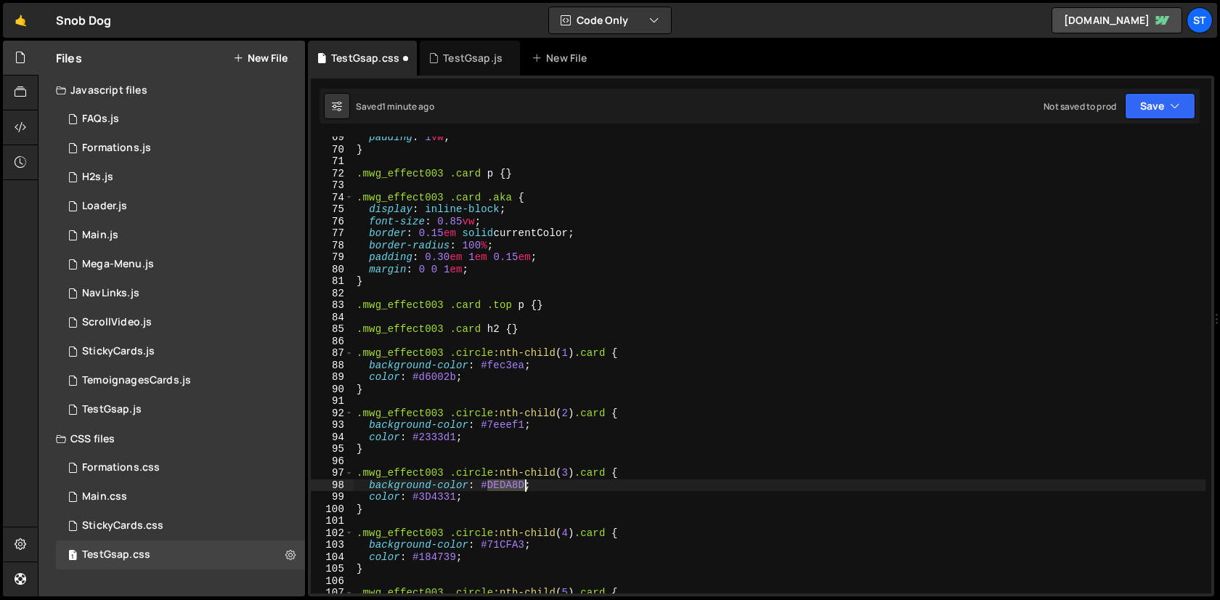
click at [504, 488] on div "padding : 1 vw ; } .mwg_effect003 .card p { } .mwg_effect003 .card .aka { displ…" at bounding box center [780, 371] width 852 height 481
paste textarea "#f3fa33"
click at [439, 496] on div "padding : 1 vw ; } .mwg_effect003 .card p { } .mwg_effect003 .card .aka { displ…" at bounding box center [780, 371] width 852 height 481
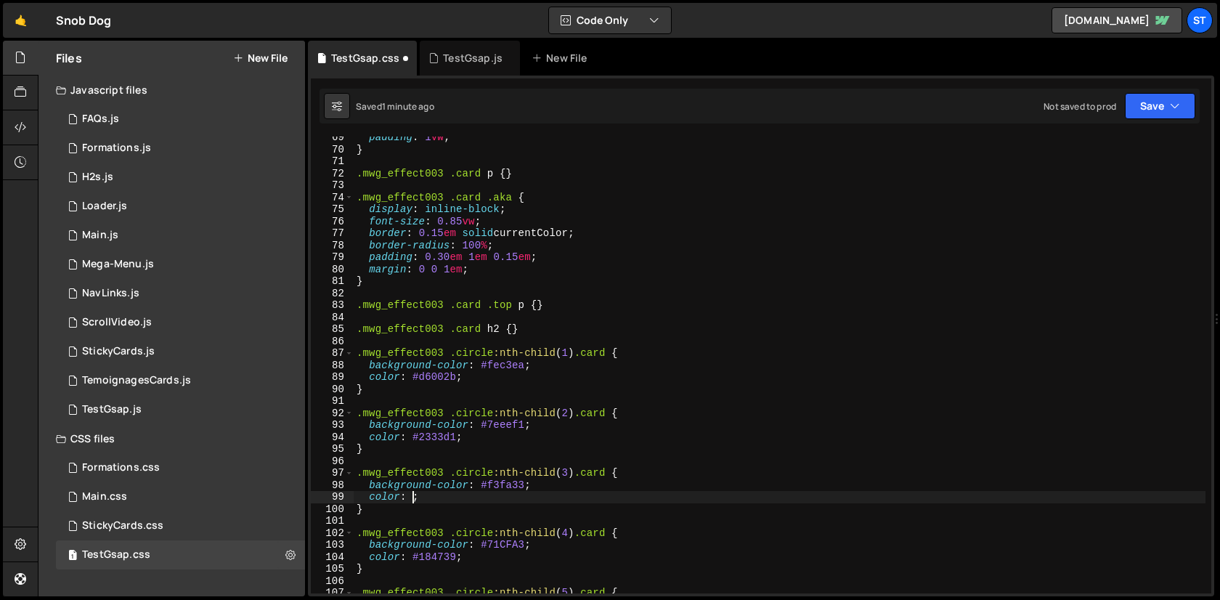
paste textarea "#e48a0c"
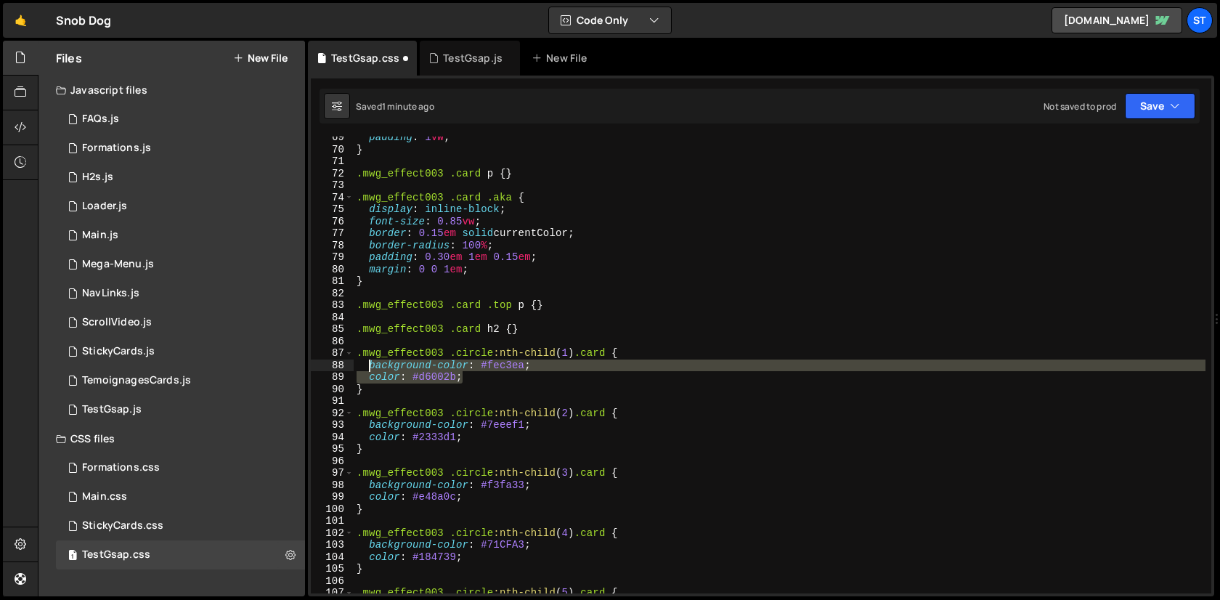
drag, startPoint x: 468, startPoint y: 379, endPoint x: 371, endPoint y: 371, distance: 96.9
click at [371, 371] on div "padding : 1 vw ; } .mwg_effect003 .card p { } .mwg_effect003 .card .aka { displ…" at bounding box center [780, 371] width 852 height 481
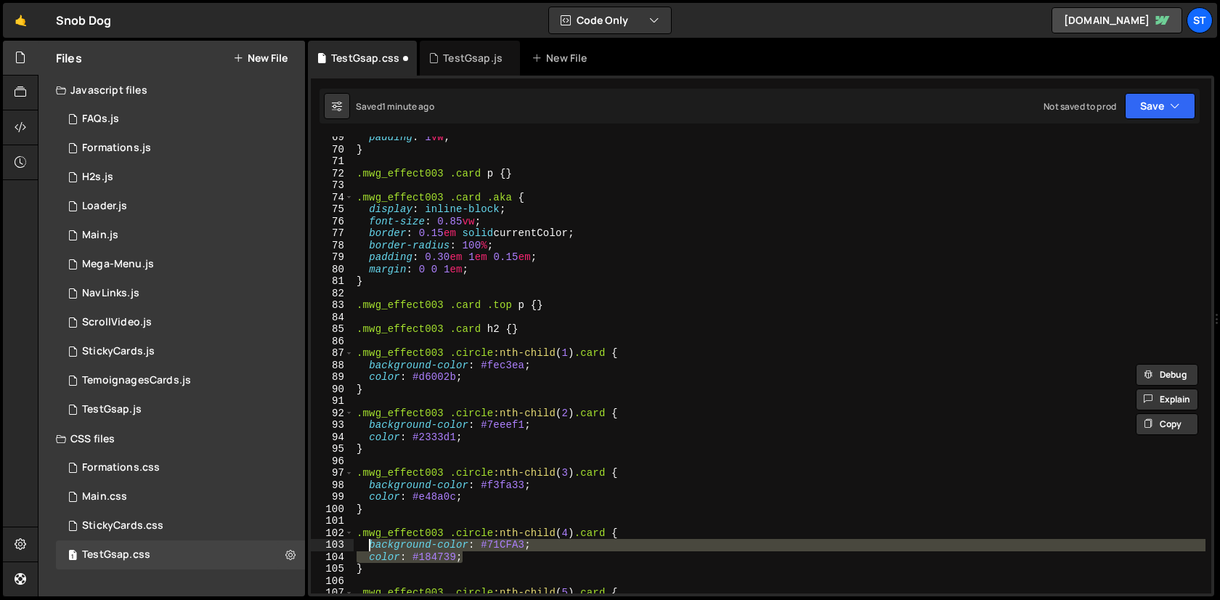
drag, startPoint x: 472, startPoint y: 555, endPoint x: 371, endPoint y: 544, distance: 101.6
click at [371, 544] on div "padding : 1 vw ; } .mwg_effect003 .card p { } .mwg_effect003 .card .aka { displ…" at bounding box center [780, 371] width 852 height 481
paste textarea "color: #d6002b"
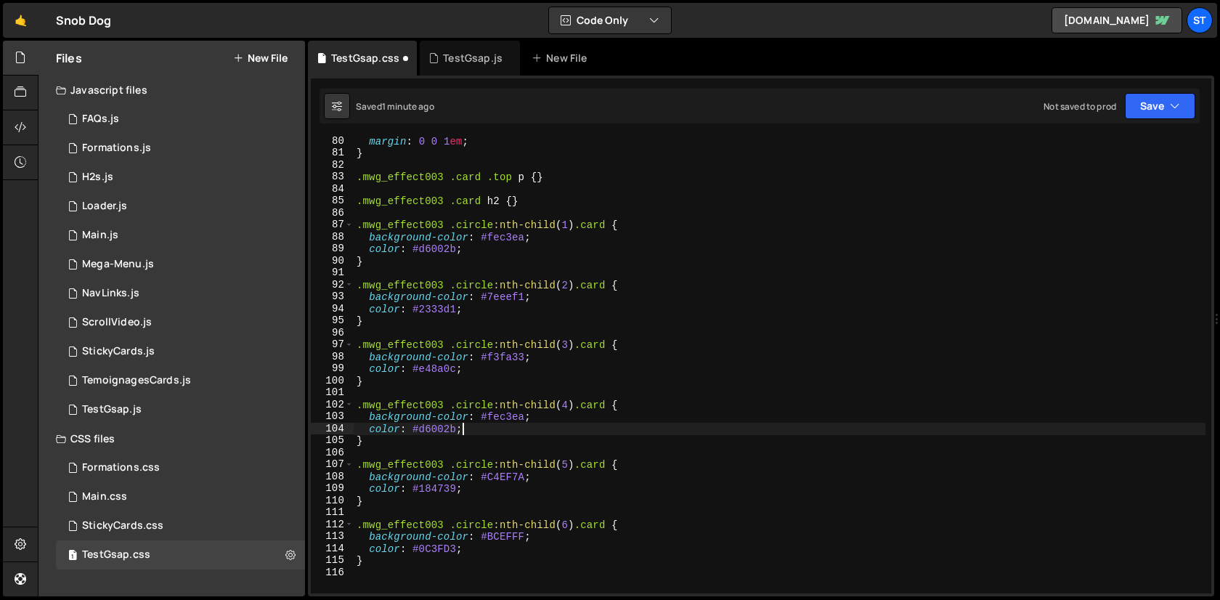
scroll to position [971, 0]
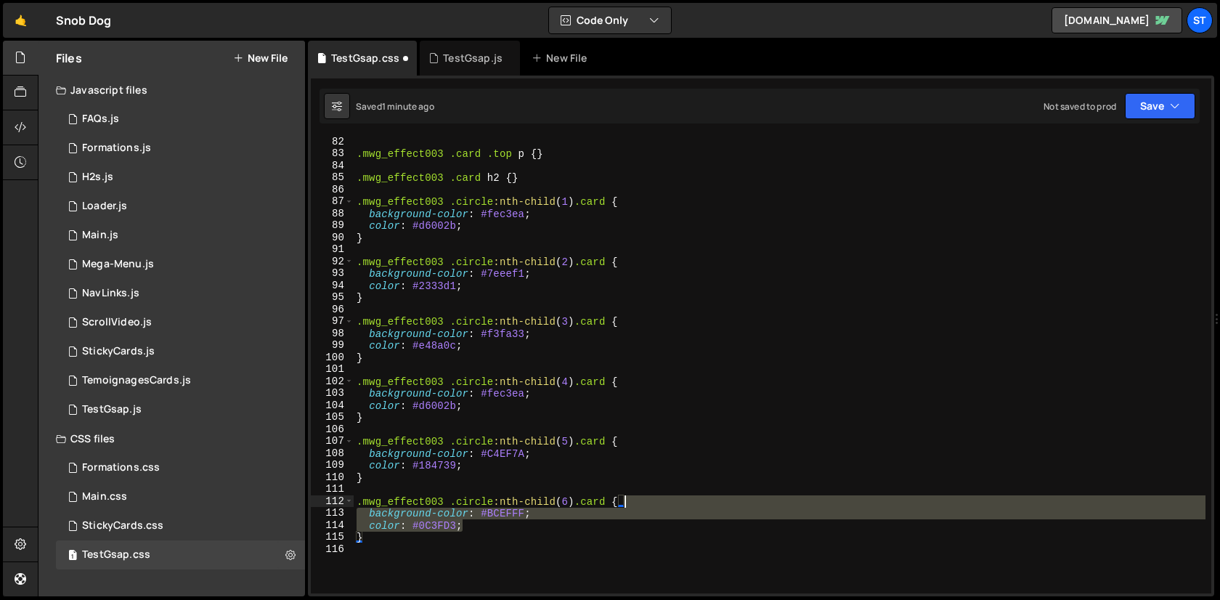
drag, startPoint x: 478, startPoint y: 526, endPoint x: 648, endPoint y: 502, distance: 170.9
click at [648, 502] on div ".mwg_effect003 .card .top p { } .mwg_effect003 .card h2 { } .mwg_effect003 .cir…" at bounding box center [780, 376] width 852 height 481
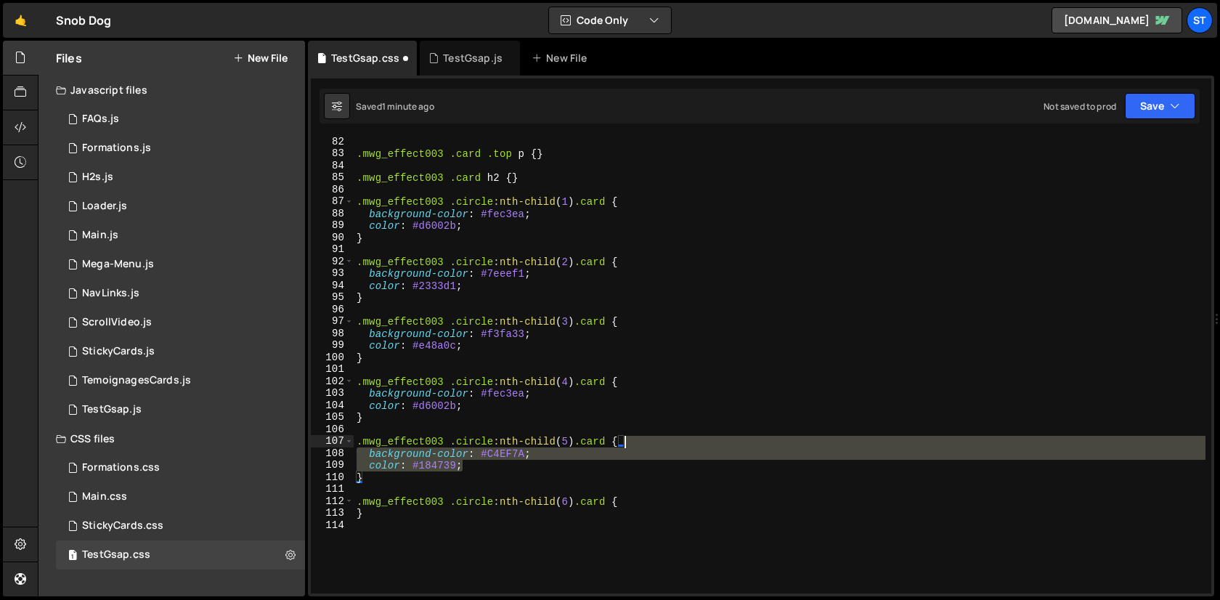
drag, startPoint x: 600, startPoint y: 468, endPoint x: 659, endPoint y: 437, distance: 66.2
click at [659, 437] on div ".mwg_effect003 .card .top p { } .mwg_effect003 .card h2 { } .mwg_effect003 .cir…" at bounding box center [780, 376] width 852 height 481
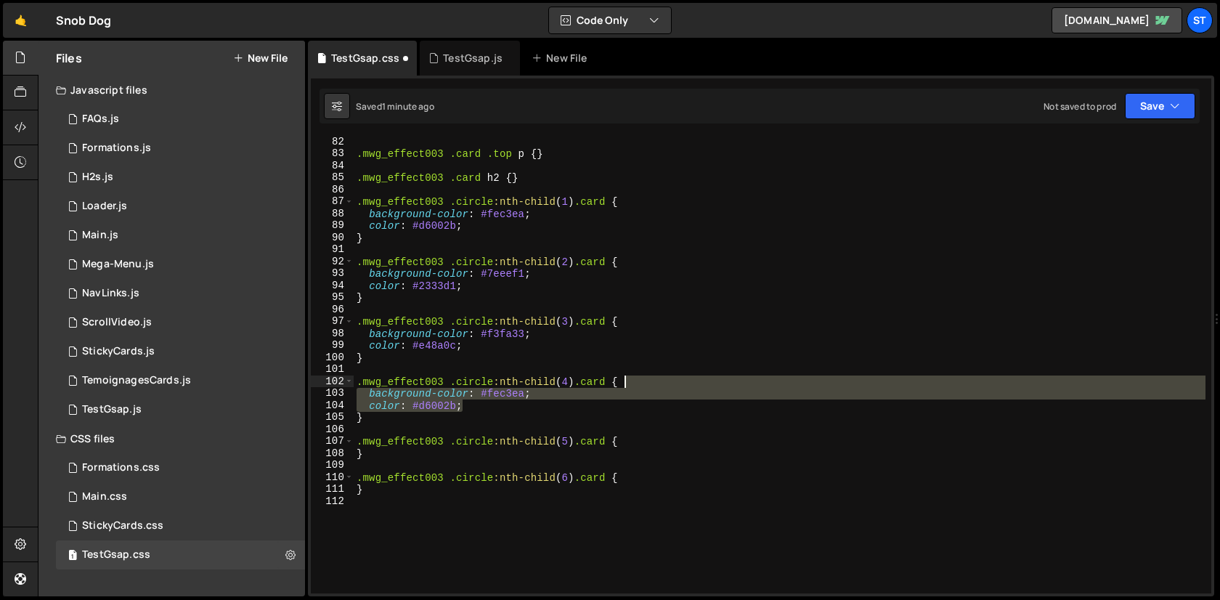
drag, startPoint x: 629, startPoint y: 402, endPoint x: 635, endPoint y: 380, distance: 22.5
click at [635, 380] on div ".mwg_effect003 .card .top p { } .mwg_effect003 .card h2 { } .mwg_effect003 .cir…" at bounding box center [780, 376] width 852 height 481
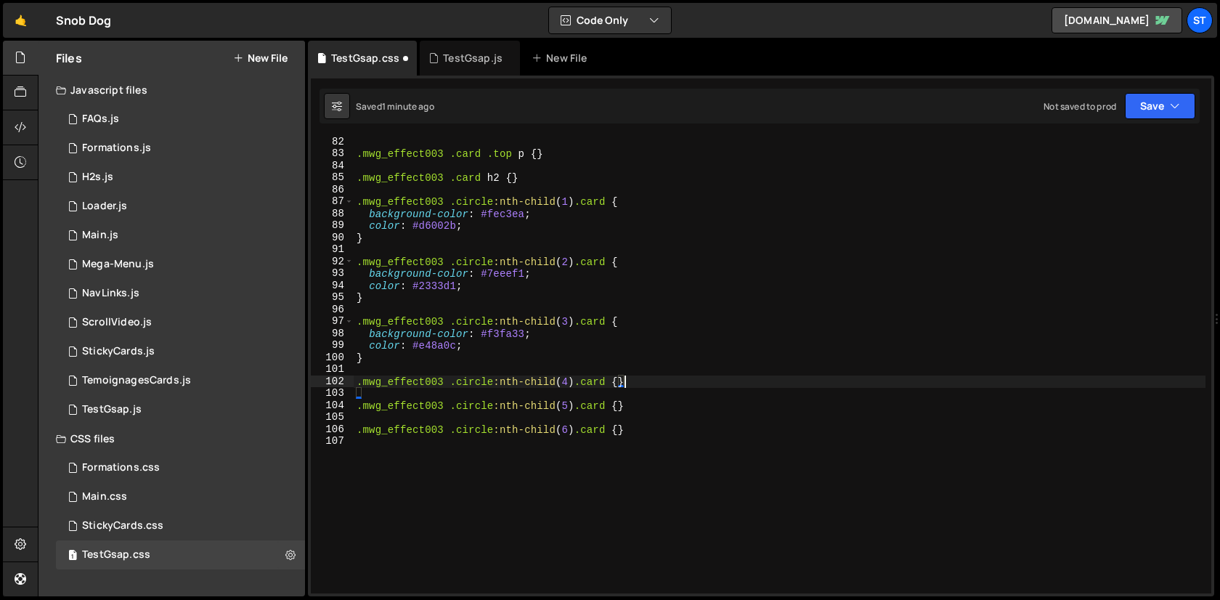
type textarea ".mwg_effect003 .circle:nth-child(4) .card {}"
click at [264, 325] on div "1 ScrollVideo.js 0" at bounding box center [180, 322] width 249 height 29
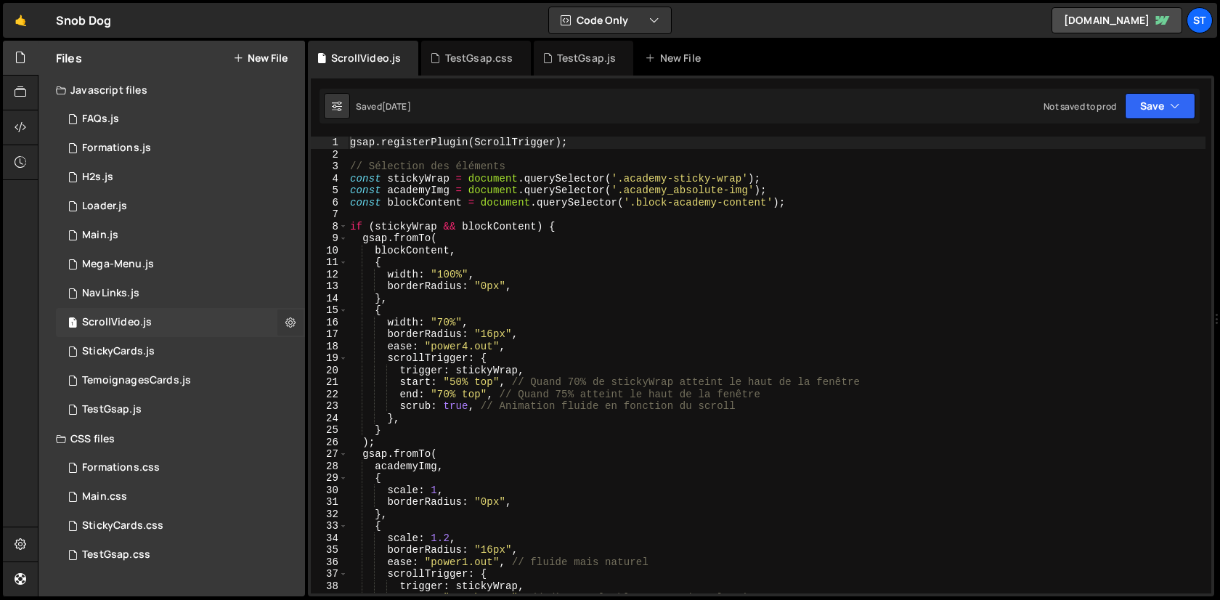
click at [288, 325] on icon at bounding box center [290, 322] width 10 height 14
type input "ScrollVideo"
radio input "true"
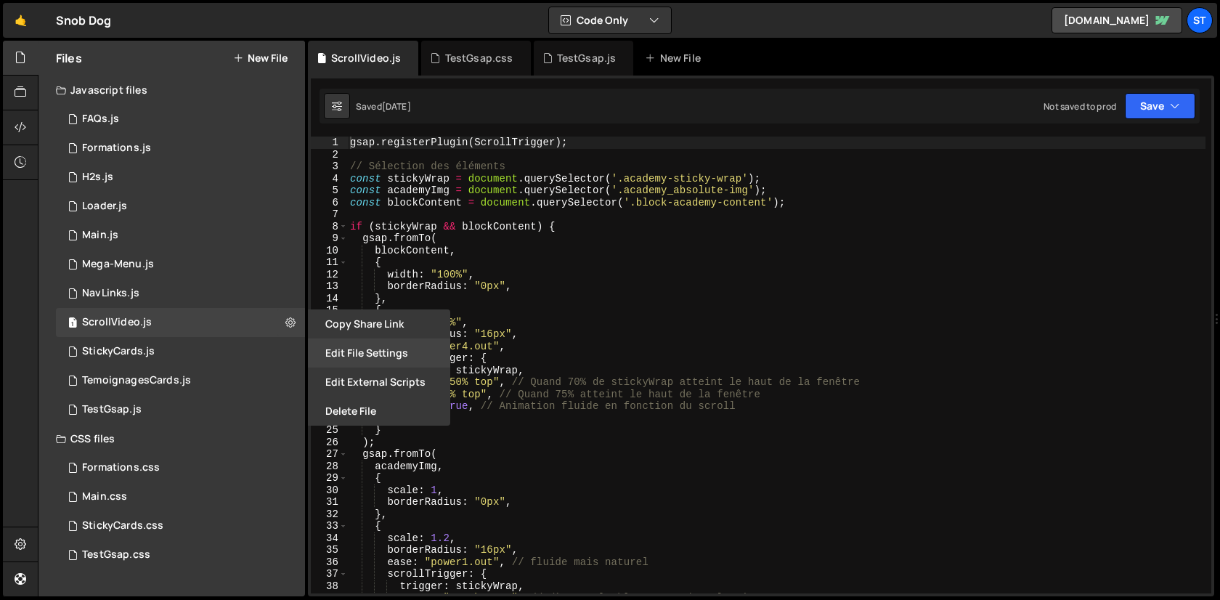
click at [370, 360] on button "Edit File Settings" at bounding box center [379, 352] width 142 height 29
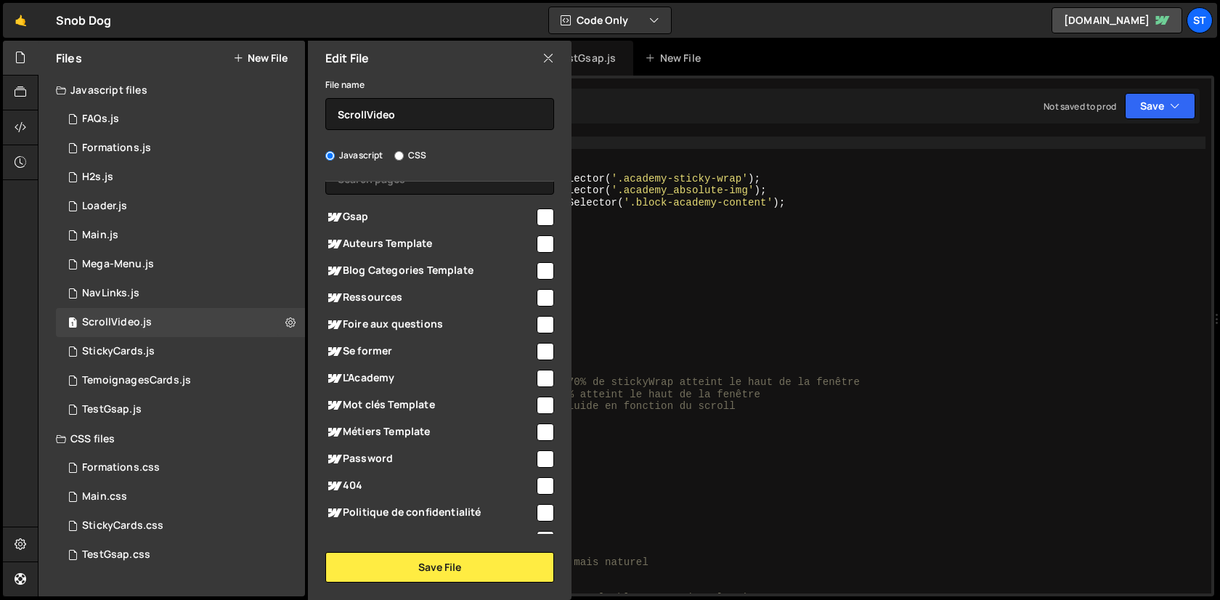
scroll to position [0, 0]
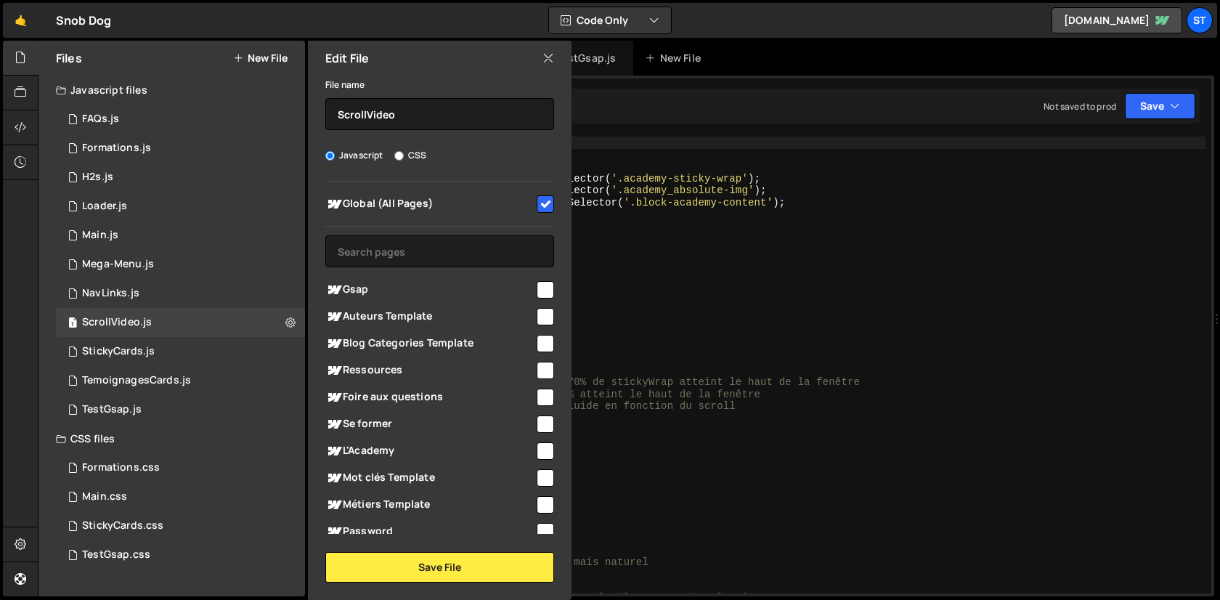
click at [542, 199] on input "checkbox" at bounding box center [545, 203] width 17 height 17
checkbox input "false"
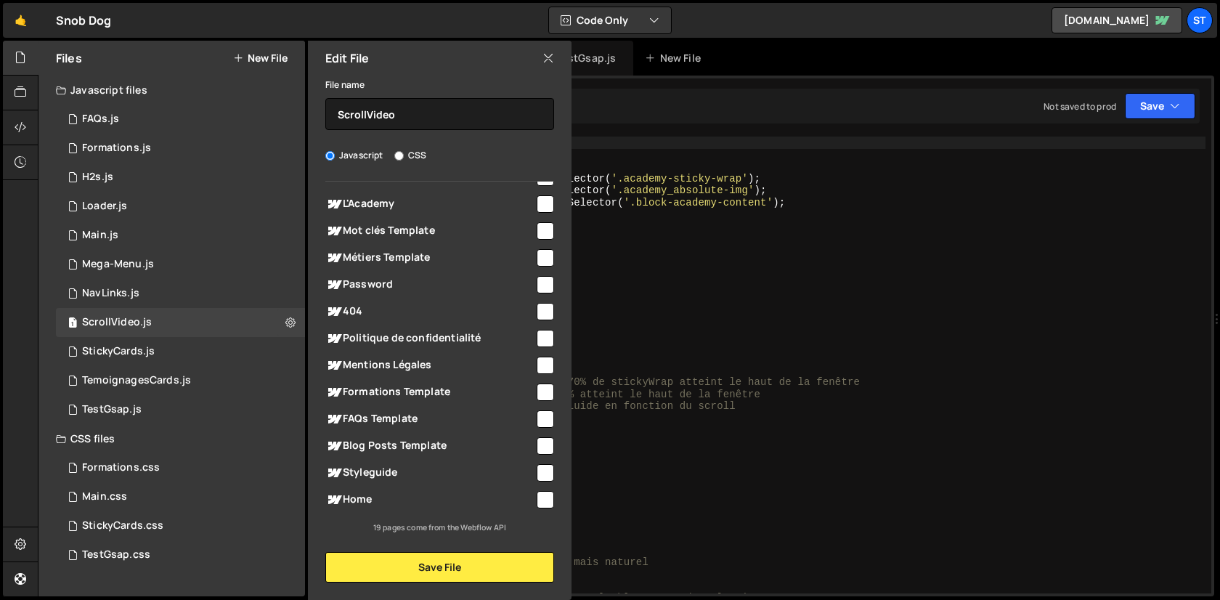
click at [541, 506] on input "checkbox" at bounding box center [545, 499] width 17 height 17
checkbox input "true"
click at [525, 552] on button "Save File" at bounding box center [439, 567] width 229 height 30
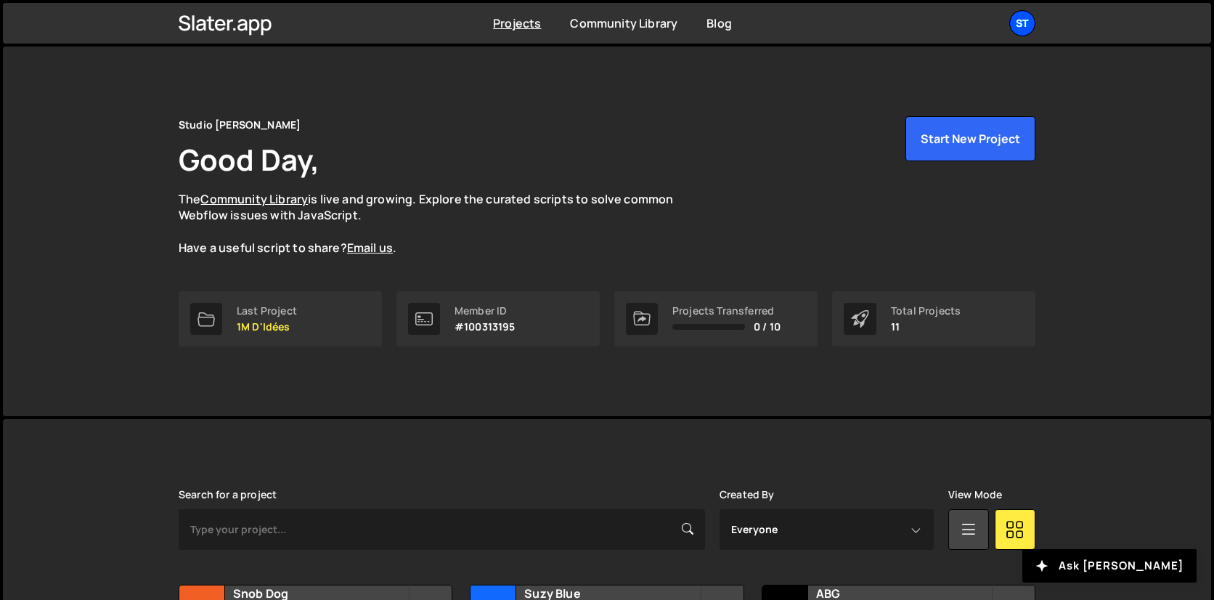
click at [1022, 20] on div "St" at bounding box center [1022, 23] width 26 height 26
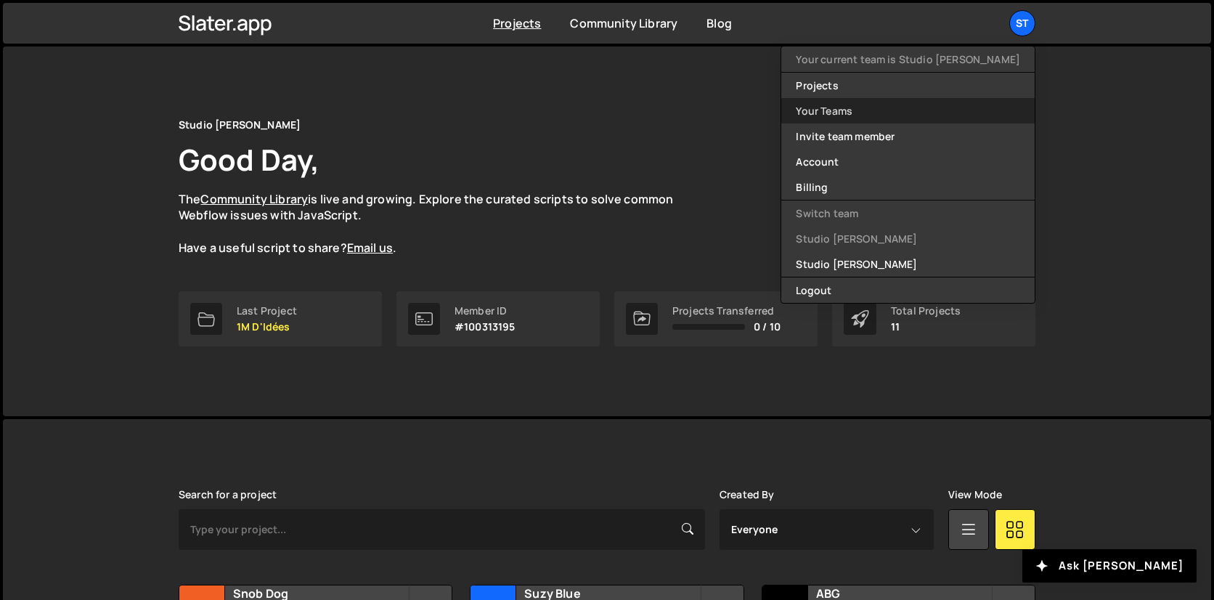
click at [937, 110] on link "Your Teams" at bounding box center [907, 110] width 253 height 25
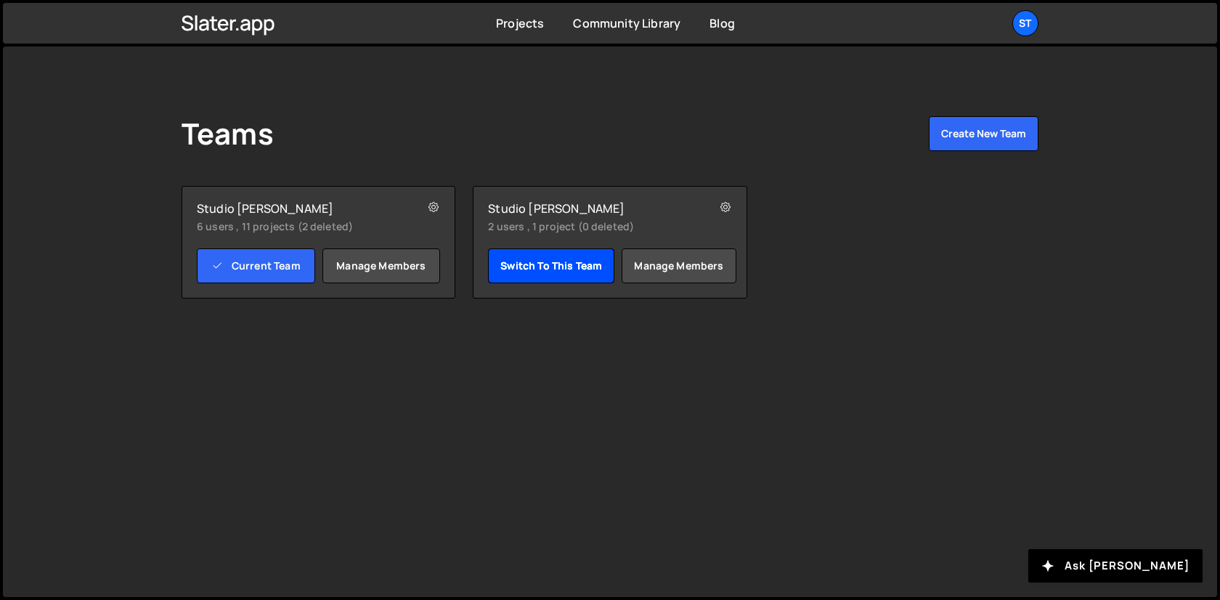
click at [553, 271] on link "Switch to this team" at bounding box center [551, 265] width 126 height 35
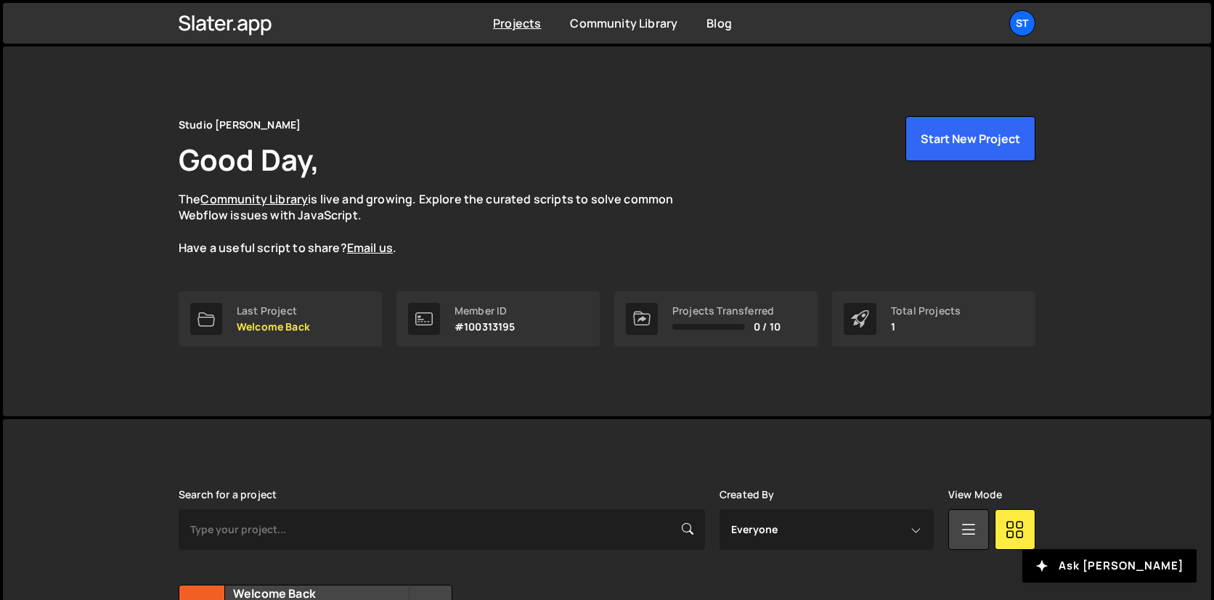
scroll to position [147, 0]
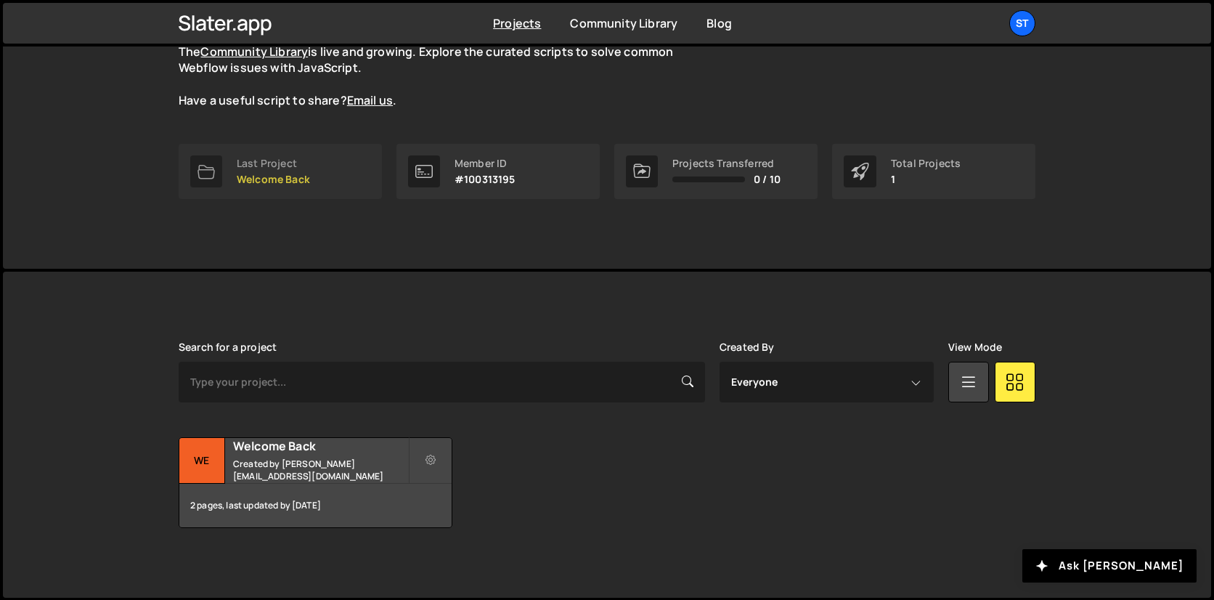
click at [302, 165] on div "Last Project" at bounding box center [273, 164] width 73 height 12
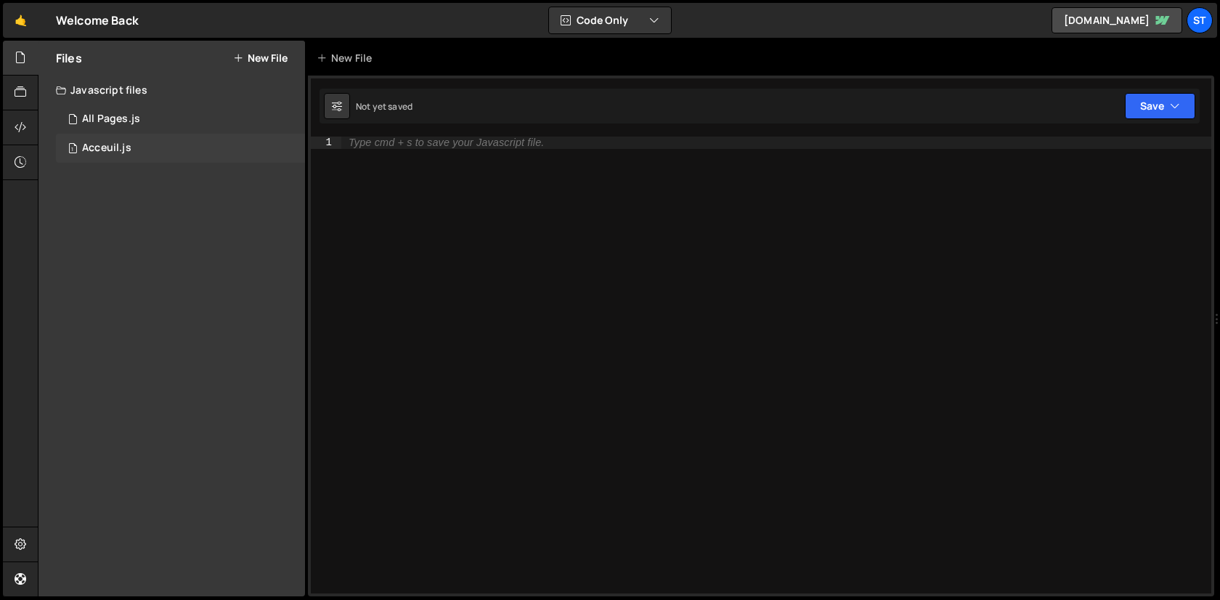
click at [173, 143] on div "1 Acceuil.js 0" at bounding box center [180, 148] width 249 height 29
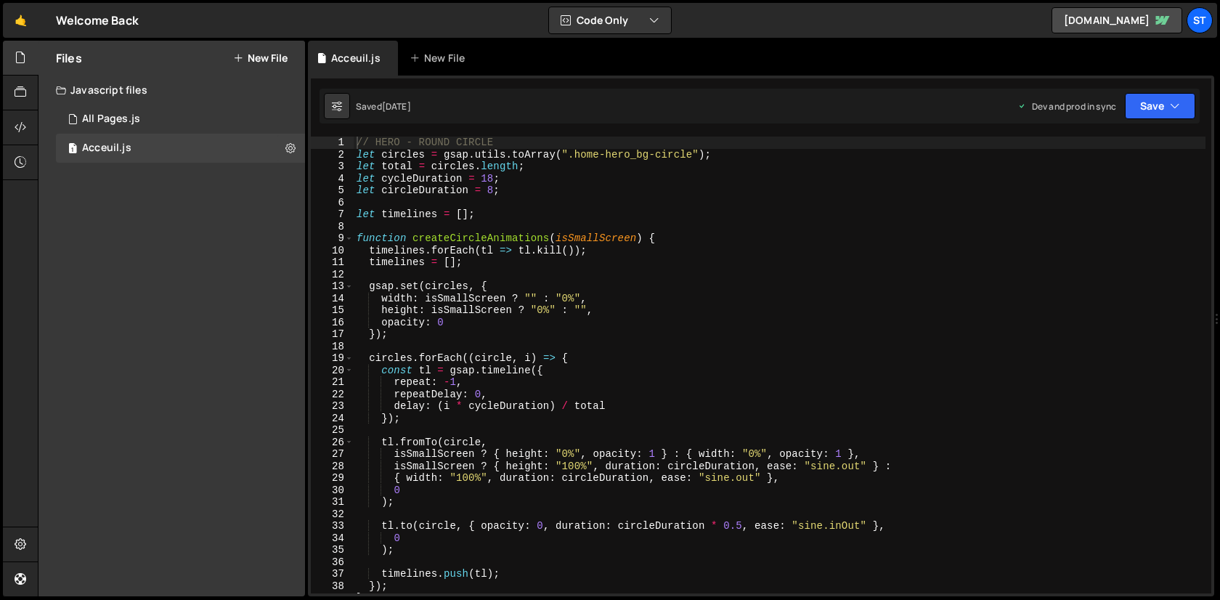
click at [553, 272] on div "// HERO - ROUND CIRCLE let circles = gsap . utils . toArray ( ".home-hero_bg-ci…" at bounding box center [780, 376] width 852 height 481
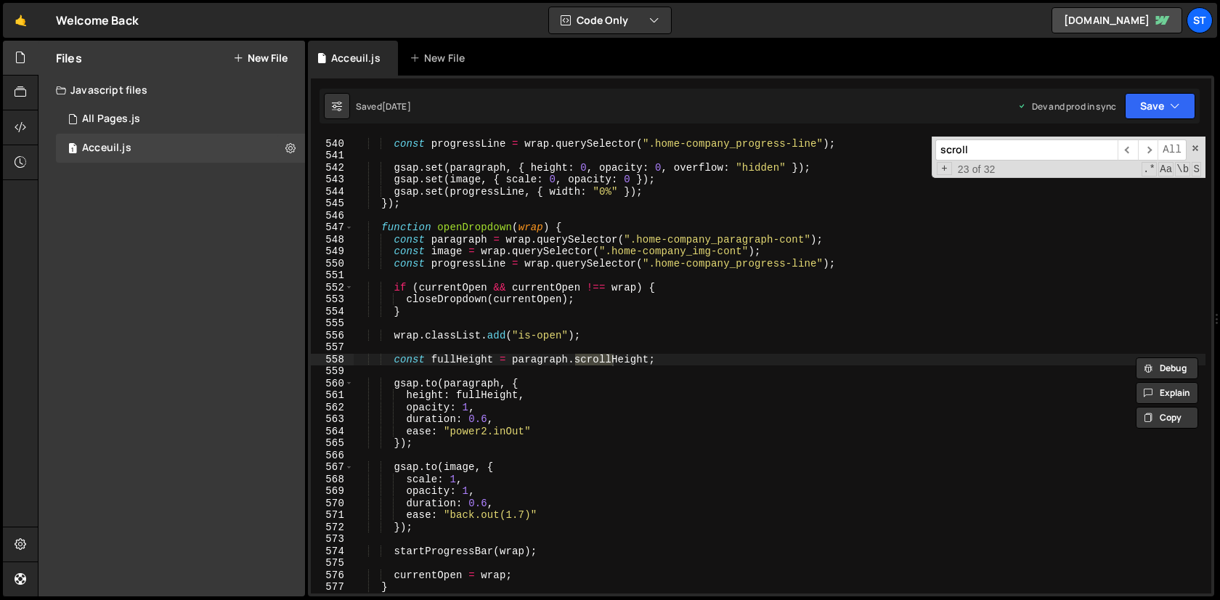
scroll to position [7343, 0]
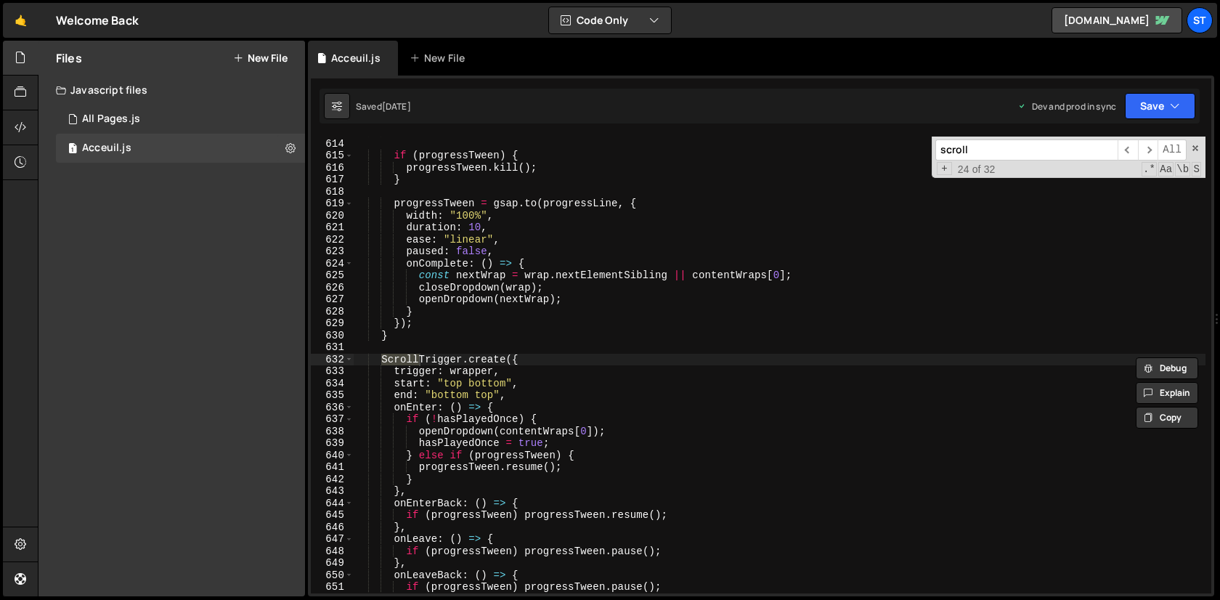
type input "scroll"
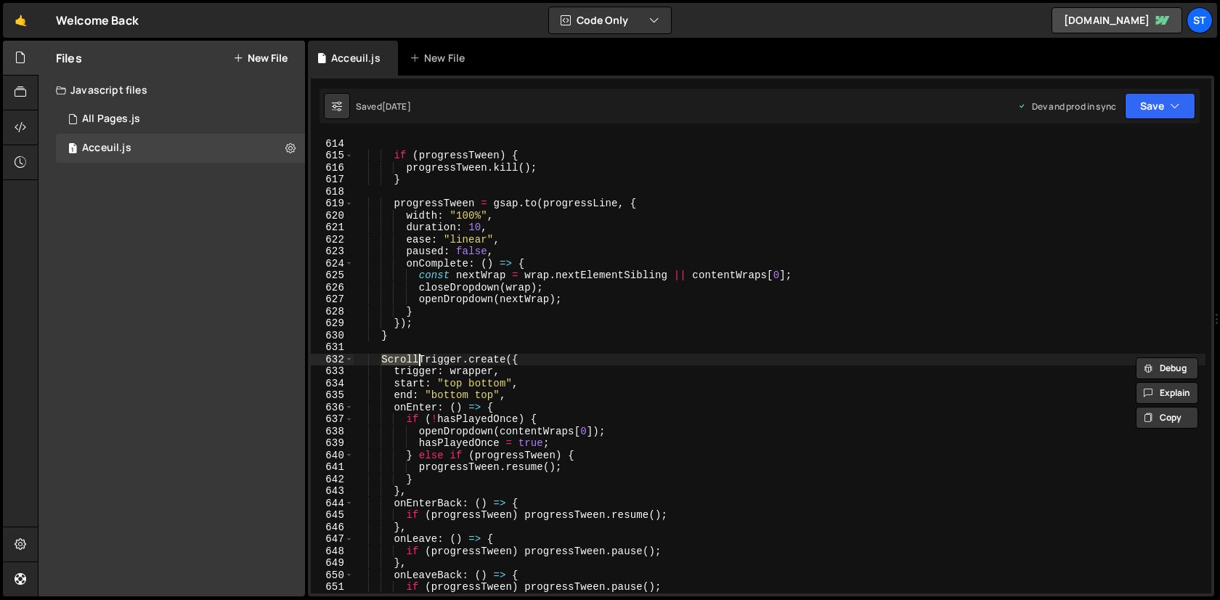
click at [786, 273] on div "const progressLine = wrap . querySelector ( ".home-company_progress-line" ) ; i…" at bounding box center [780, 366] width 852 height 481
type textarea "const nextWrap = wrap.nextElementSibling || contentWraps[0];"
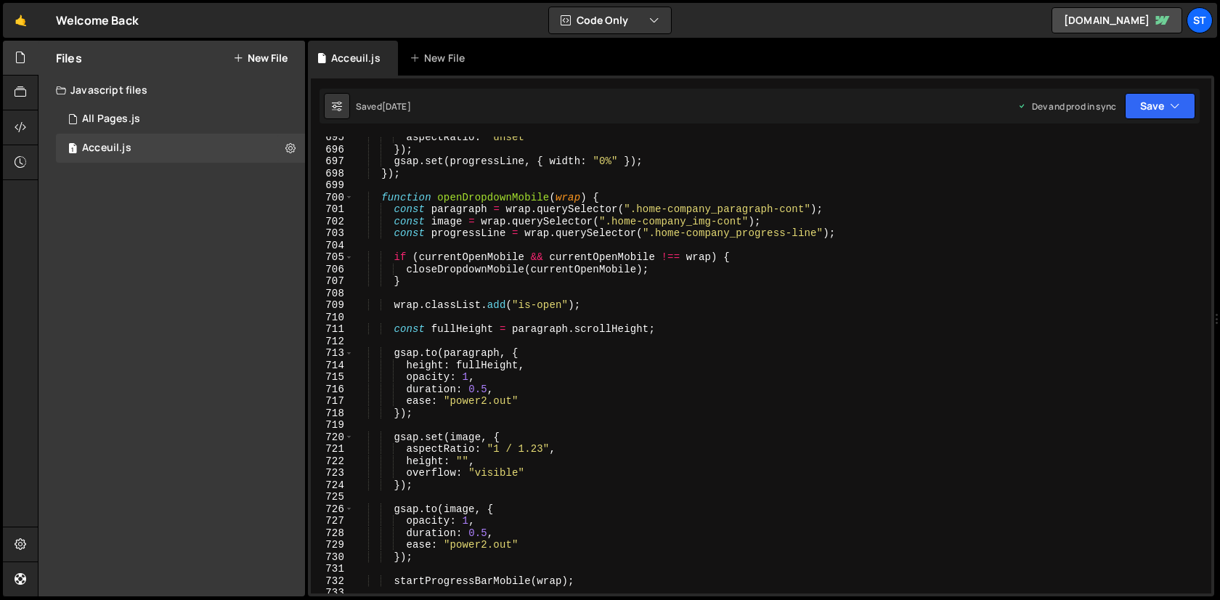
scroll to position [8319, 0]
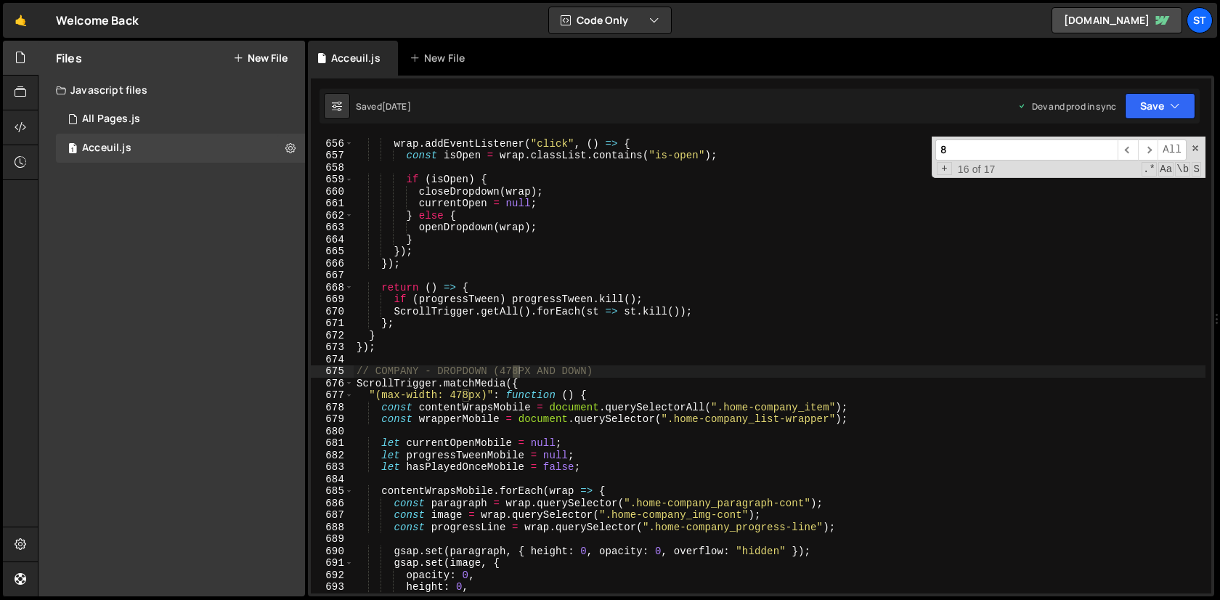
type input "80"
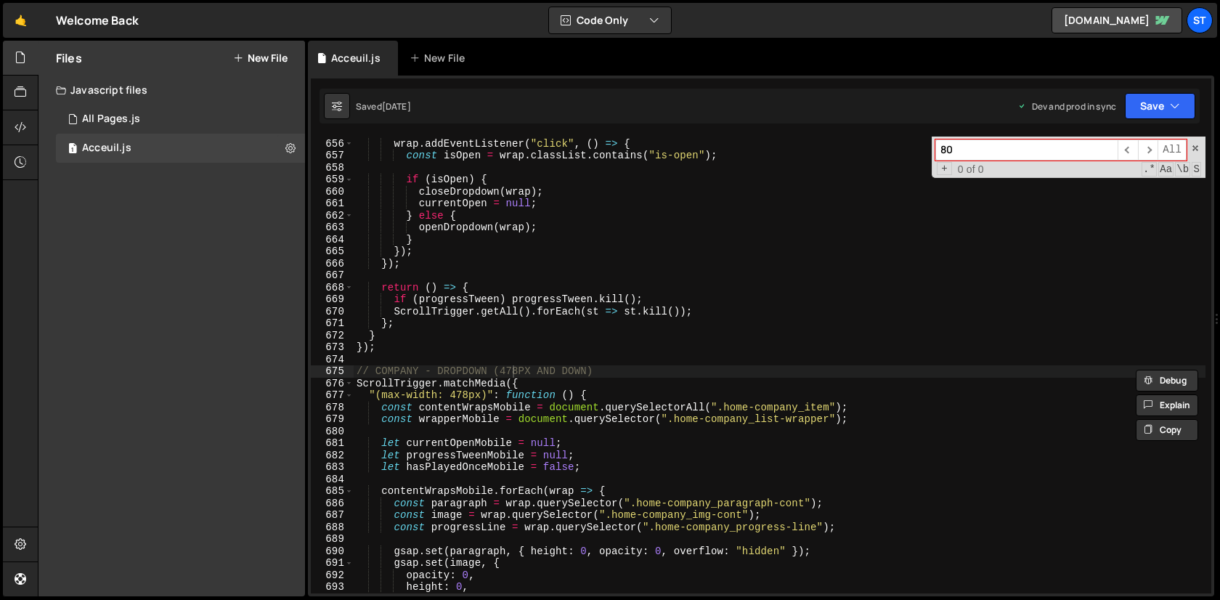
type textarea "// COMPANY - DROPDOWN (478PX AND DOWN)"
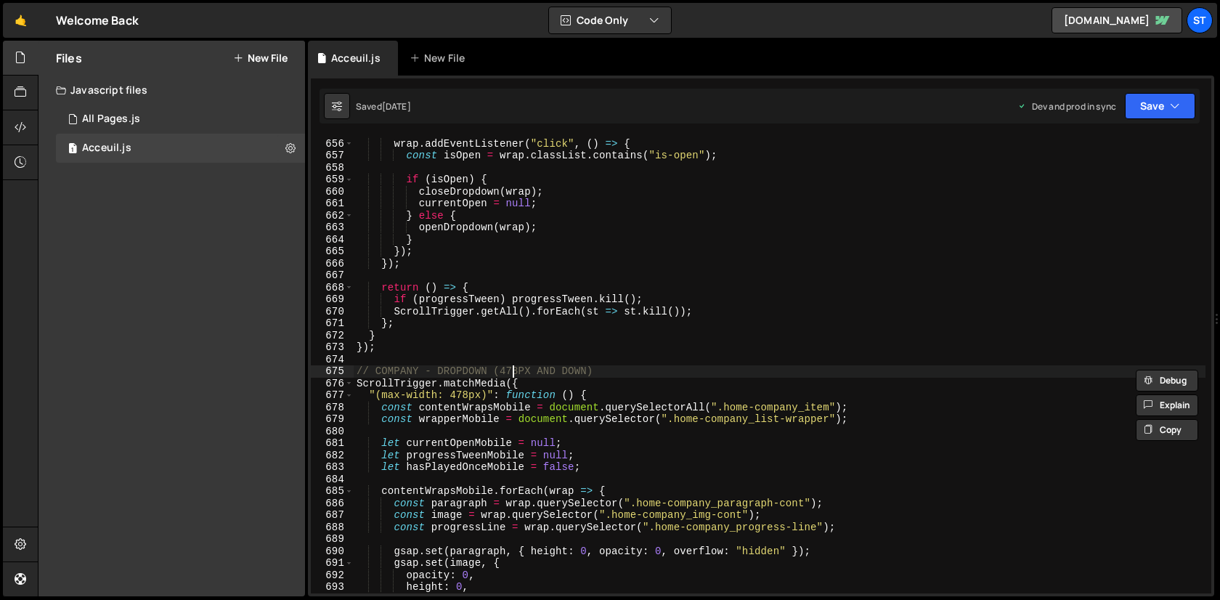
click at [750, 372] on div "contentWraps . forEach ( wrap => { wrap . addEventListener ( "click" , ( ) => {…" at bounding box center [780, 366] width 852 height 481
paste input "heading-reveal"
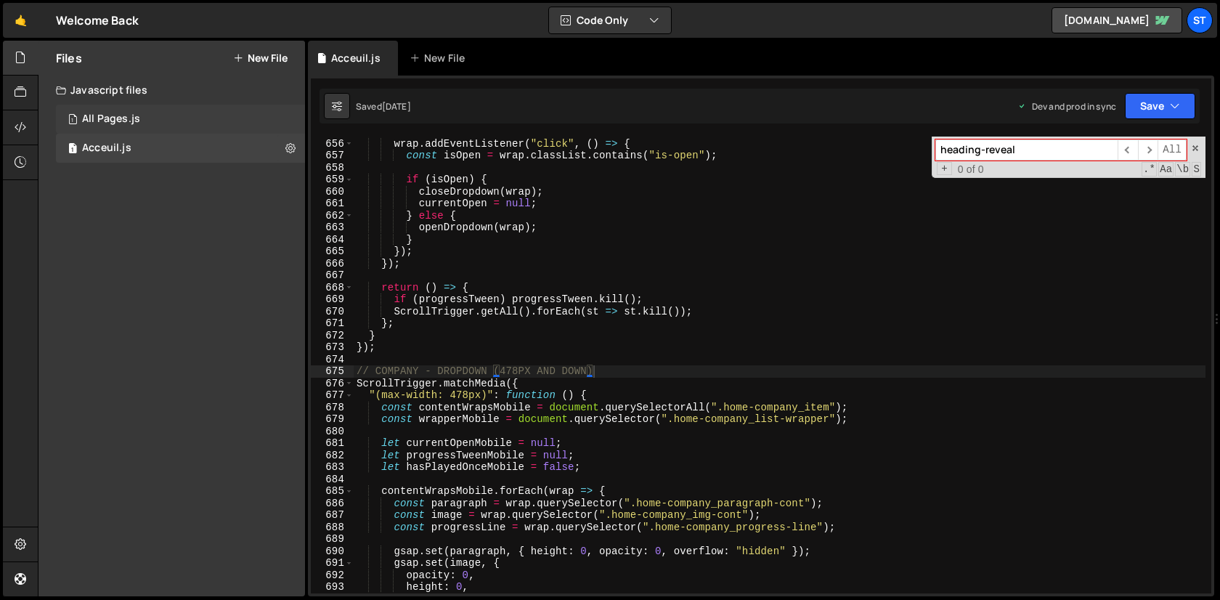
type input "heading-reveal"
click at [110, 115] on div "All Pages.js" at bounding box center [111, 119] width 58 height 13
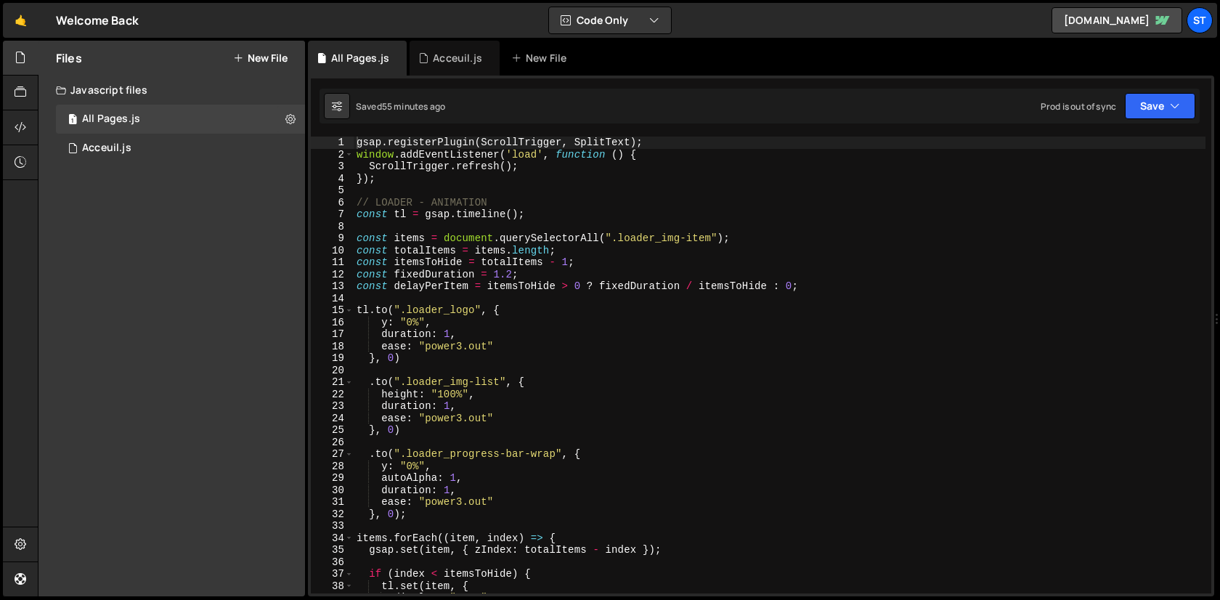
type textarea "const fixedDuration = 1.2;"
click at [619, 275] on div "gsap . registerPlugin ( ScrollTrigger , SplitText ) ; window . addEventListener…" at bounding box center [780, 376] width 852 height 481
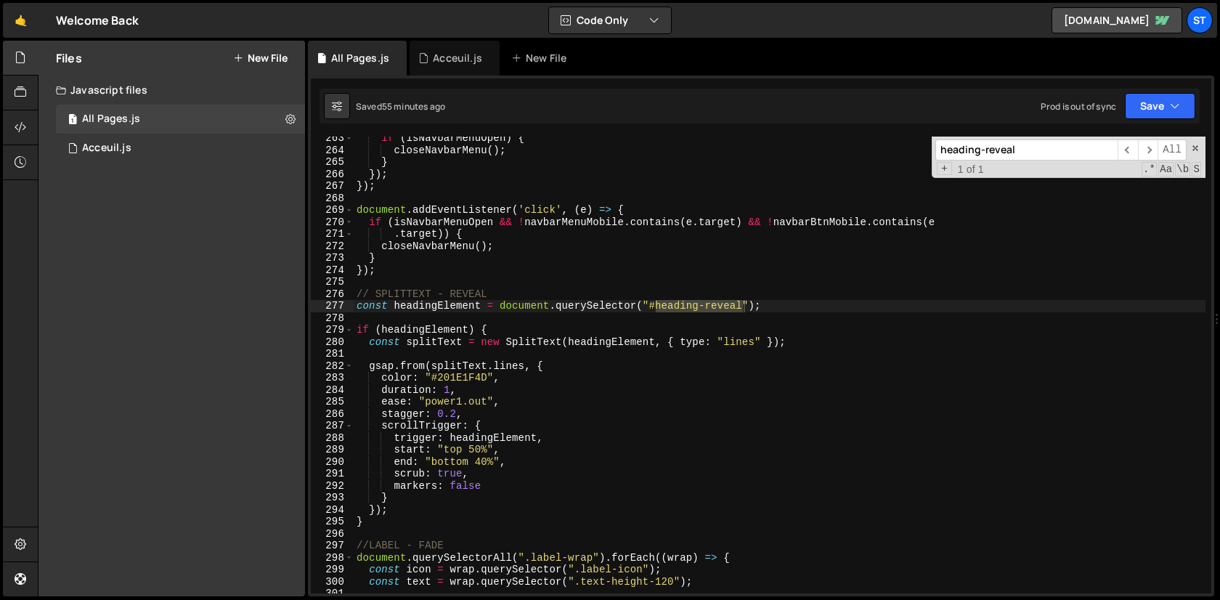
scroll to position [3145, 0]
type input "heading-reveal"
click at [476, 449] on div "if ( isNavbarMenuOpen ) { closeNavbarMenu ( ) ; } }) ; }) ; document . addEvent…" at bounding box center [780, 371] width 852 height 481
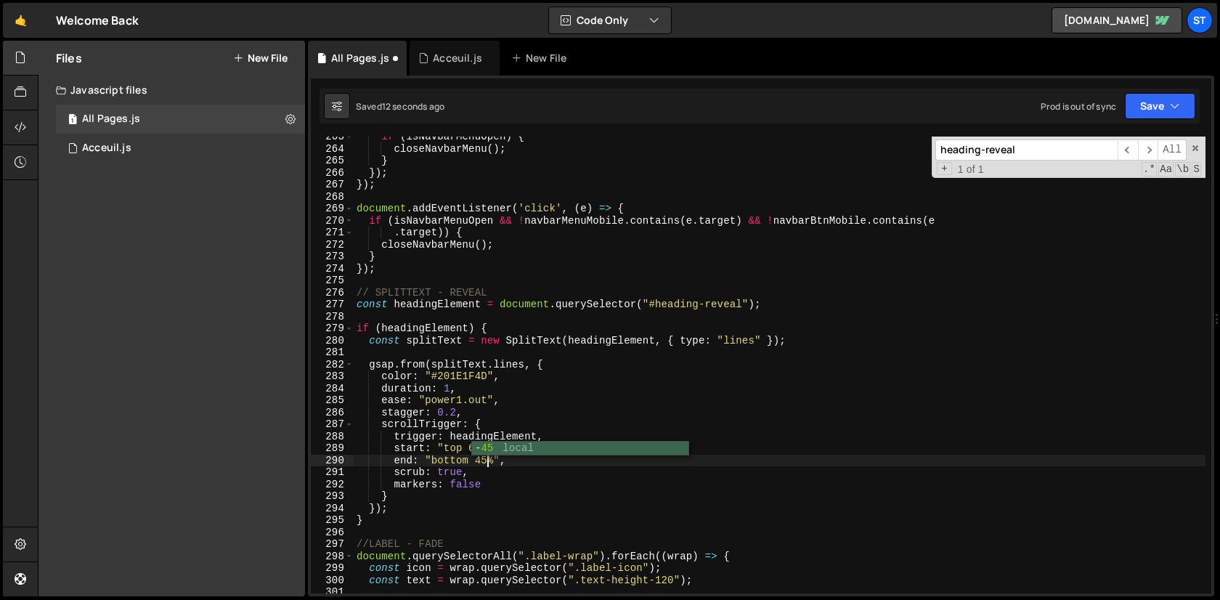
scroll to position [0, 9]
click at [812, 208] on div "if ( isNavbarMenuOpen ) { closeNavbarMenu ( ) ; } }) ; }) ; document . addEvent…" at bounding box center [780, 371] width 852 height 481
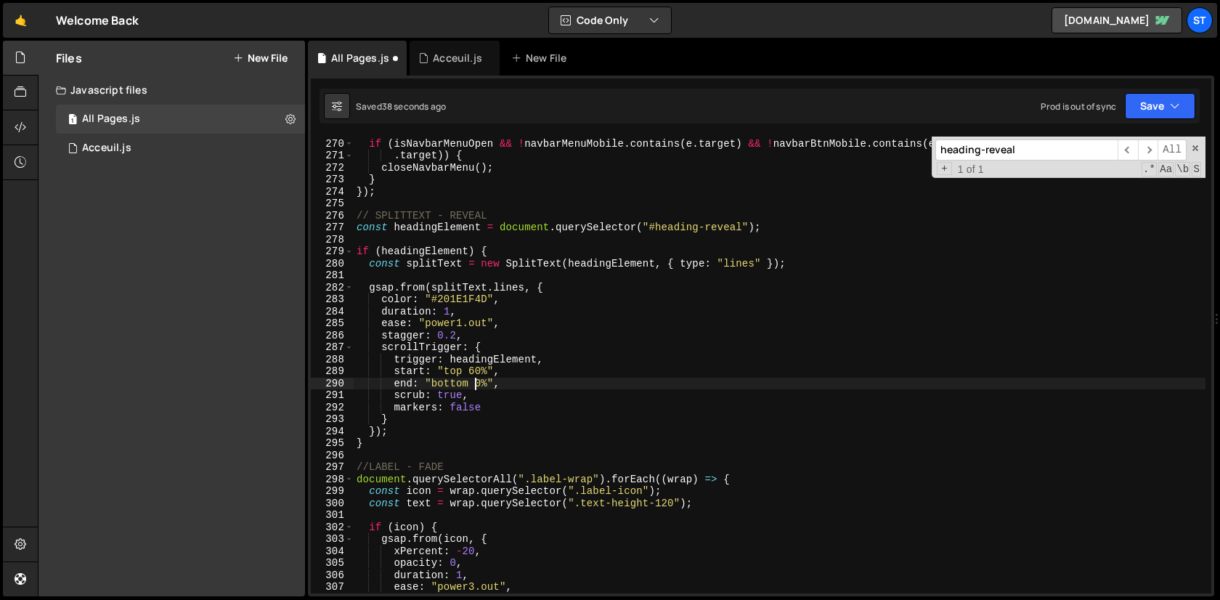
scroll to position [0, 8]
type textarea "end: "bottom 50%","
